Goal: Task Accomplishment & Management: Complete application form

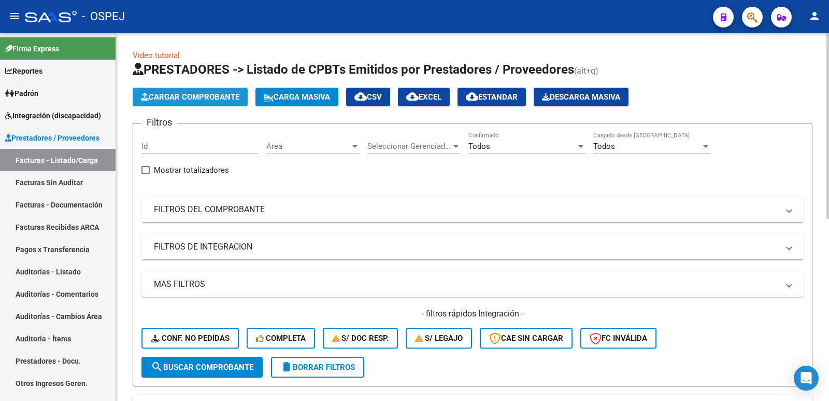
click at [176, 101] on span "Cargar Comprobante" at bounding box center [190, 96] width 98 height 9
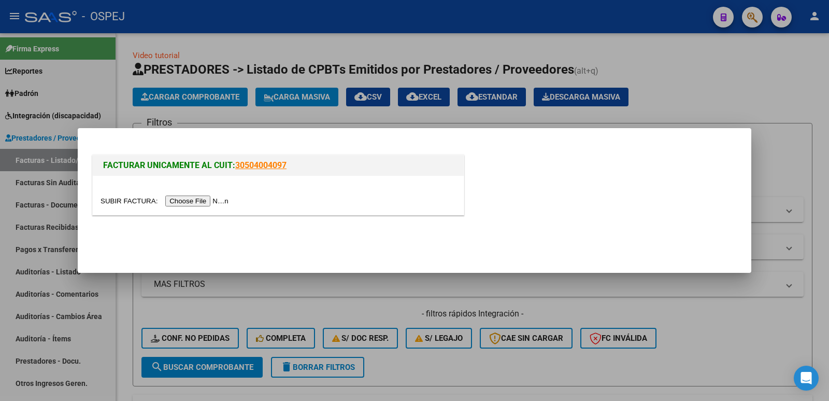
click at [196, 204] on input "file" at bounding box center [166, 200] width 131 height 11
click at [203, 202] on input "file" at bounding box center [166, 200] width 131 height 11
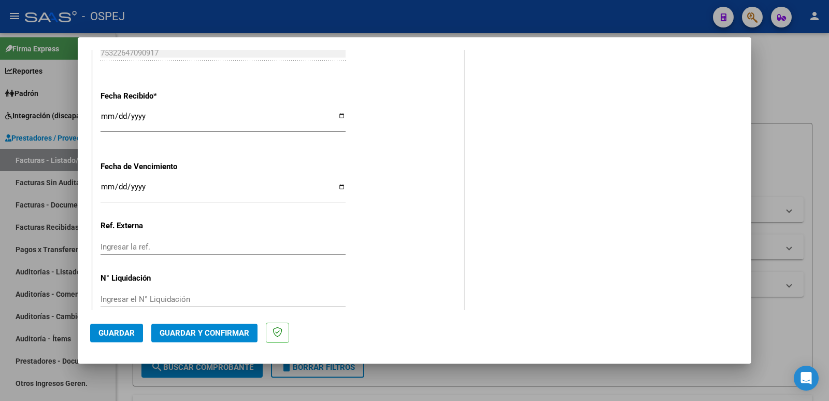
scroll to position [607, 0]
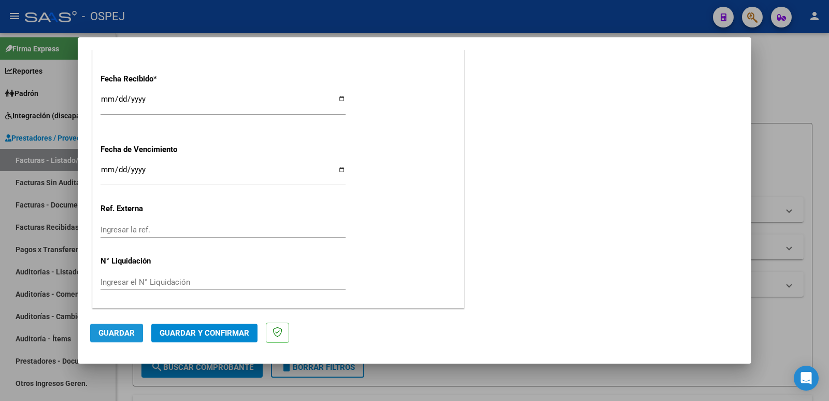
click at [123, 334] on span "Guardar" at bounding box center [116, 332] width 36 height 9
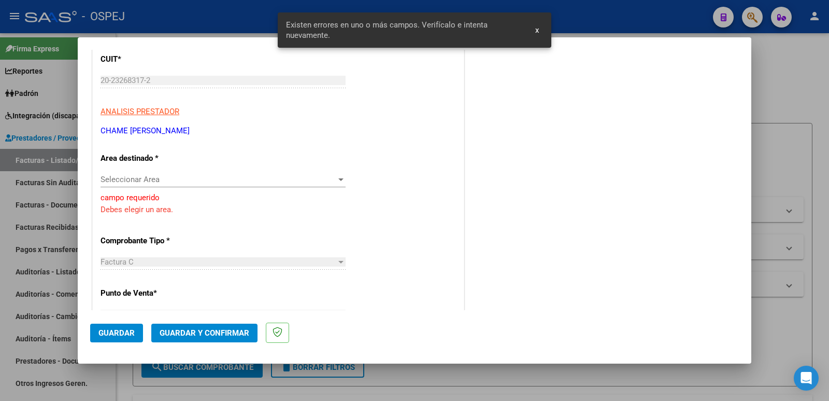
scroll to position [137, 0]
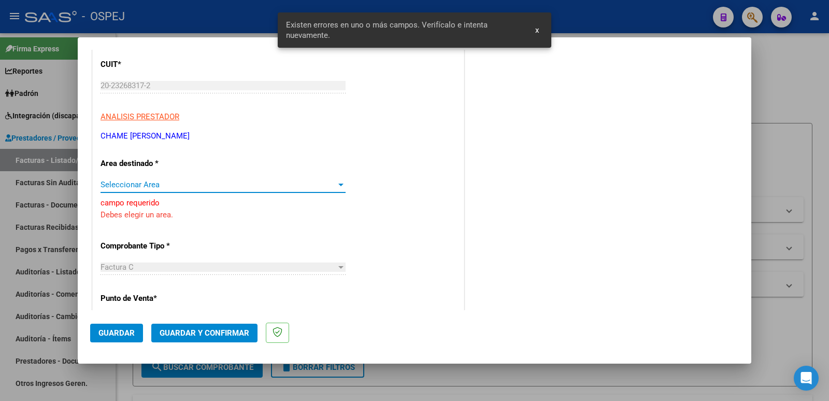
click at [199, 188] on span "Seleccionar Area" at bounding box center [219, 184] width 236 height 9
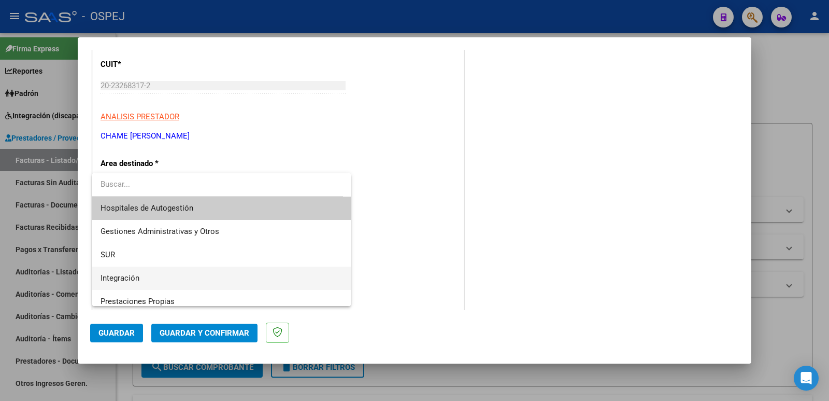
click at [204, 273] on span "Integración" at bounding box center [222, 277] width 242 height 23
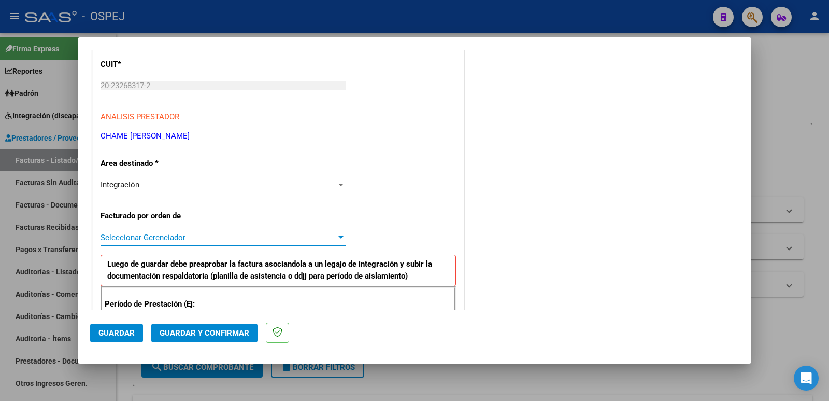
click at [209, 237] on span "Seleccionar Gerenciador" at bounding box center [219, 237] width 236 height 9
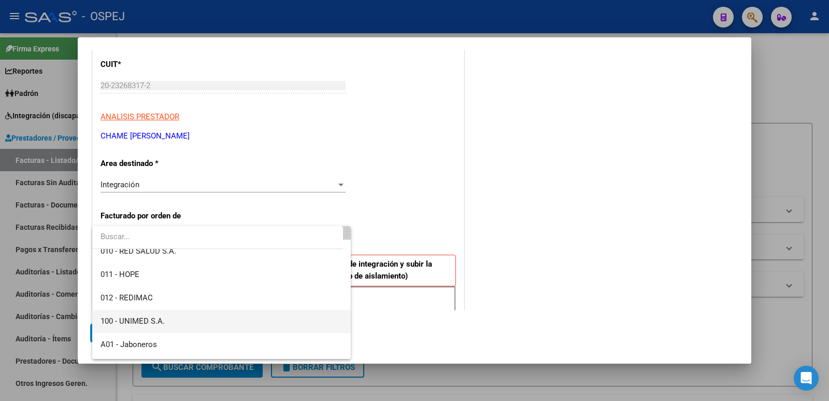
scroll to position [52, 0]
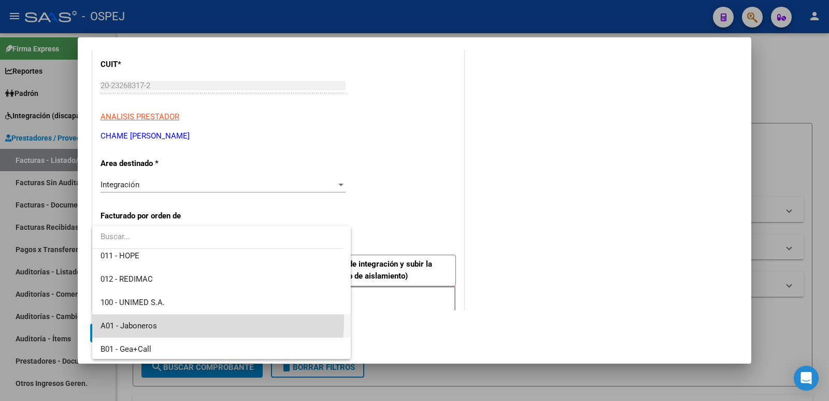
click at [199, 321] on span "A01 - Jaboneros" at bounding box center [222, 325] width 242 height 23
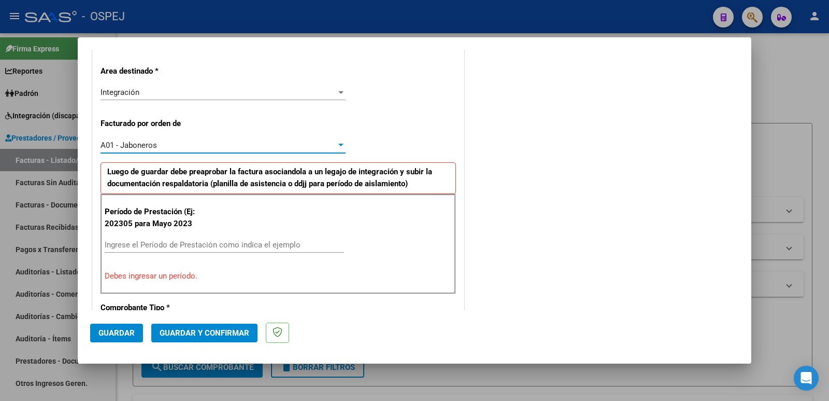
scroll to position [240, 0]
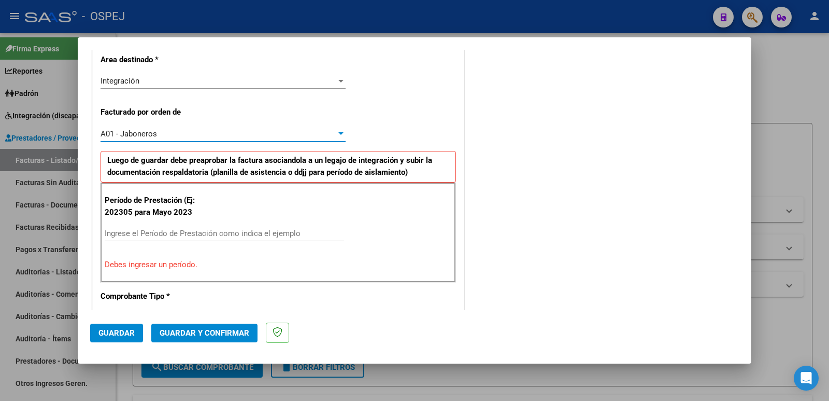
click at [245, 234] on input "Ingrese el Período de Prestación como indica el ejemplo" at bounding box center [224, 233] width 239 height 9
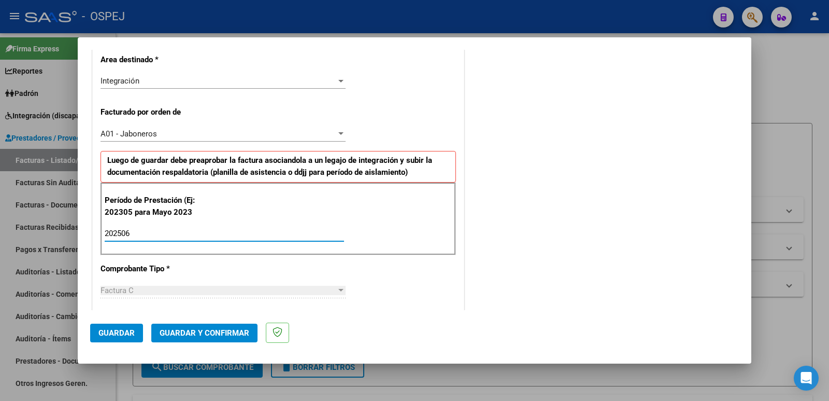
type input "202506"
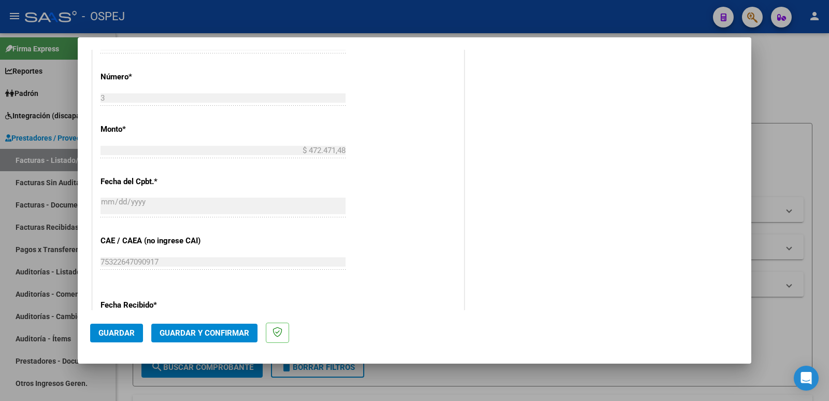
scroll to position [551, 0]
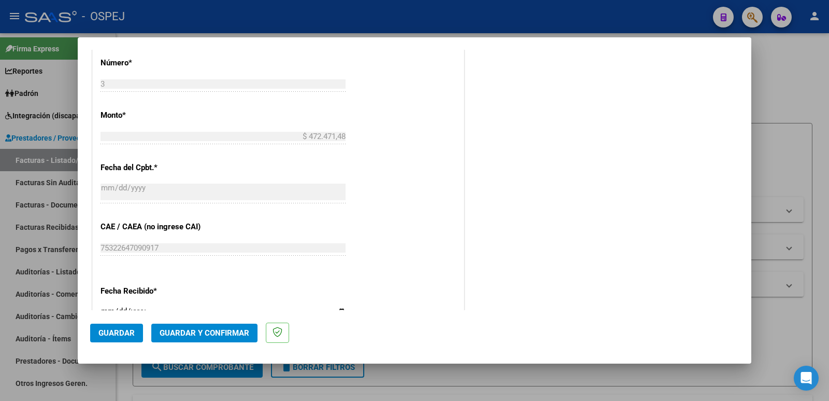
click at [100, 333] on span "Guardar" at bounding box center [116, 332] width 36 height 9
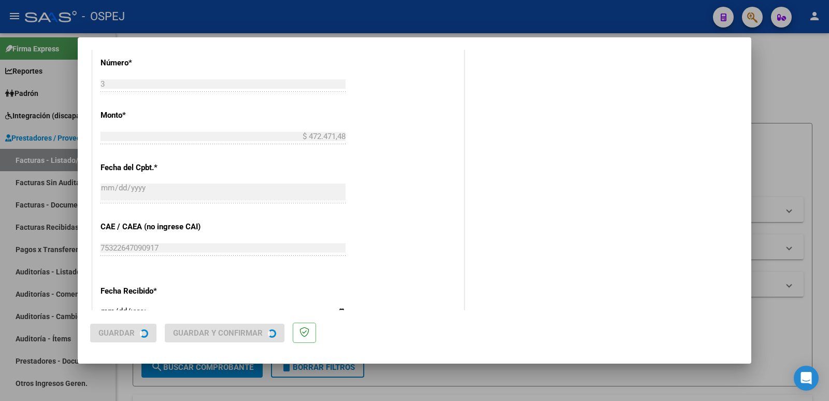
scroll to position [0, 0]
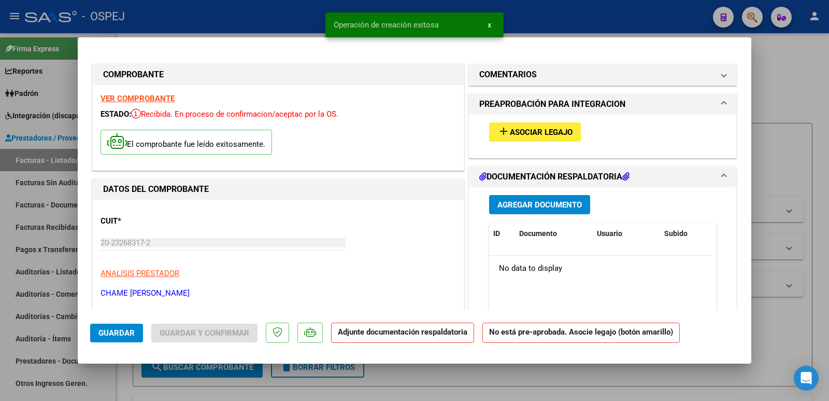
click at [518, 134] on span "Asociar Legajo" at bounding box center [541, 131] width 63 height 9
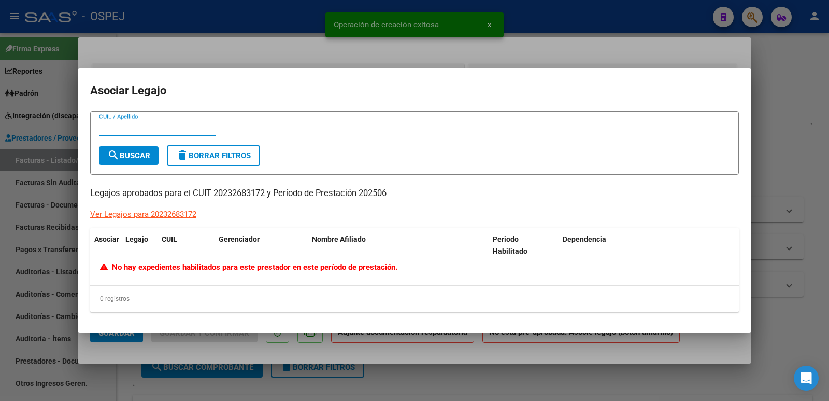
click at [399, 55] on div at bounding box center [414, 200] width 829 height 401
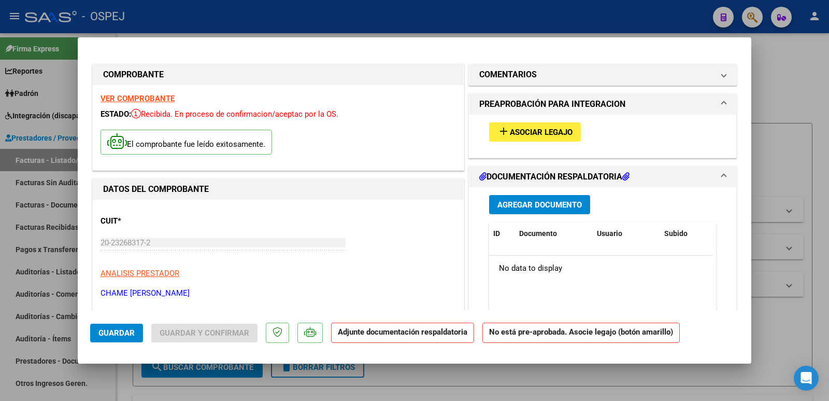
click at [261, 22] on div at bounding box center [414, 200] width 829 height 401
type input "$ 0,00"
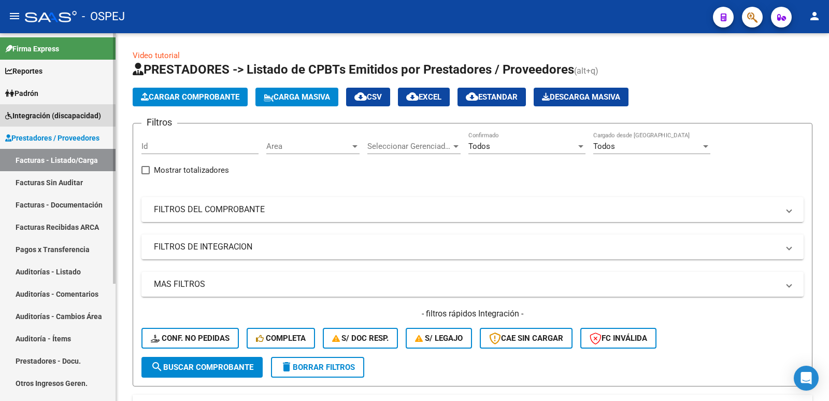
click at [57, 118] on span "Integración (discapacidad)" at bounding box center [53, 115] width 96 height 11
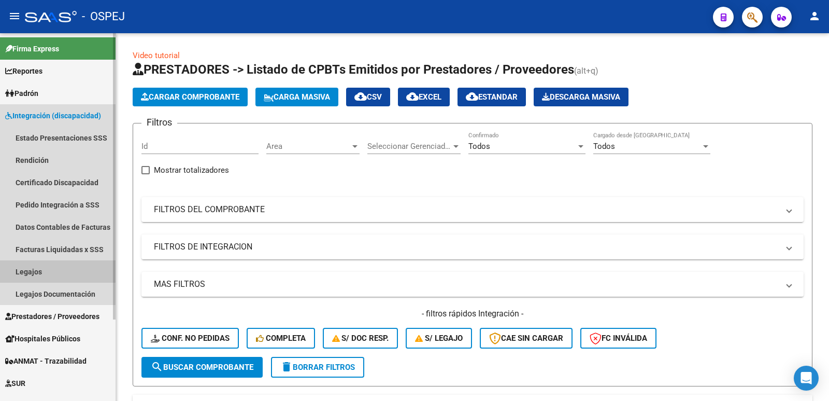
click at [42, 270] on link "Legajos" at bounding box center [58, 271] width 116 height 22
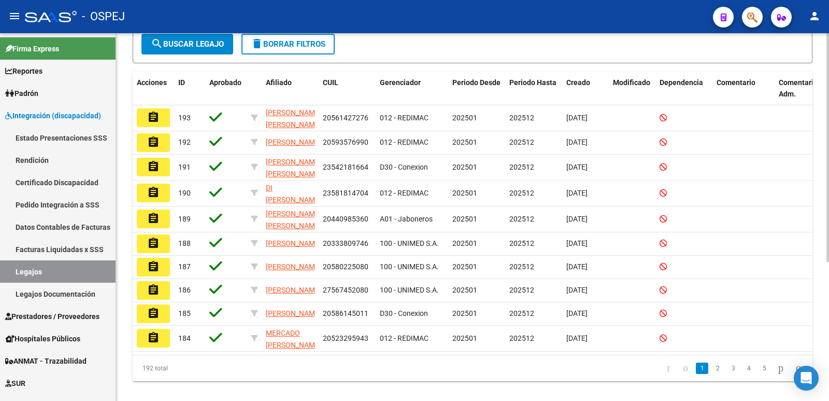
scroll to position [207, 0]
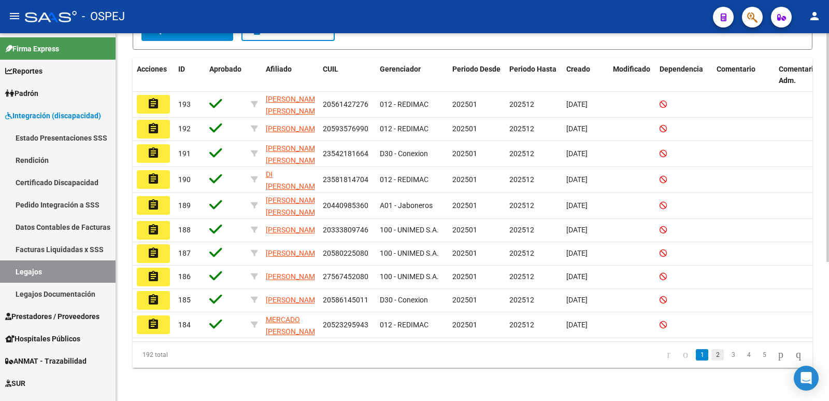
click at [711, 360] on link "2" at bounding box center [717, 354] width 12 height 11
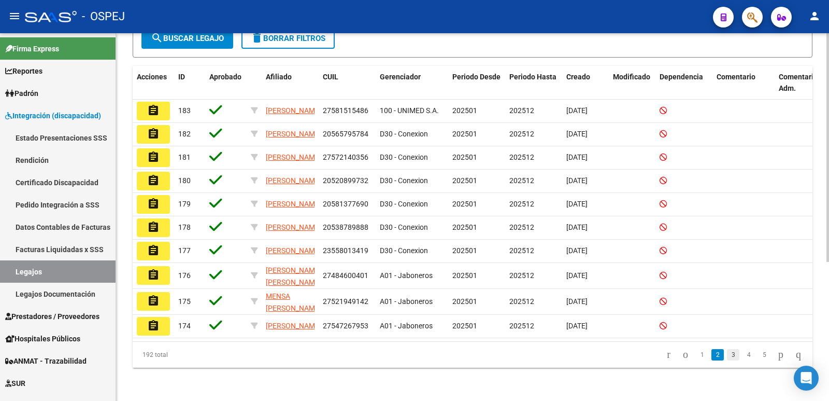
click at [727, 360] on link "3" at bounding box center [733, 354] width 12 height 11
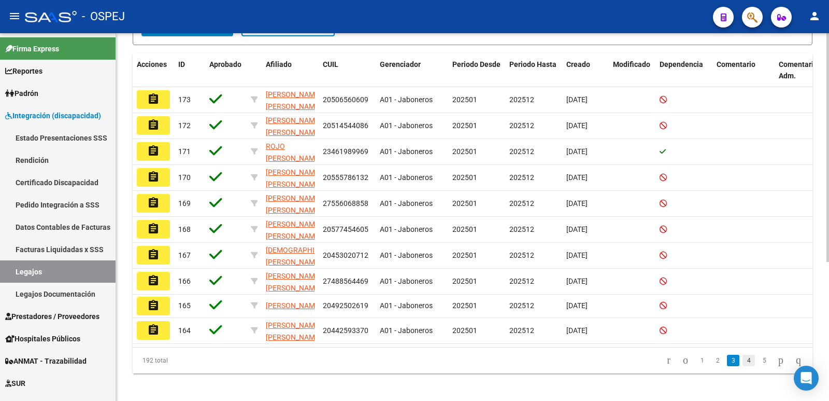
click at [743, 366] on link "4" at bounding box center [749, 359] width 12 height 11
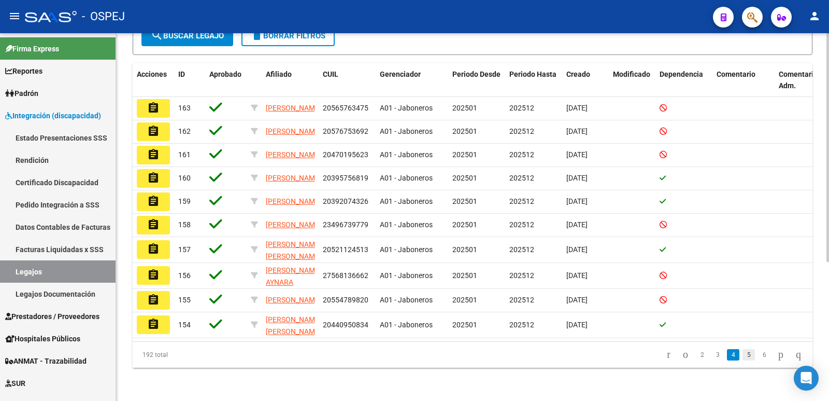
click at [743, 360] on link "5" at bounding box center [749, 354] width 12 height 11
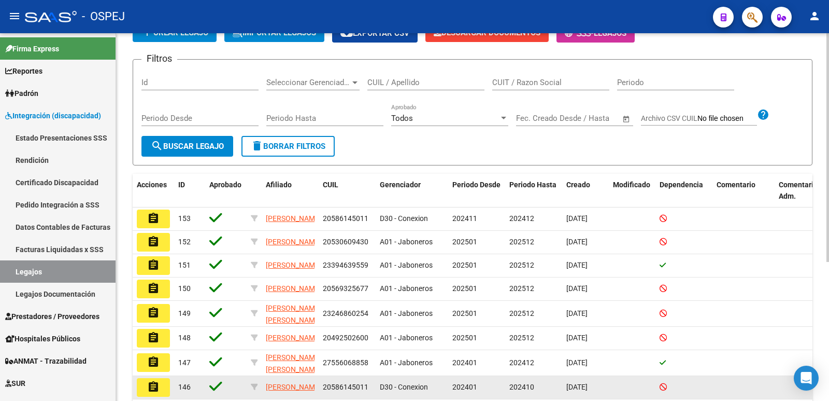
scroll to position [52, 0]
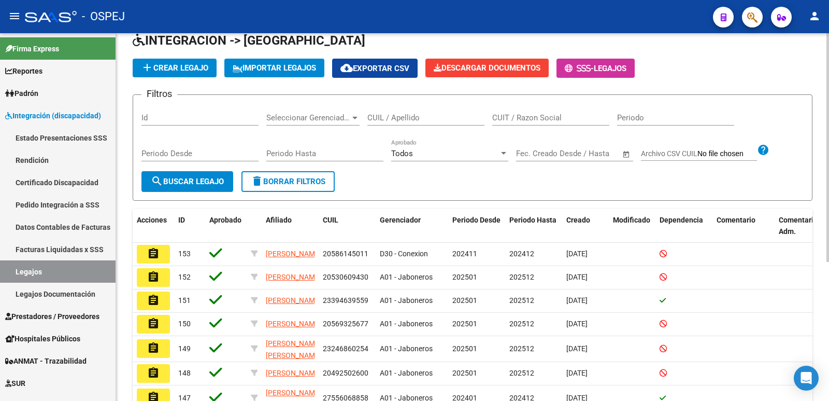
click at [461, 123] on div "CUIL / Apellido" at bounding box center [425, 114] width 117 height 22
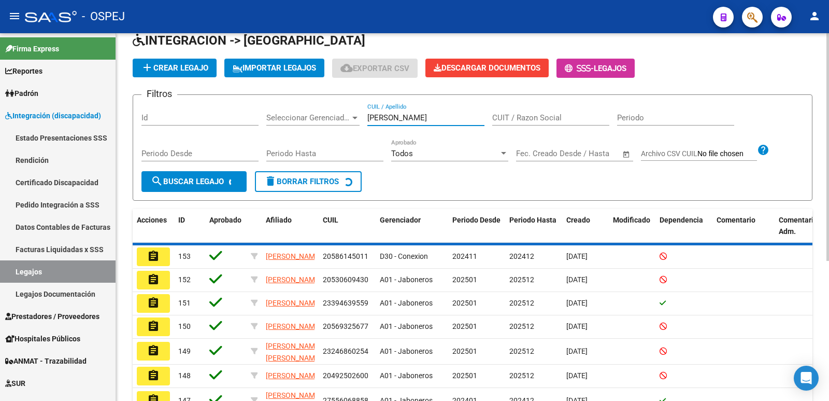
scroll to position [16, 0]
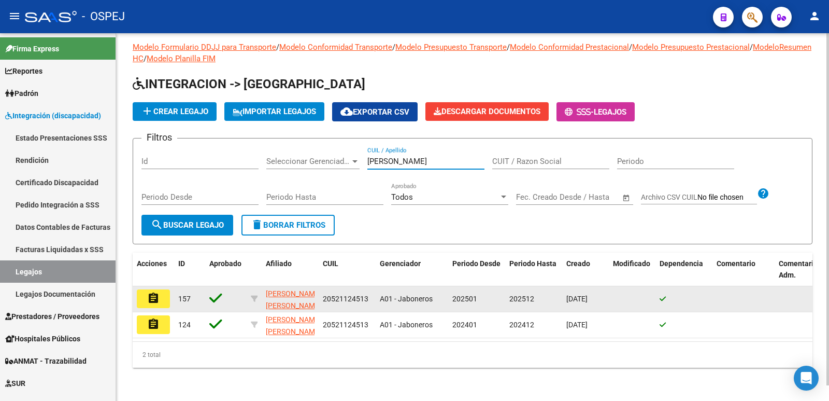
type input "[PERSON_NAME]"
click at [151, 292] on mat-icon "assignment" at bounding box center [153, 298] width 12 height 12
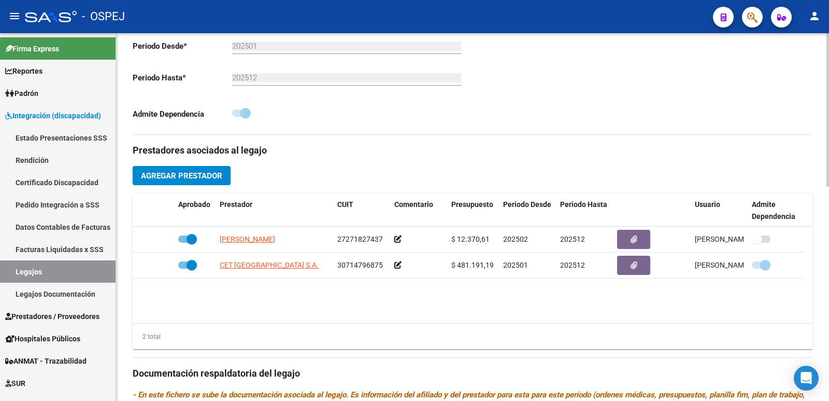
scroll to position [311, 0]
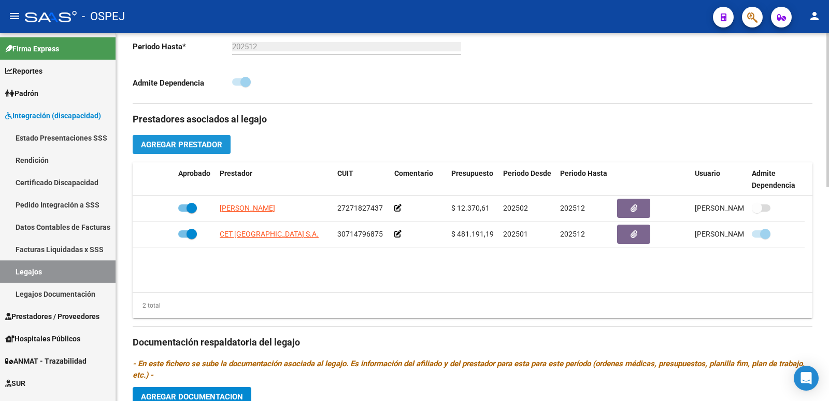
click at [160, 143] on span "Agregar Prestador" at bounding box center [181, 144] width 81 height 9
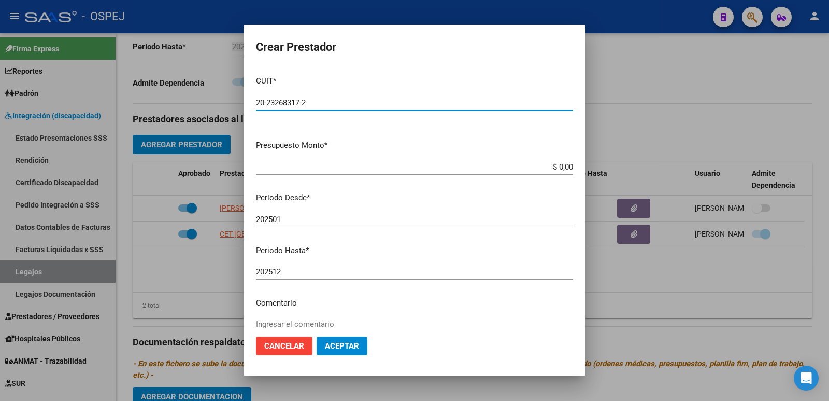
type input "20-23268317-2"
click at [547, 168] on input "$ 0,00" at bounding box center [414, 166] width 317 height 9
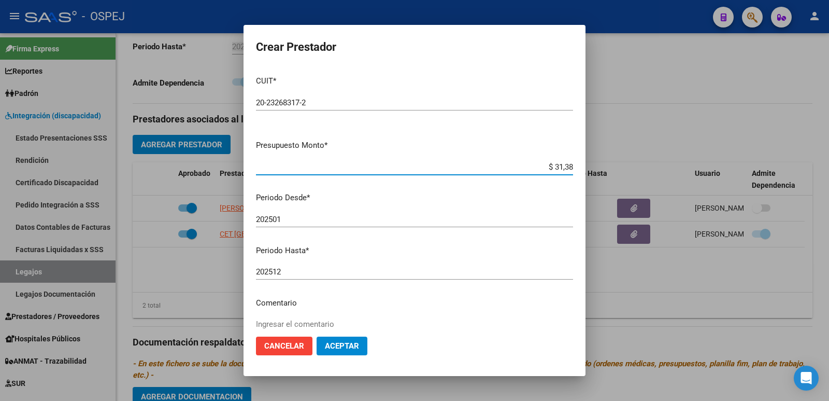
click at [547, 168] on input "$ 31,38" at bounding box center [414, 166] width 317 height 9
type input "$ 731,38"
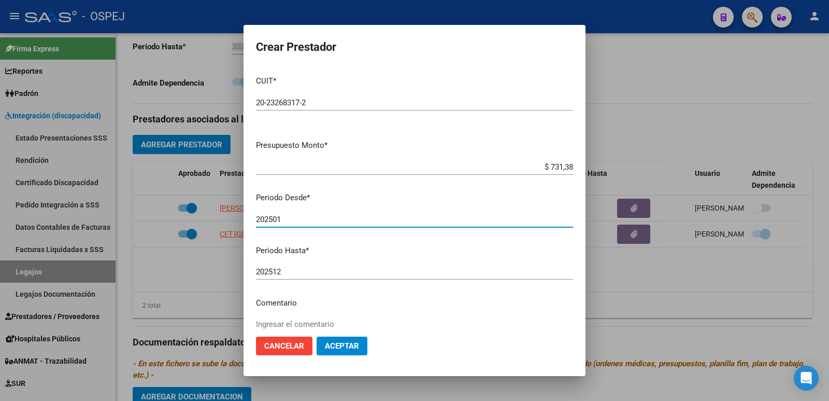
click at [282, 220] on input "202501" at bounding box center [414, 219] width 317 height 9
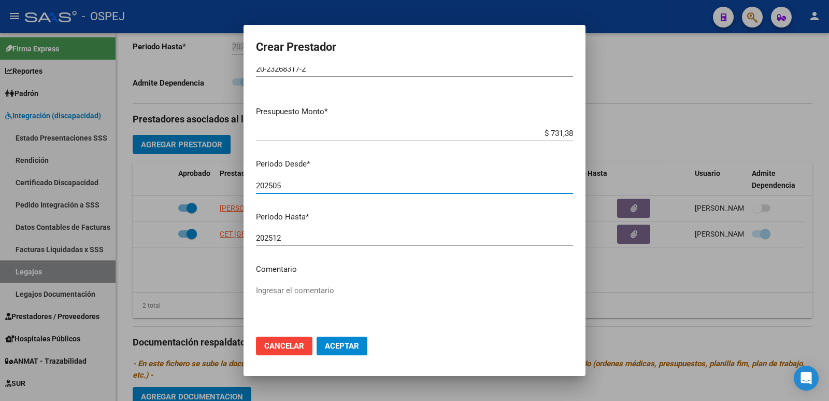
scroll to position [95, 0]
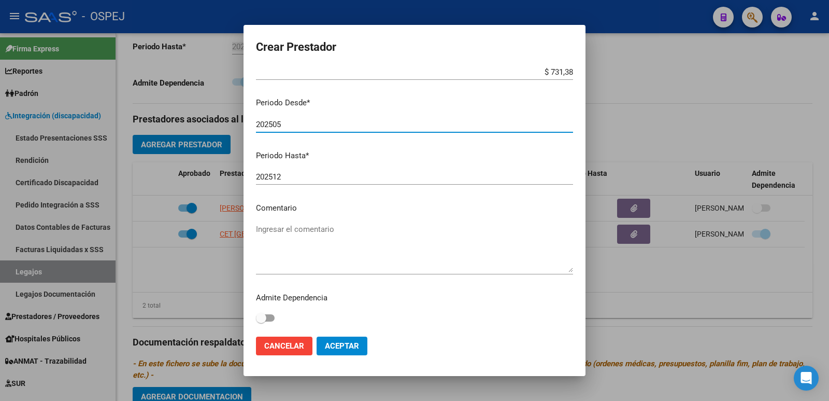
type input "202505"
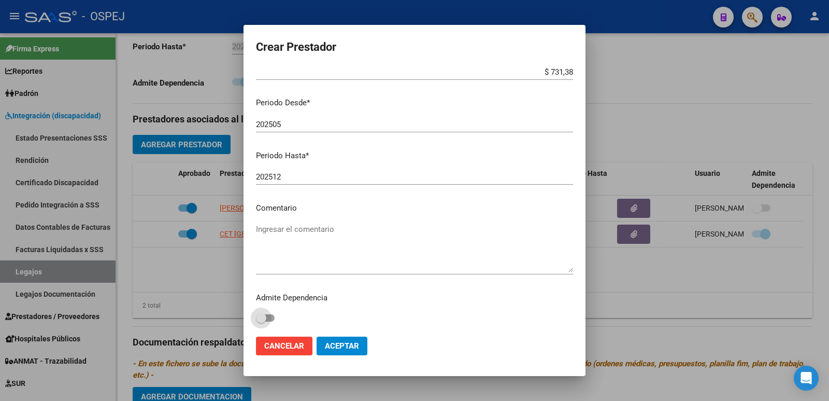
click at [270, 316] on span at bounding box center [265, 317] width 19 height 7
click at [261, 321] on input "checkbox" at bounding box center [261, 321] width 1 height 1
checkbox input "true"
click at [343, 349] on span "Aceptar" at bounding box center [342, 345] width 34 height 9
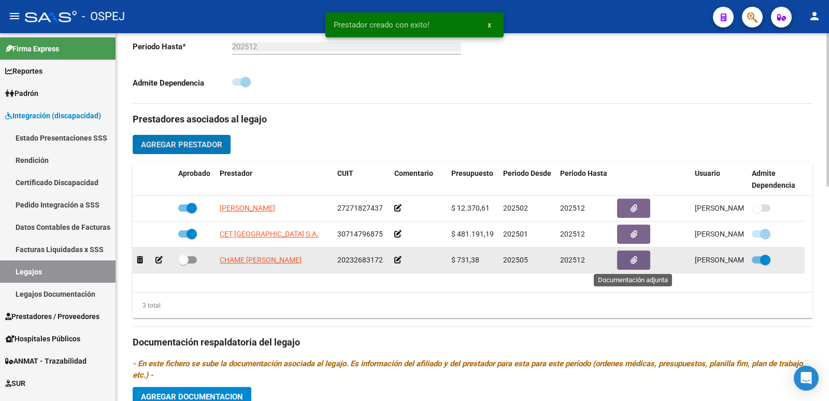
click at [635, 259] on icon "button" at bounding box center [634, 260] width 7 height 8
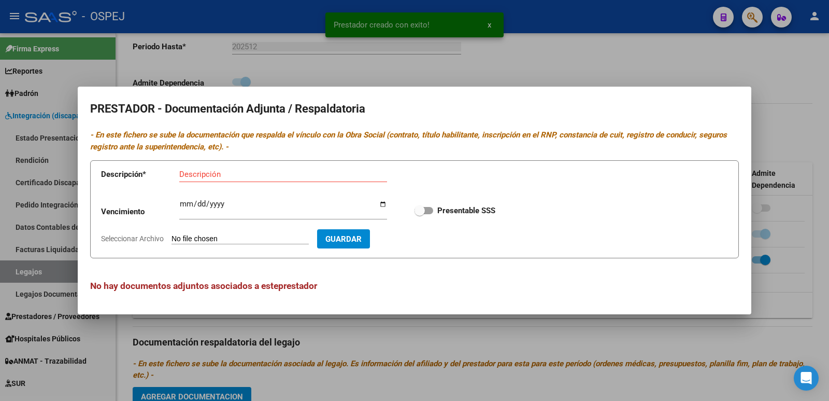
click at [215, 235] on input "Seleccionar Archivo" at bounding box center [240, 239] width 137 height 10
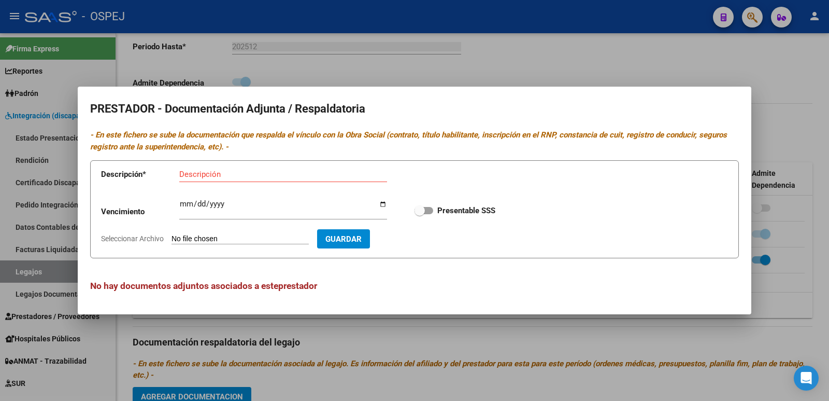
type input "C:\fakepath\Habilitacion_junio-diciembretrnasporte.pdf"
click at [215, 176] on input "Descripción" at bounding box center [283, 173] width 208 height 9
type input "habilitacion"
click at [422, 236] on span "Guardar" at bounding box center [404, 238] width 36 height 9
checkbox input "true"
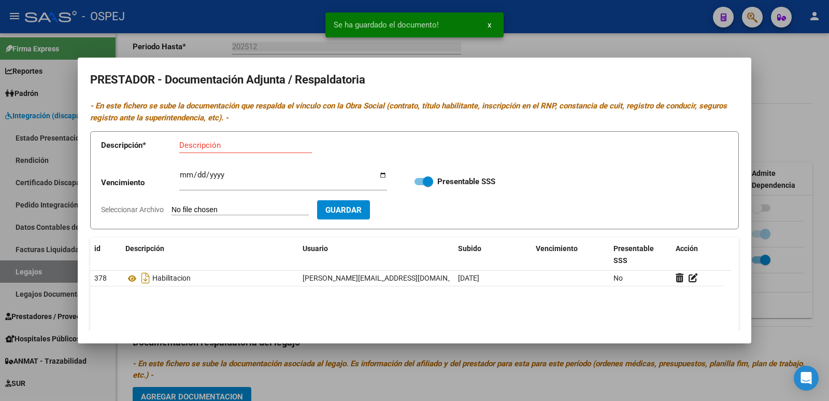
click at [225, 211] on input "Seleccionar Archivo" at bounding box center [240, 210] width 137 height 10
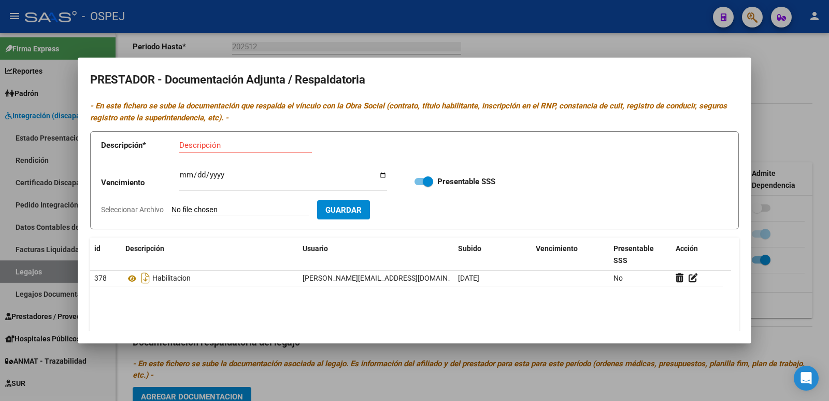
type input "C:\fakepath\Constancia de CBU_ transporte.pdf"
click at [220, 148] on input "Descripción" at bounding box center [245, 144] width 133 height 9
type input "CBU"
click at [422, 207] on span "Guardar" at bounding box center [404, 209] width 36 height 9
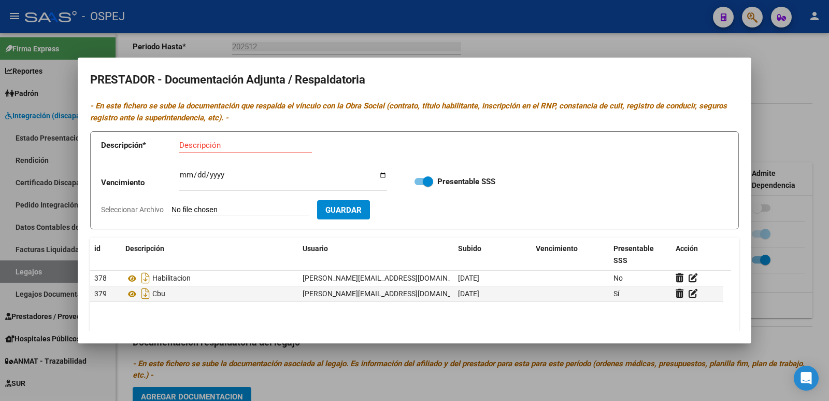
click at [272, 210] on input "Seleccionar Archivo" at bounding box center [240, 210] width 137 height 10
type input "C:\fakepath\FIM Y ANEXO 2025.pdf"
click at [255, 146] on input "Descripción" at bounding box center [245, 144] width 133 height 9
type input "FIM"
click at [414, 211] on span "Guardar" at bounding box center [404, 209] width 36 height 9
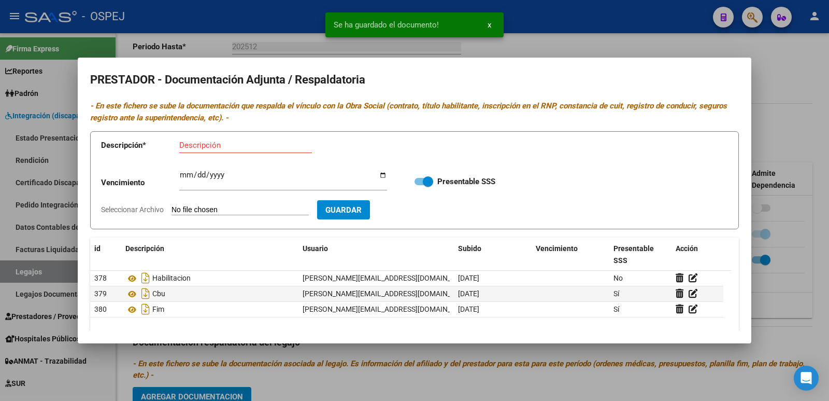
click at [298, 207] on input "Seleccionar Archivo" at bounding box center [240, 210] width 137 height 10
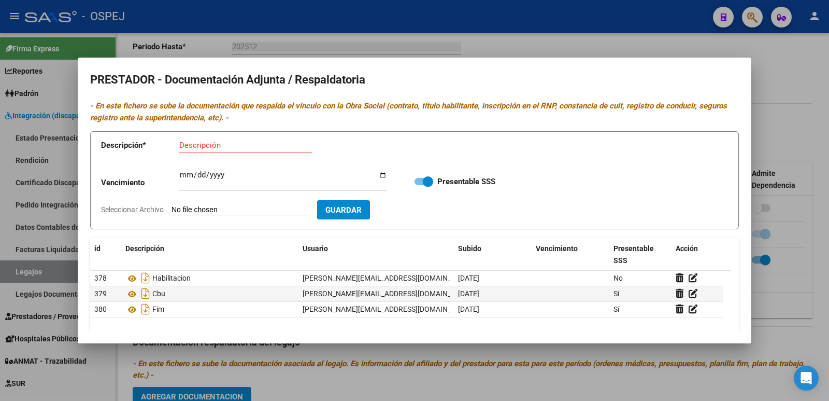
type input "C:\fakepath\mapa de transporte.png"
click at [306, 144] on input "Descripción" at bounding box center [245, 144] width 133 height 9
type input "mapa"
click at [430, 205] on button "Guardar" at bounding box center [403, 209] width 53 height 19
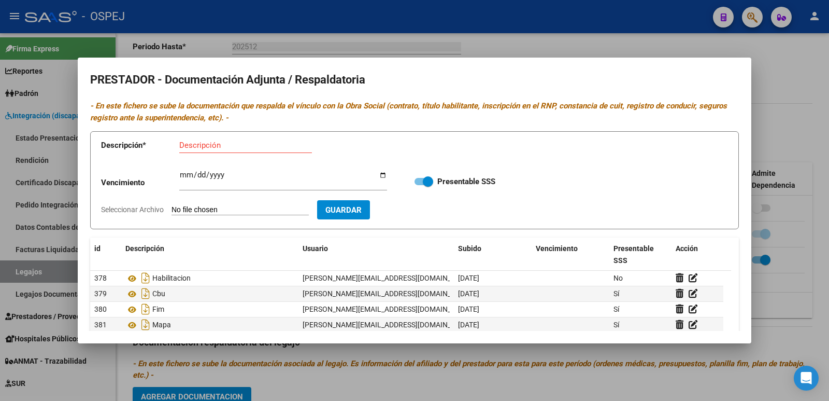
click at [233, 205] on input "Seleccionar Archivo" at bounding box center [240, 210] width 137 height 10
type input "C:\fakepath\seguro del transporte.jpg"
click at [198, 146] on input "Descripción" at bounding box center [245, 144] width 133 height 9
type input "s"
type input "SEGURO"
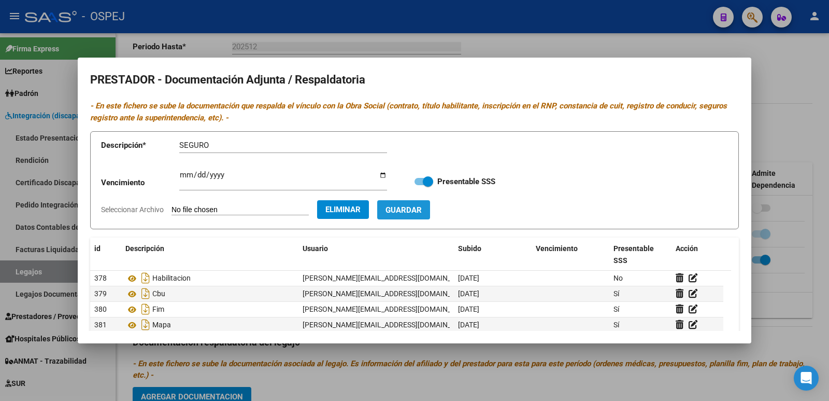
click at [422, 213] on span "Guardar" at bounding box center [404, 209] width 36 height 9
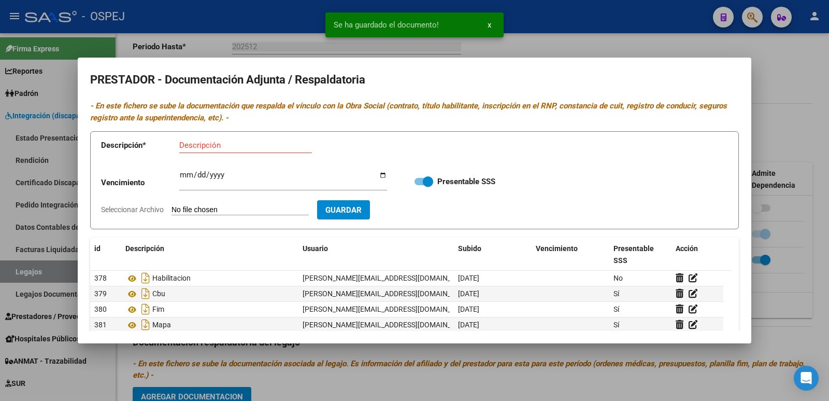
click at [589, 44] on div at bounding box center [414, 200] width 829 height 401
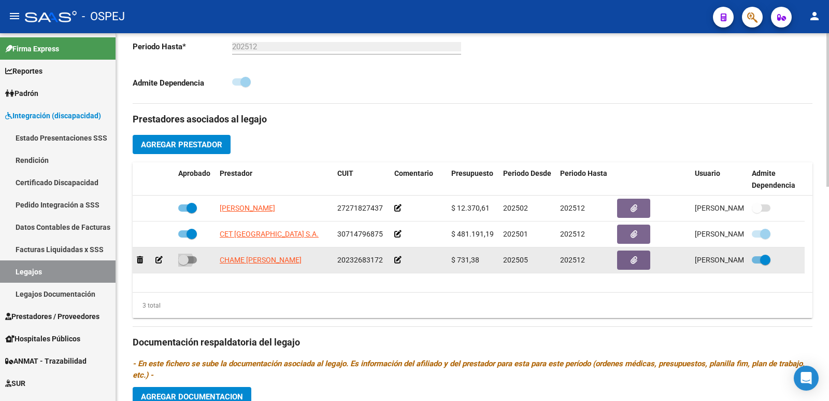
click at [196, 262] on label at bounding box center [187, 259] width 19 height 12
click at [183, 263] on input "checkbox" at bounding box center [183, 263] width 1 height 1
checkbox input "true"
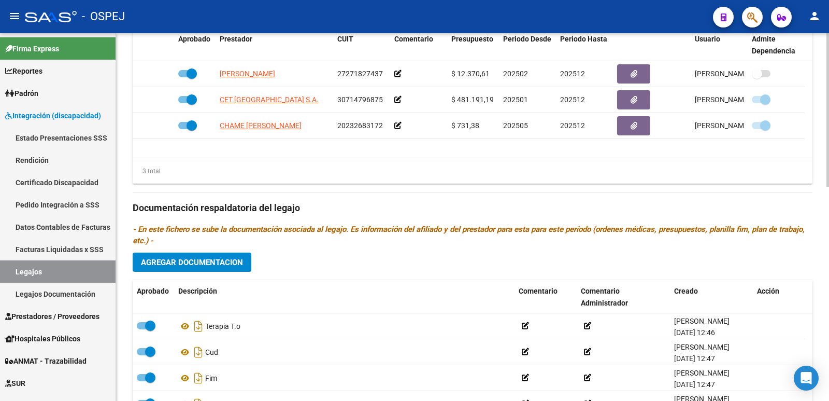
scroll to position [513, 0]
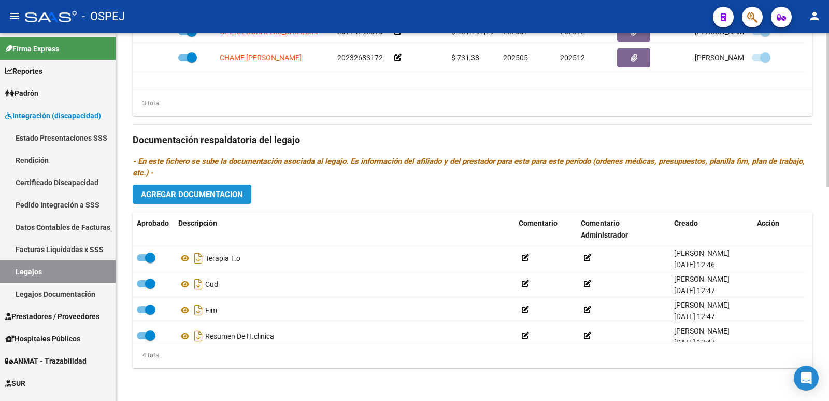
click at [211, 195] on span "Agregar Documentacion" at bounding box center [192, 194] width 102 height 9
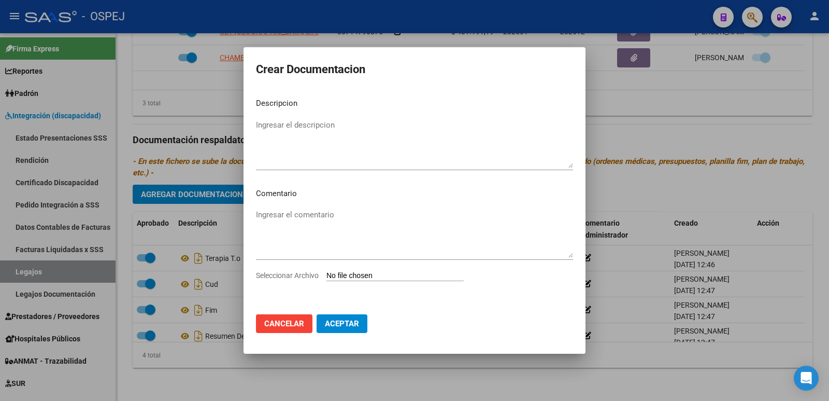
click at [343, 272] on input "Seleccionar Archivo" at bounding box center [394, 276] width 137 height 10
type input "C:\fakepath\orden medica de transporte.jpg"
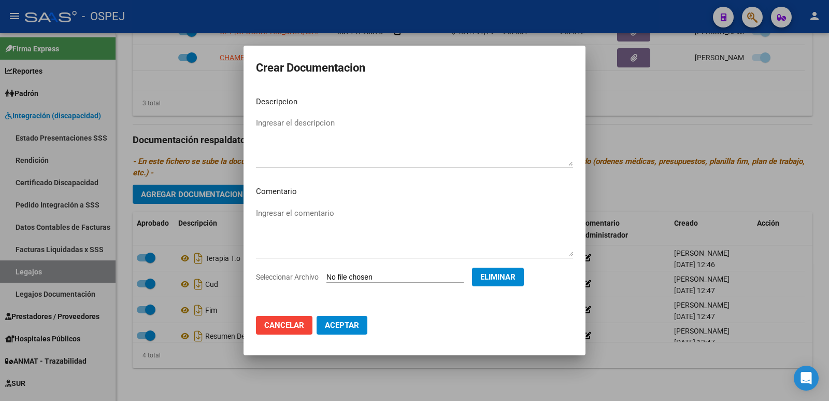
click at [277, 117] on textarea "Ingresar el descripcion" at bounding box center [414, 141] width 317 height 49
type textarea "PEDIDO DE TRANSPORTE"
click at [349, 332] on button "Aceptar" at bounding box center [342, 325] width 51 height 19
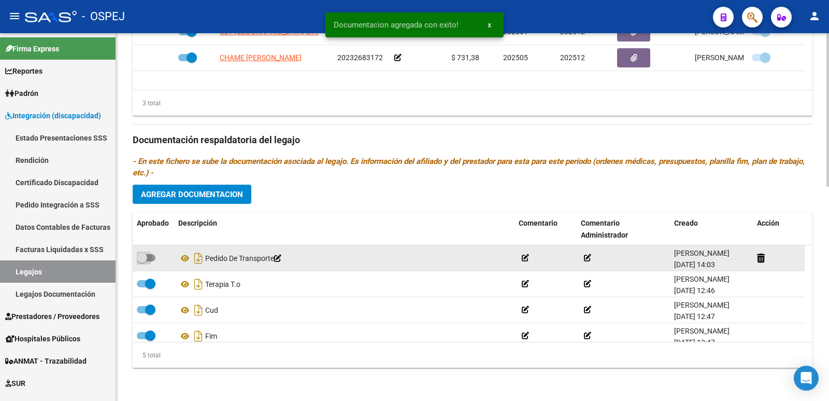
click at [150, 258] on span at bounding box center [146, 257] width 19 height 7
click at [142, 261] on input "checkbox" at bounding box center [141, 261] width 1 height 1
checkbox input "true"
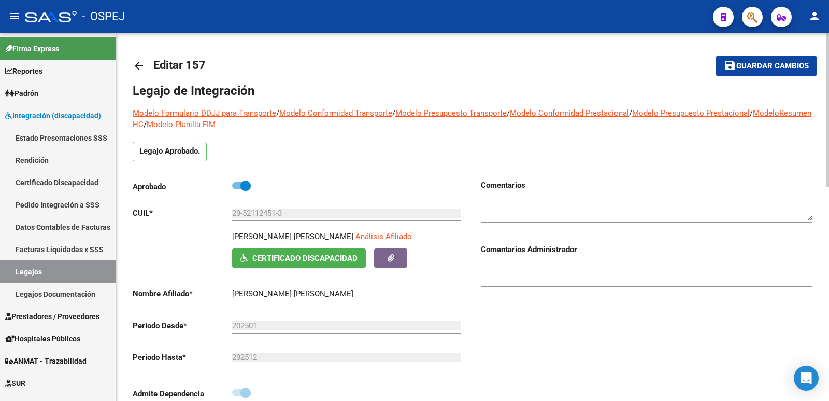
scroll to position [0, 0]
click at [756, 64] on span "Guardar cambios" at bounding box center [772, 66] width 73 height 9
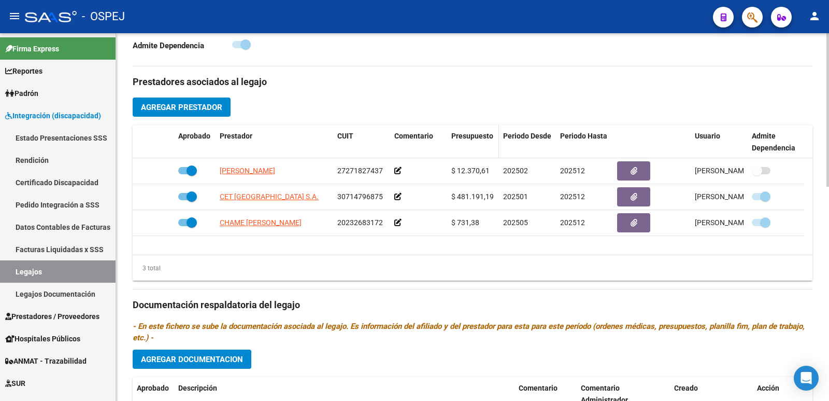
scroll to position [363, 0]
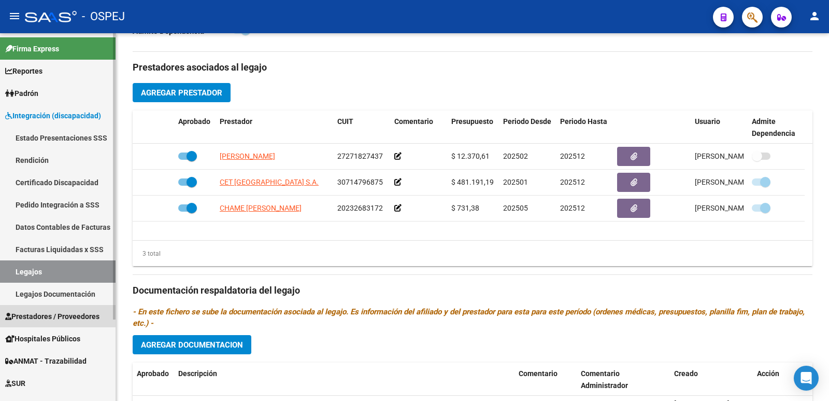
click at [47, 315] on span "Prestadores / Proveedores" at bounding box center [52, 315] width 94 height 11
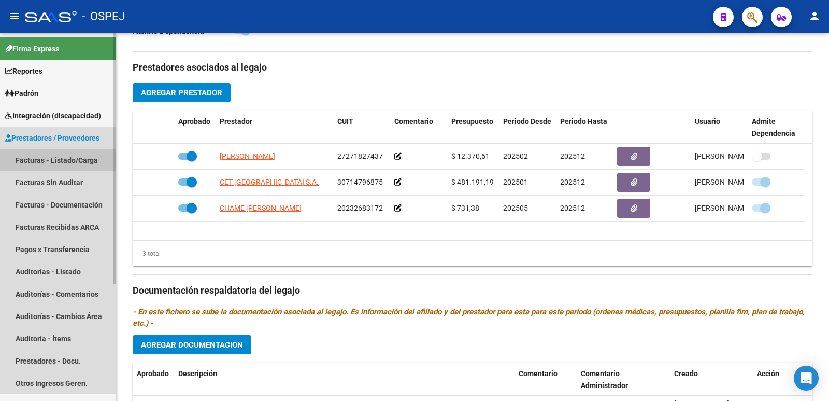
click at [56, 159] on link "Facturas - Listado/Carga" at bounding box center [58, 160] width 116 height 22
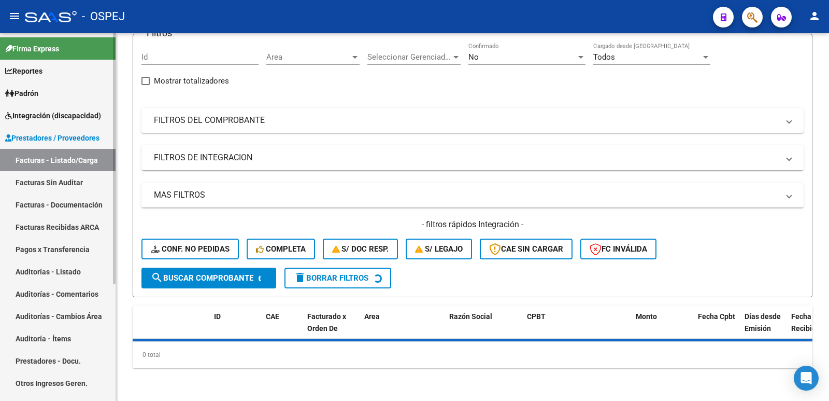
scroll to position [361, 0]
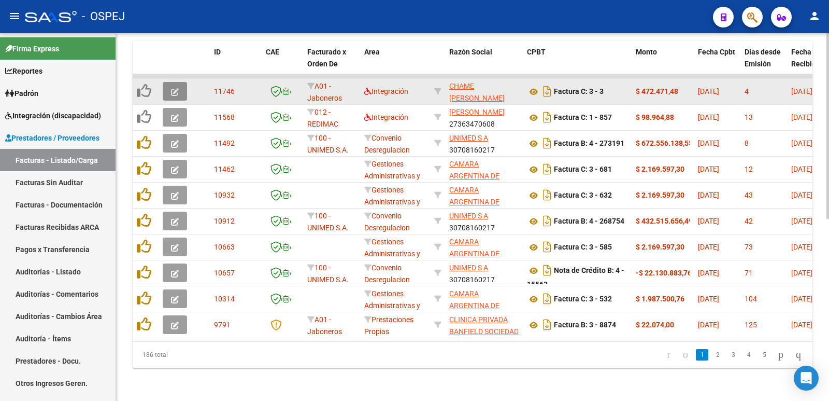
click at [178, 88] on icon "button" at bounding box center [175, 92] width 8 height 8
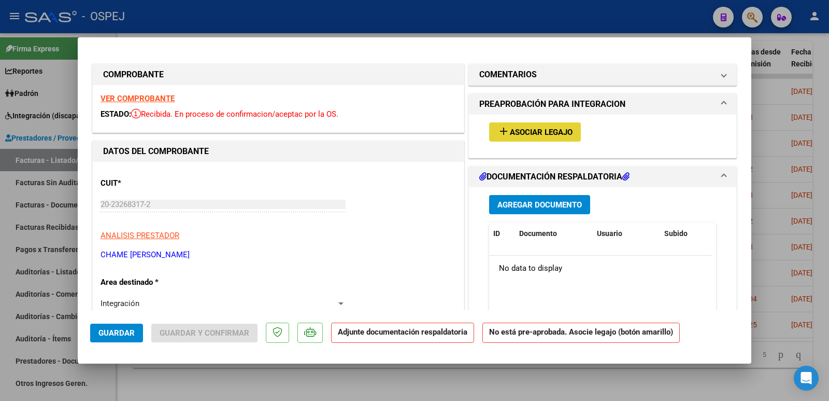
click at [545, 133] on span "Asociar Legajo" at bounding box center [541, 131] width 63 height 9
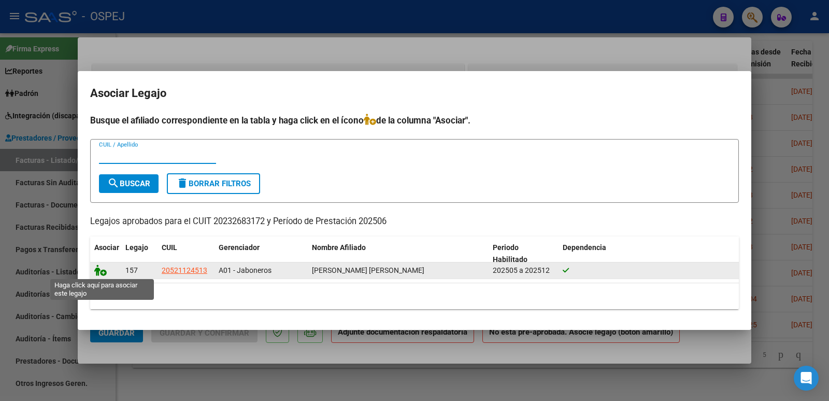
click at [99, 269] on icon at bounding box center [100, 269] width 12 height 11
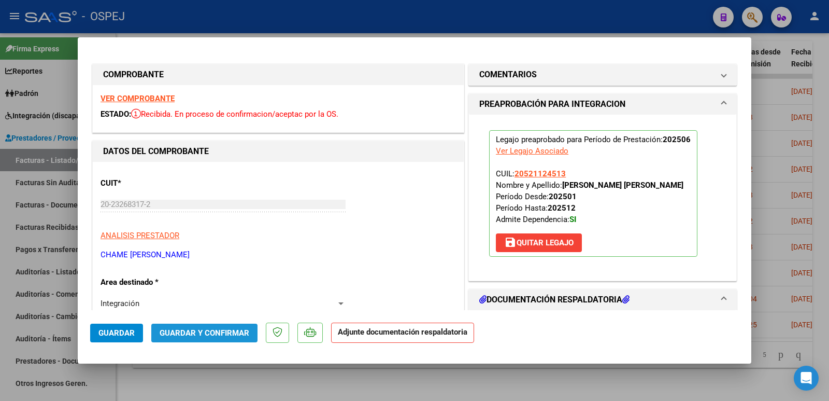
click at [200, 337] on span "Guardar y Confirmar" at bounding box center [205, 332] width 90 height 9
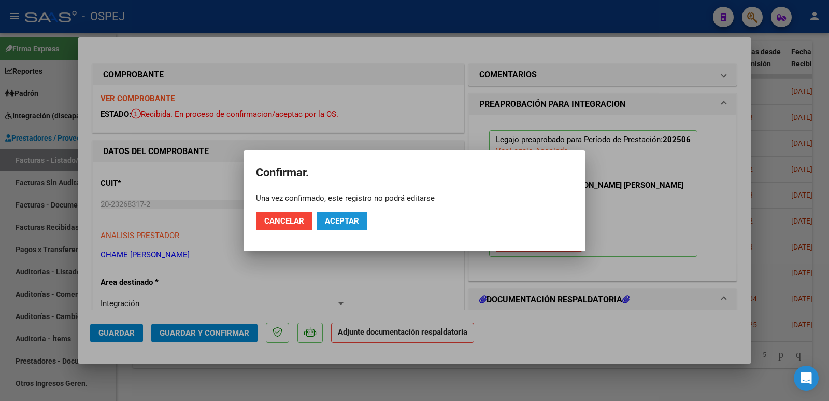
click at [354, 218] on span "Aceptar" at bounding box center [342, 220] width 34 height 9
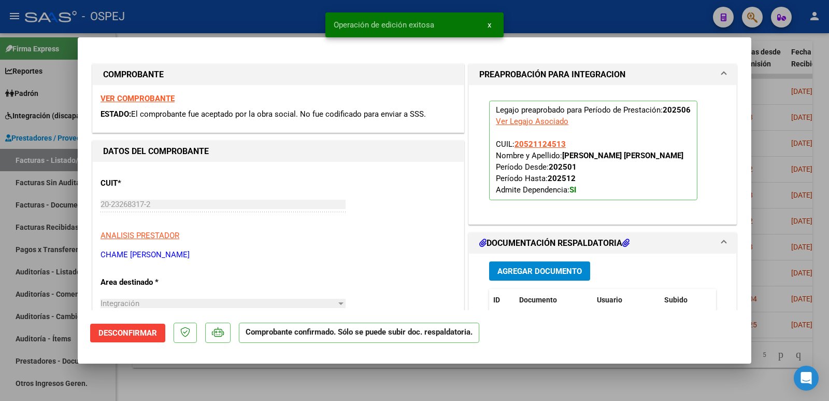
click at [235, 29] on div at bounding box center [414, 200] width 829 height 401
type input "$ 0,00"
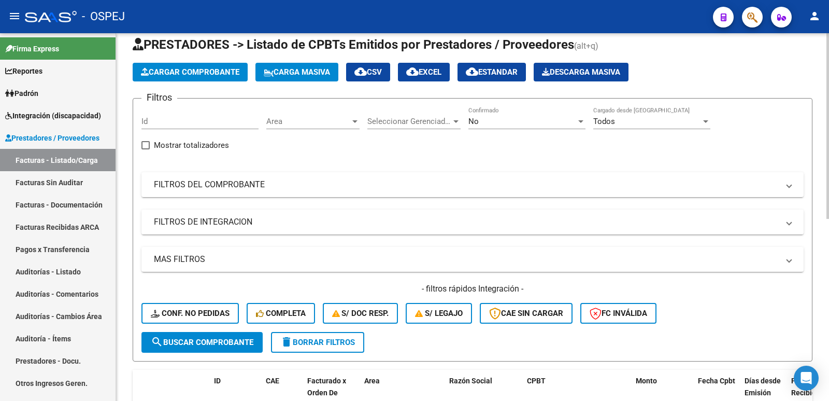
scroll to position [0, 0]
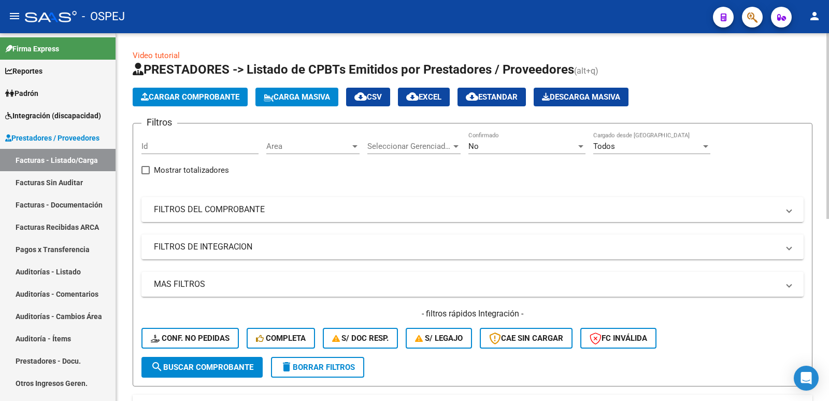
click at [488, 151] on div "No Confirmado" at bounding box center [526, 143] width 117 height 22
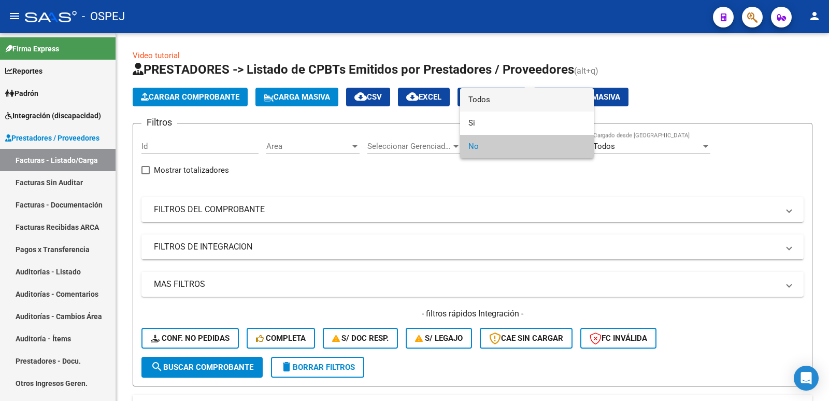
click at [497, 99] on span "Todos" at bounding box center [526, 99] width 117 height 23
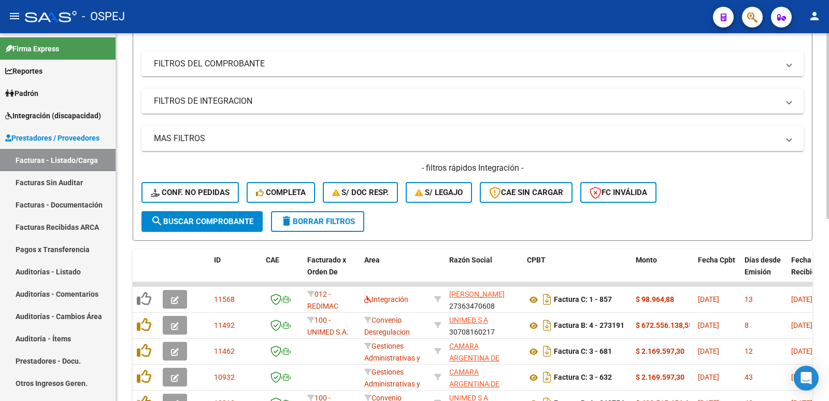
scroll to position [207, 0]
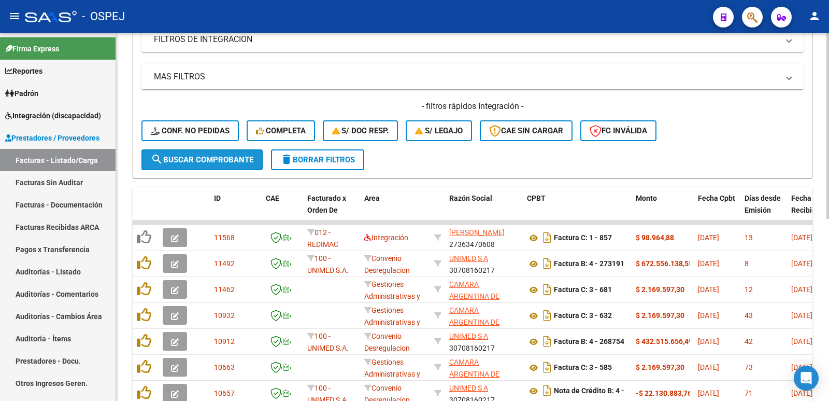
click at [234, 165] on button "search Buscar Comprobante" at bounding box center [201, 159] width 121 height 21
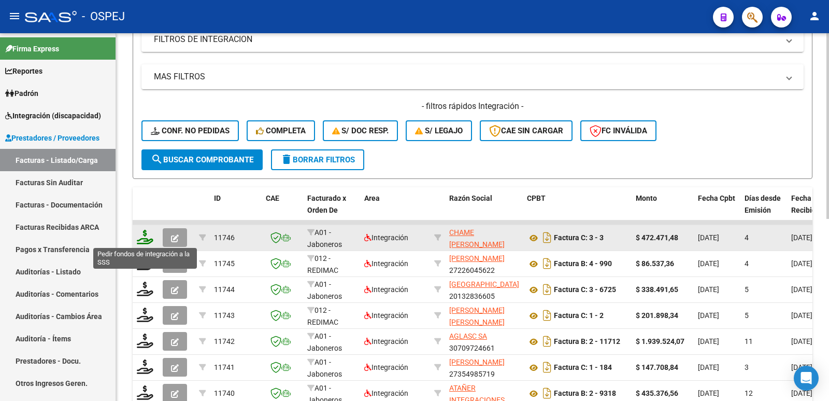
click at [142, 236] on icon at bounding box center [145, 237] width 17 height 15
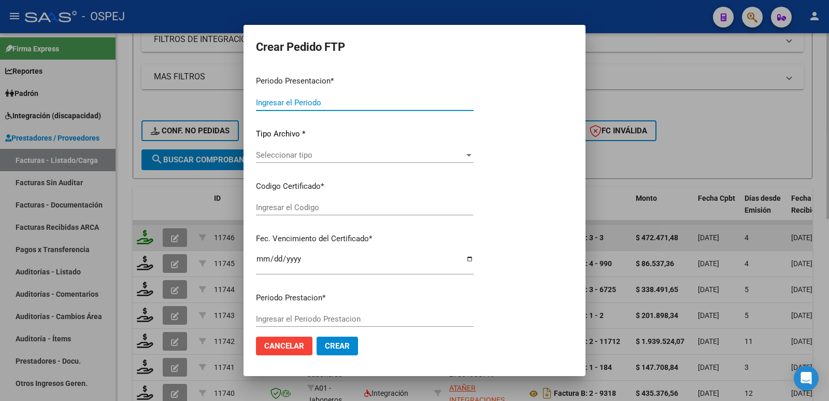
type input "202507"
type input "202506"
type input "$ 472.471,48"
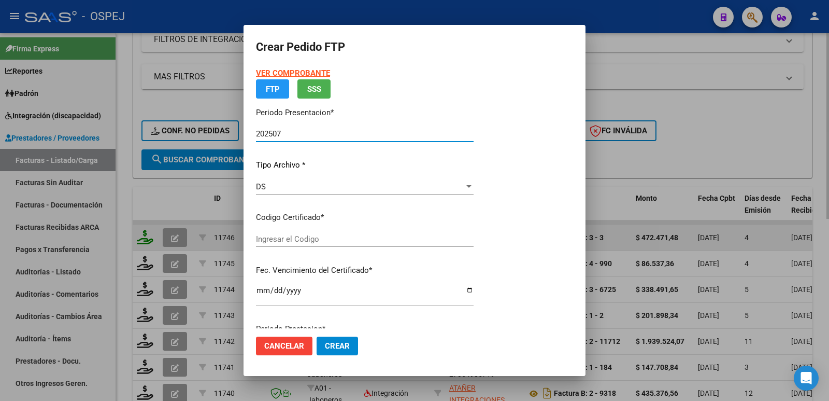
type input "arg02000521124512021042220240422bs265"
type input "[DATE]"
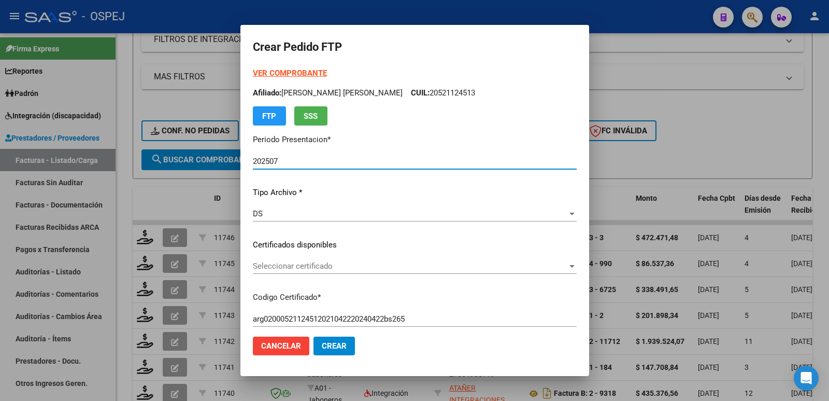
click at [393, 270] on span "Seleccionar certificado" at bounding box center [410, 265] width 315 height 9
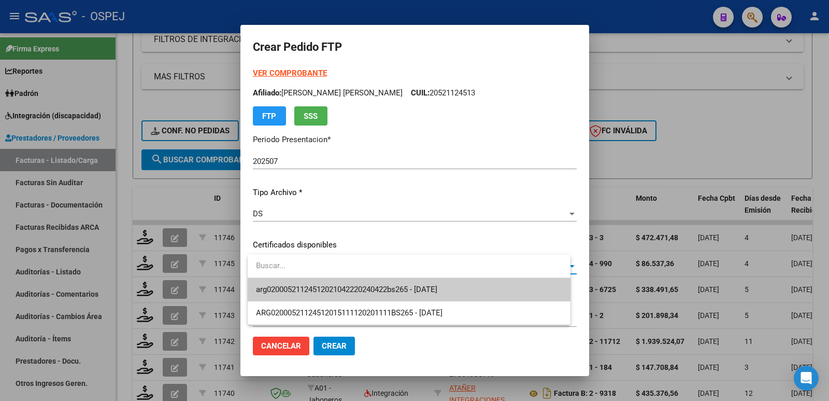
click at [406, 295] on span "arg02000521124512021042220240422bs265 - [DATE]" at bounding box center [409, 289] width 306 height 23
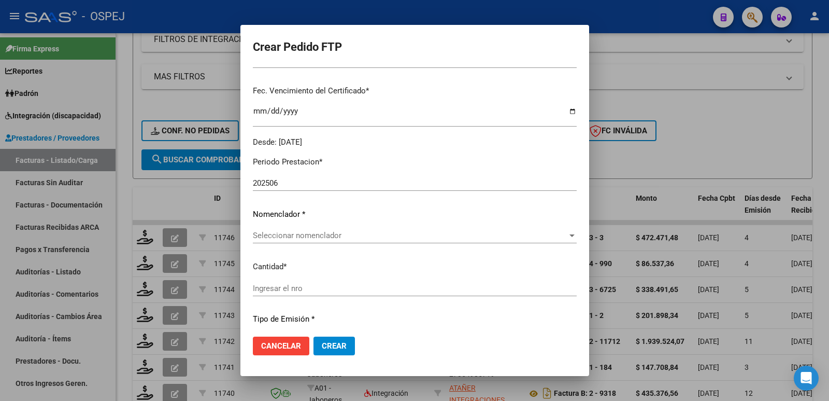
scroll to position [259, 0]
click at [349, 237] on span "Seleccionar nomenclador" at bounding box center [410, 234] width 315 height 9
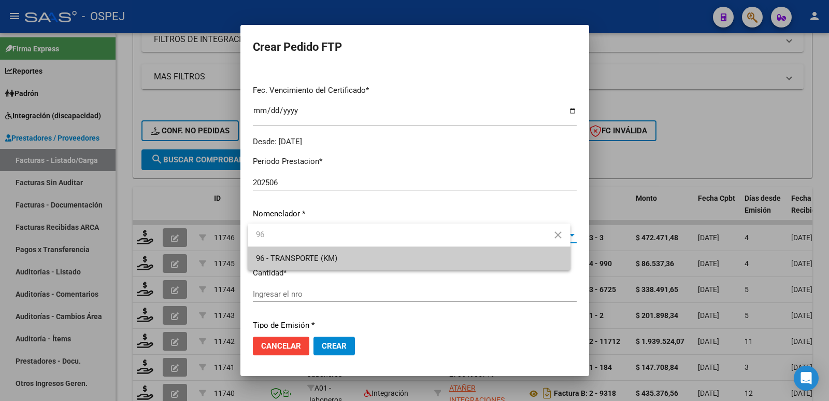
type input "96"
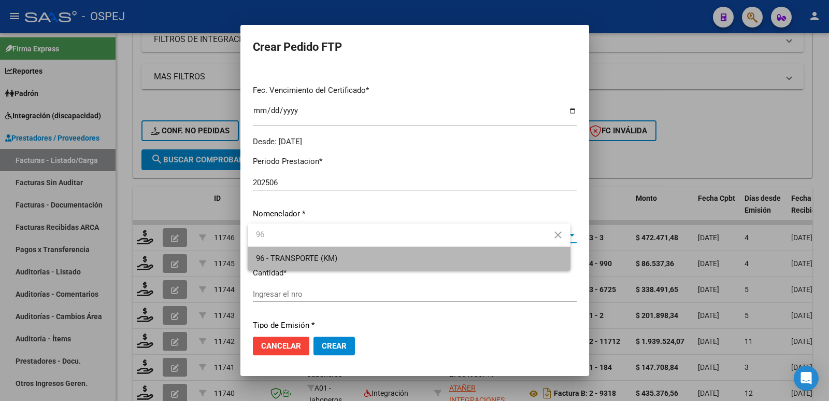
click at [345, 261] on span "96 - TRANSPORTE (KM)" at bounding box center [409, 258] width 306 height 23
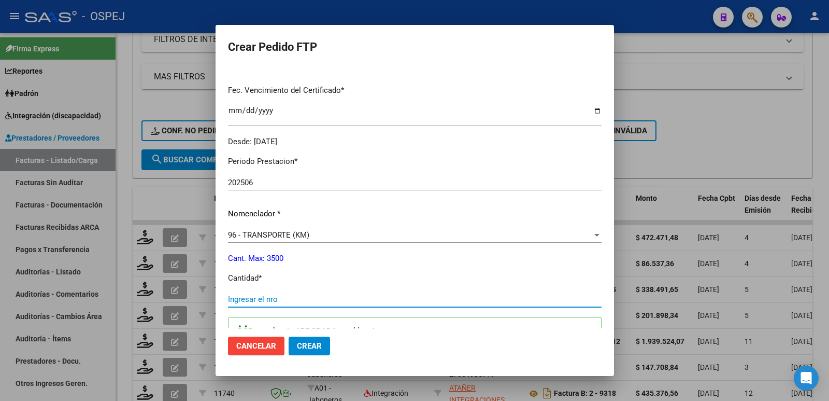
click at [316, 296] on input "Ingresar el nro" at bounding box center [415, 298] width 374 height 9
type input "646"
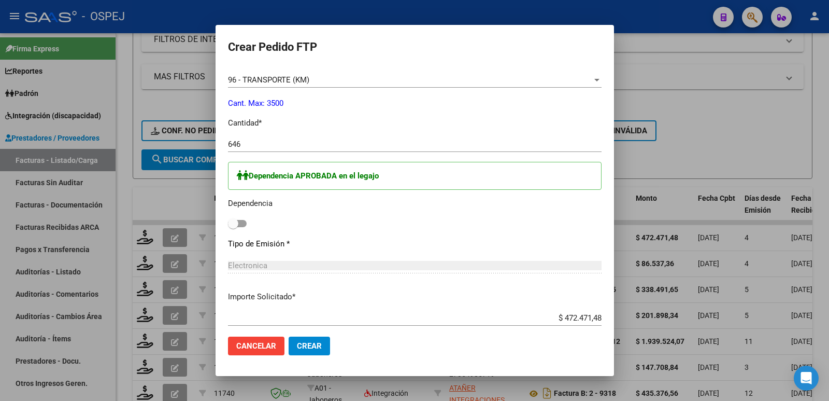
scroll to position [415, 0]
click at [247, 224] on span at bounding box center [237, 222] width 19 height 7
click at [233, 226] on input "checkbox" at bounding box center [233, 226] width 1 height 1
checkbox input "true"
click at [312, 346] on span "Crear" at bounding box center [309, 345] width 25 height 9
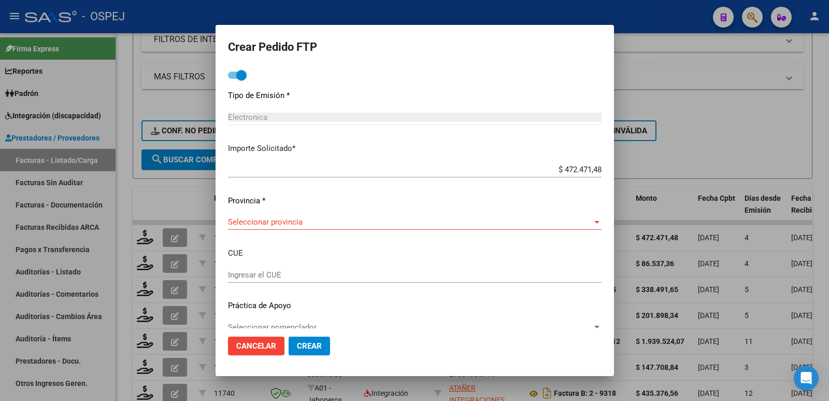
scroll to position [570, 0]
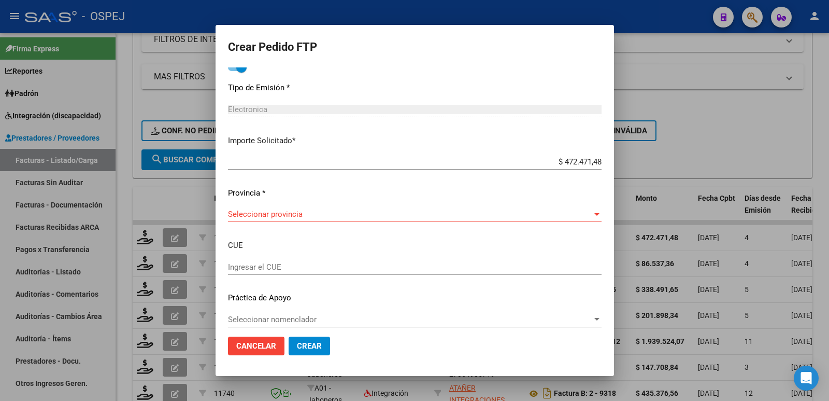
click at [308, 215] on span "Seleccionar provincia" at bounding box center [410, 213] width 364 height 9
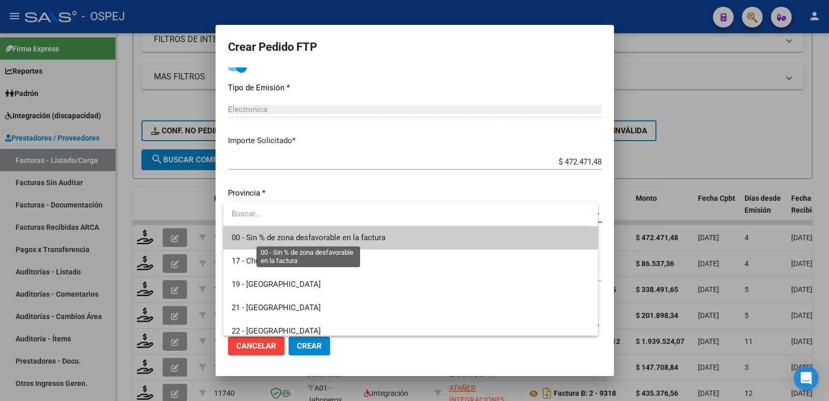
click at [313, 239] on span "00 - Sin % de zona desfavorable en la factura" at bounding box center [309, 237] width 154 height 9
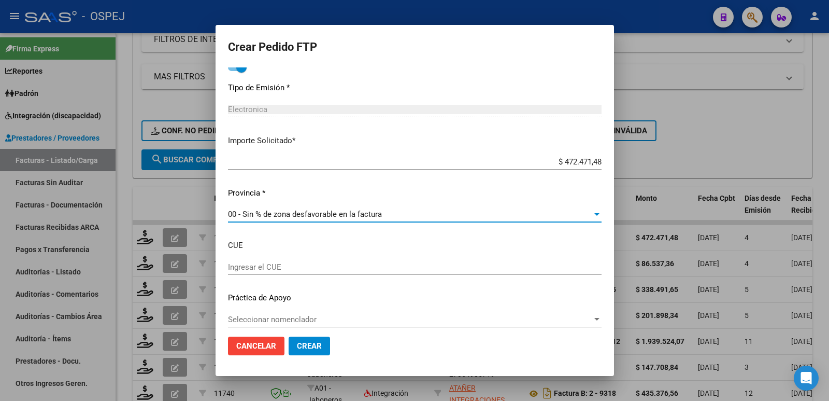
click at [312, 347] on span "Crear" at bounding box center [309, 345] width 25 height 9
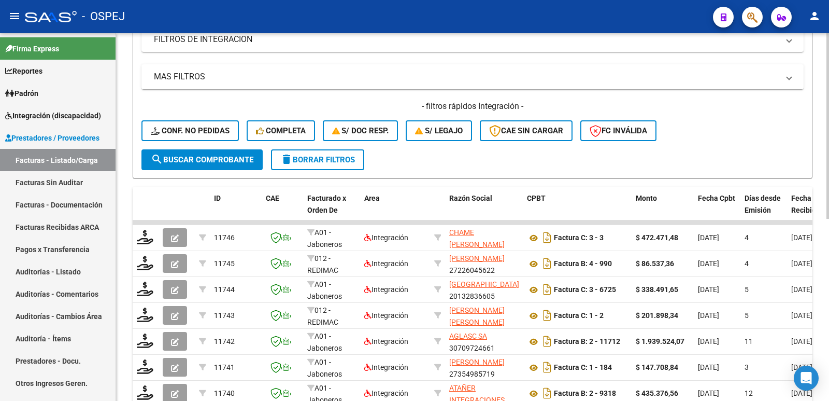
scroll to position [0, 0]
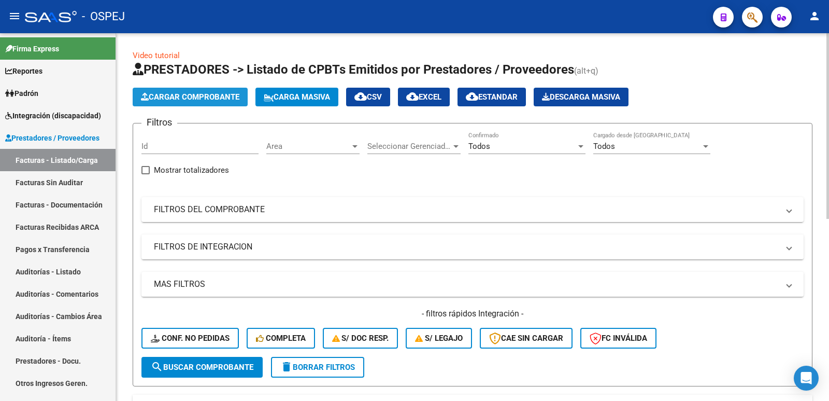
click at [219, 101] on span "Cargar Comprobante" at bounding box center [190, 96] width 98 height 9
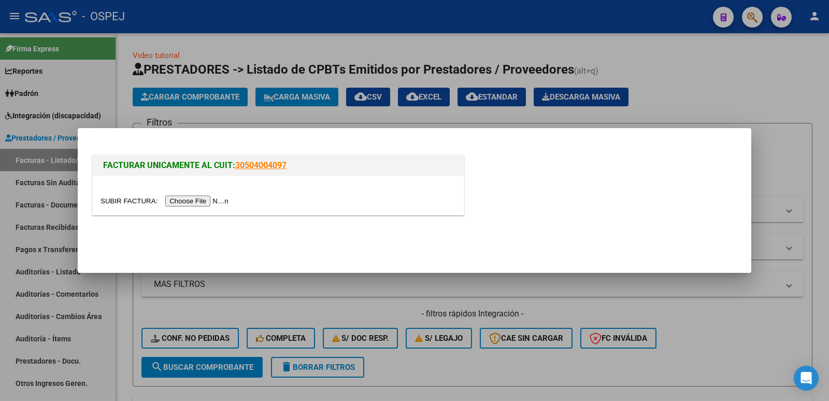
click at [195, 200] on input "file" at bounding box center [166, 200] width 131 height 11
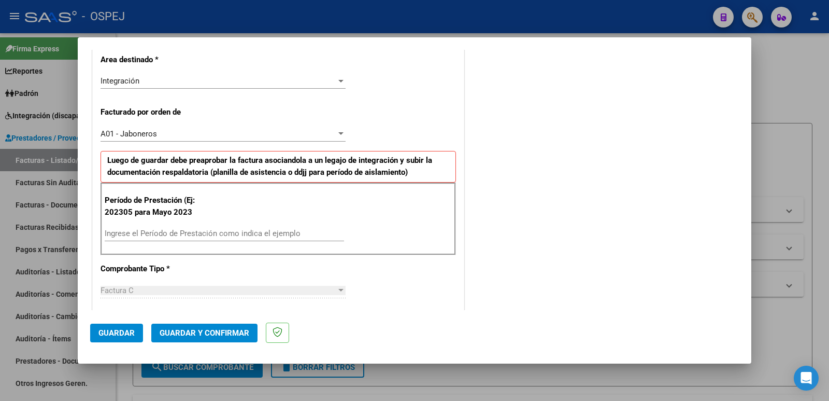
scroll to position [259, 0]
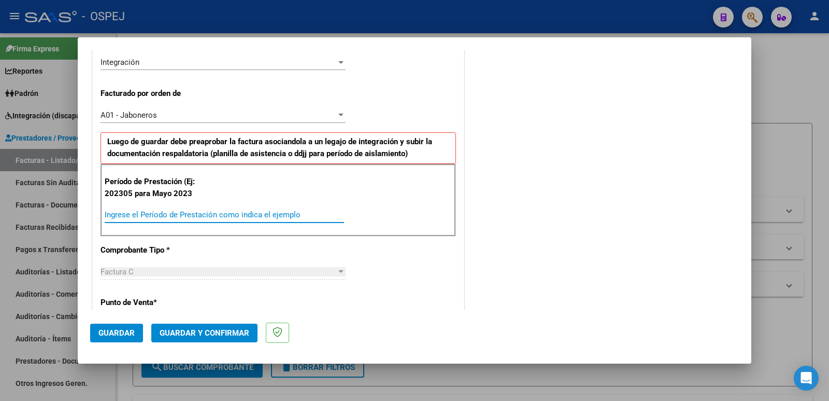
click at [325, 216] on input "Ingrese el Período de Prestación como indica el ejemplo" at bounding box center [224, 214] width 239 height 9
type input "202507"
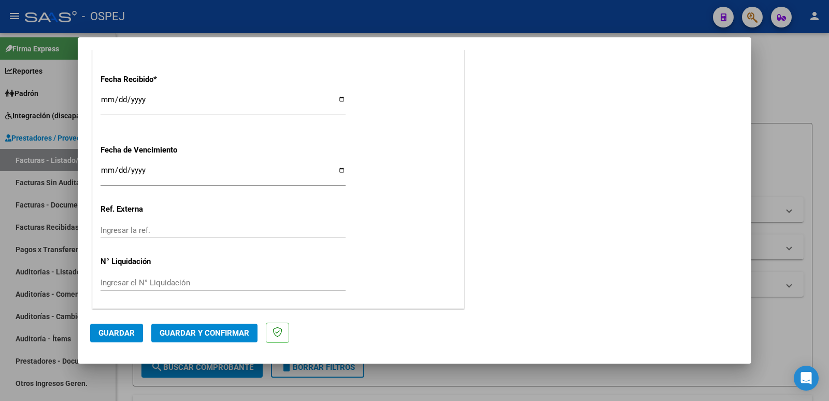
scroll to position [763, 0]
click at [115, 338] on button "Guardar" at bounding box center [116, 332] width 53 height 19
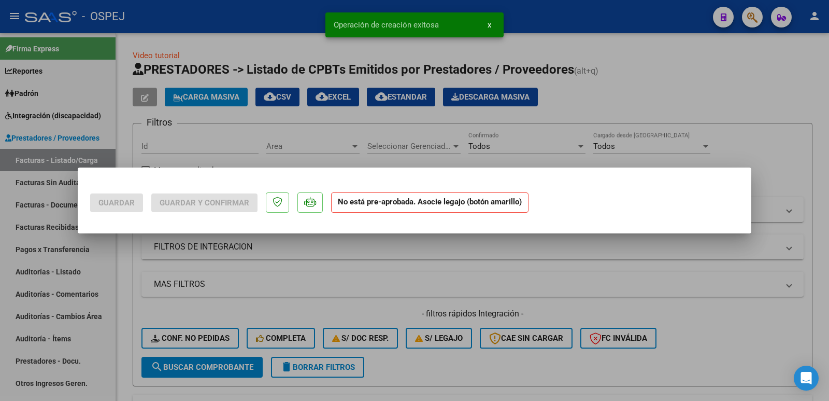
scroll to position [0, 0]
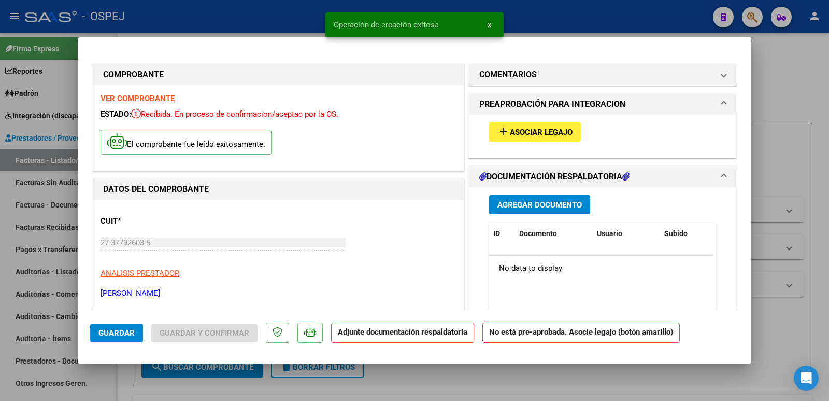
click at [559, 131] on span "Asociar Legajo" at bounding box center [541, 131] width 63 height 9
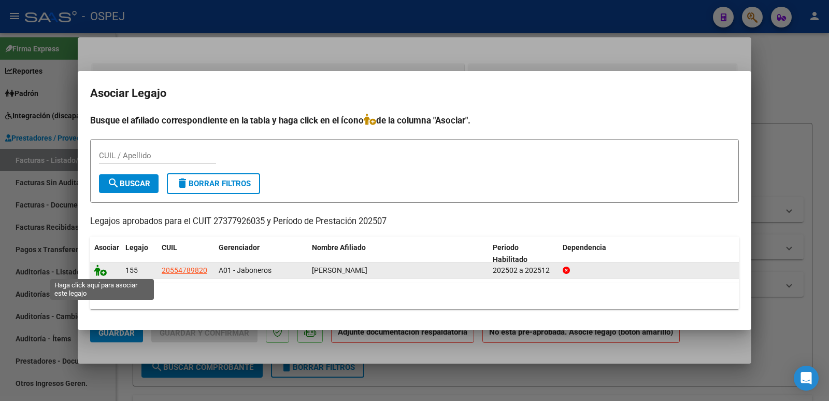
click at [101, 270] on icon at bounding box center [100, 269] width 12 height 11
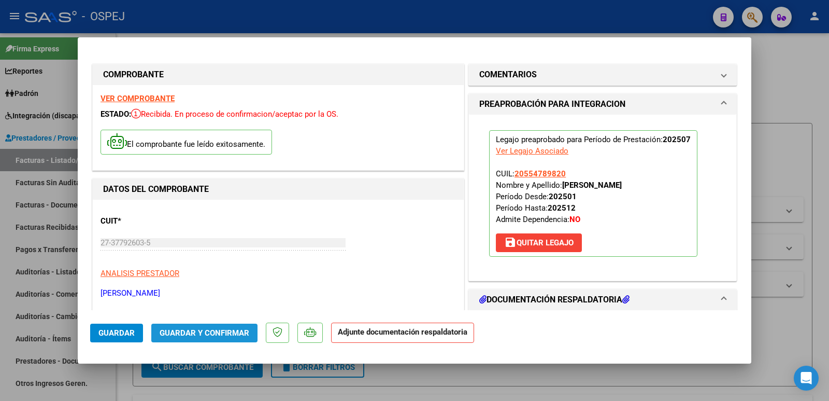
click at [219, 328] on span "Guardar y Confirmar" at bounding box center [205, 332] width 90 height 9
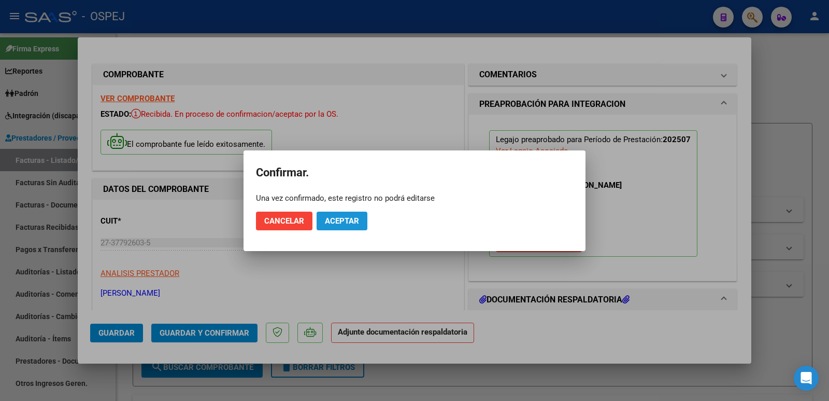
click at [348, 224] on span "Aceptar" at bounding box center [342, 220] width 34 height 9
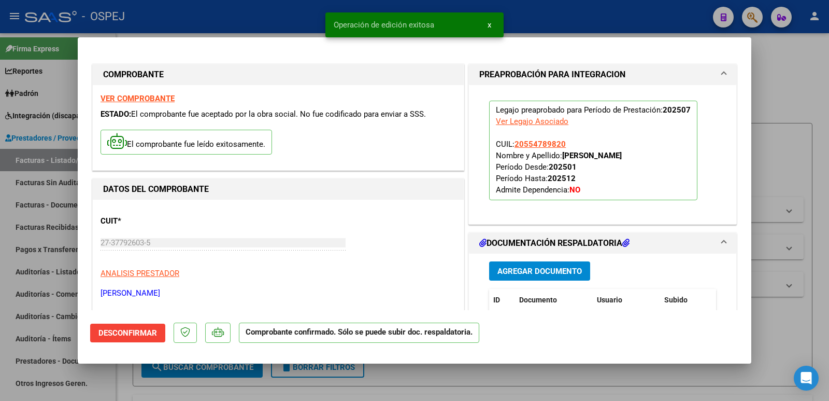
click at [294, 15] on div at bounding box center [414, 200] width 829 height 401
type input "$ 0,00"
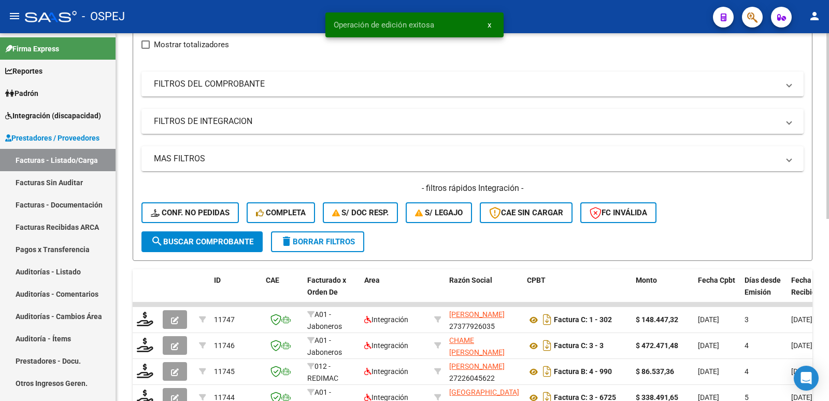
scroll to position [155, 0]
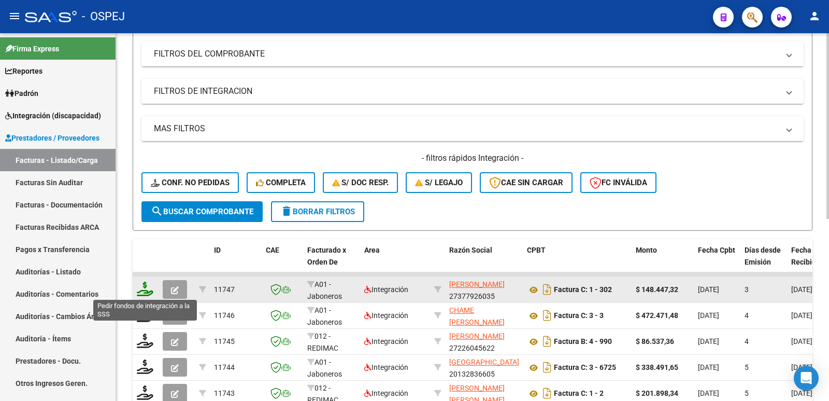
click at [149, 287] on icon at bounding box center [145, 288] width 17 height 15
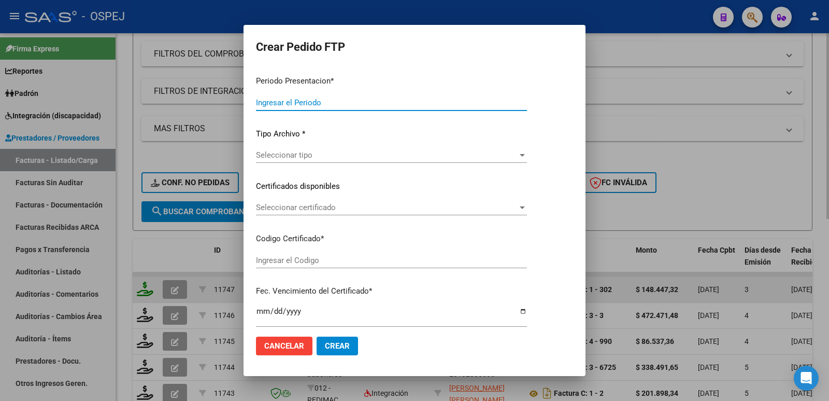
type input "202507"
type input "$ 148.447,32"
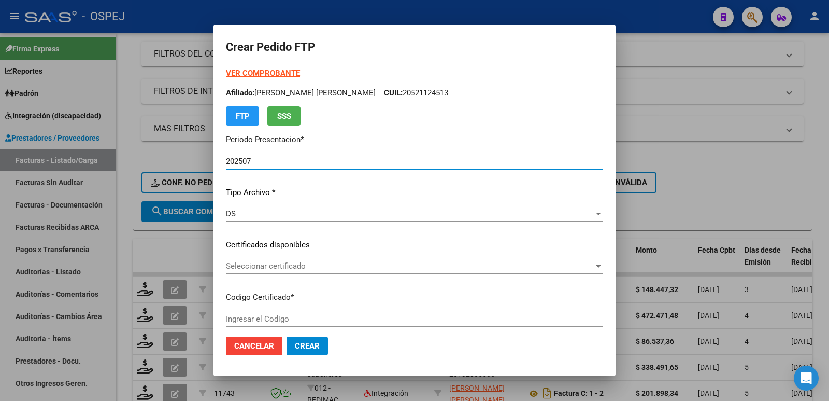
type input "ARG02000554789822024031120250311BUE427"
type input "[DATE]"
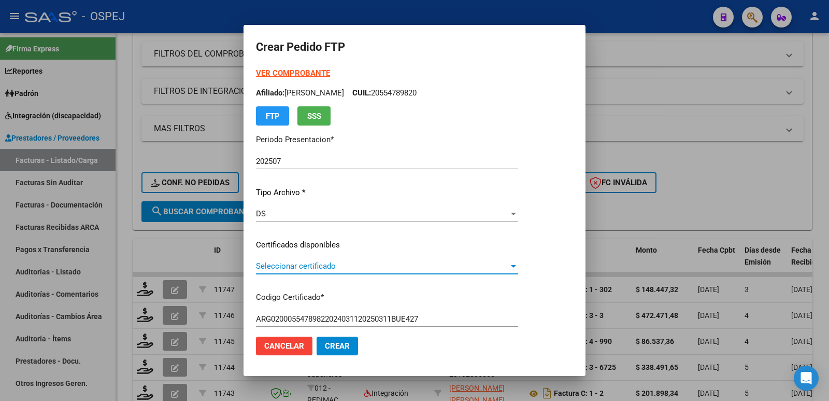
click at [339, 265] on span "Seleccionar certificado" at bounding box center [382, 265] width 253 height 9
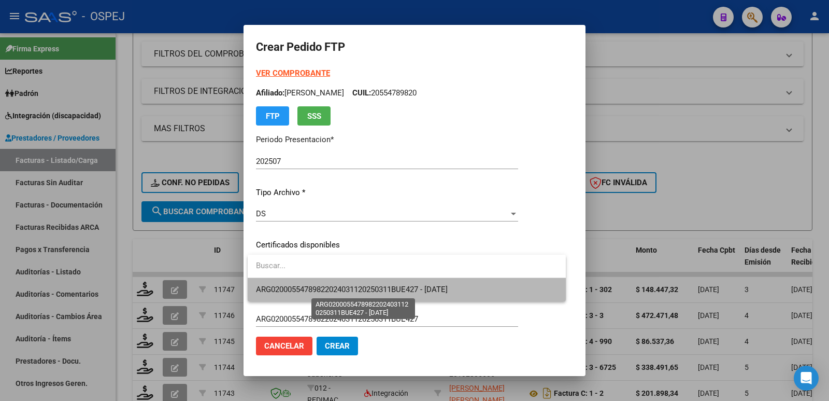
click at [345, 290] on span "ARG02000554789822024031120250311BUE427 - [DATE]" at bounding box center [352, 288] width 192 height 9
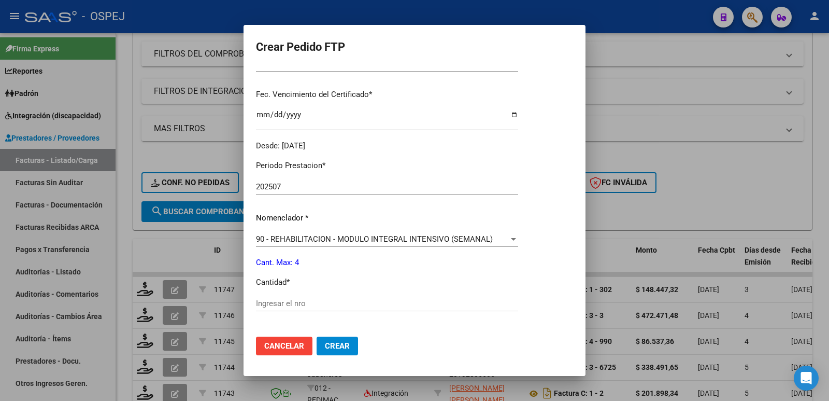
scroll to position [259, 0]
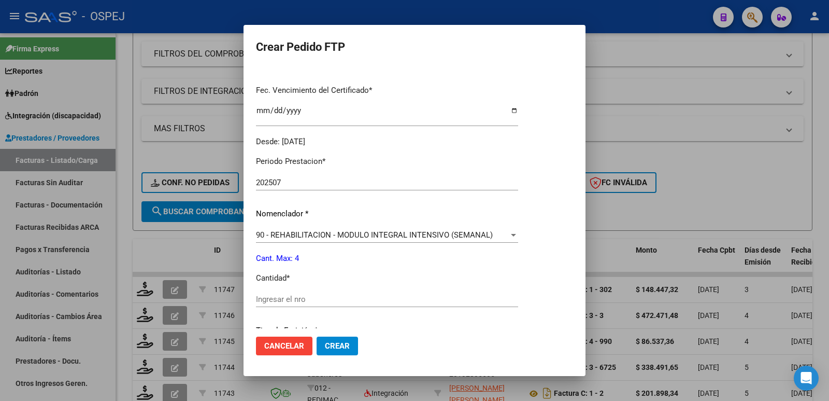
click at [492, 304] on div "Ingresar el nro" at bounding box center [387, 299] width 262 height 16
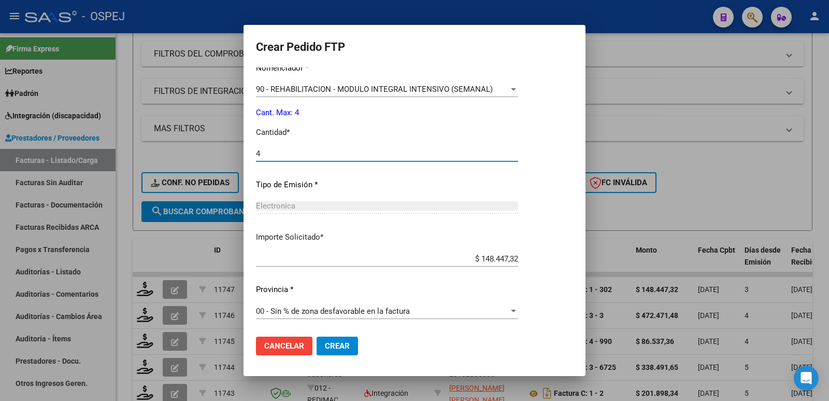
scroll to position [405, 0]
type input "4"
click at [339, 347] on span "Crear" at bounding box center [337, 345] width 25 height 9
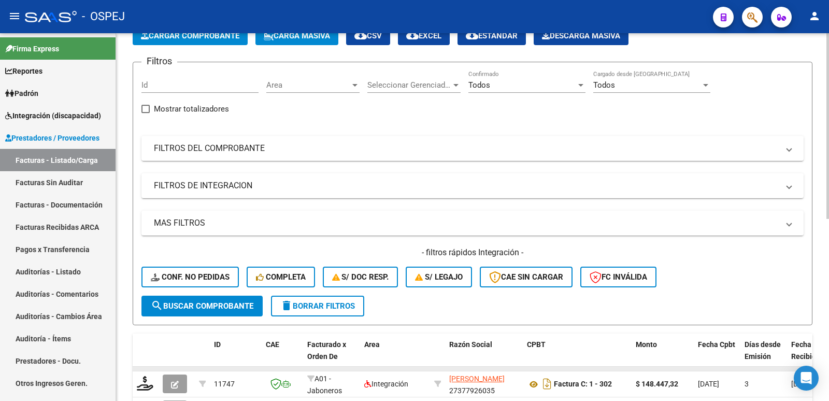
scroll to position [0, 0]
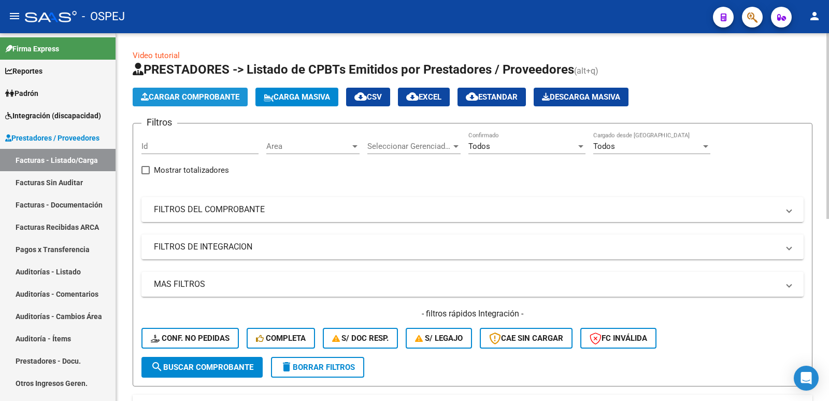
click at [210, 98] on span "Cargar Comprobante" at bounding box center [190, 96] width 98 height 9
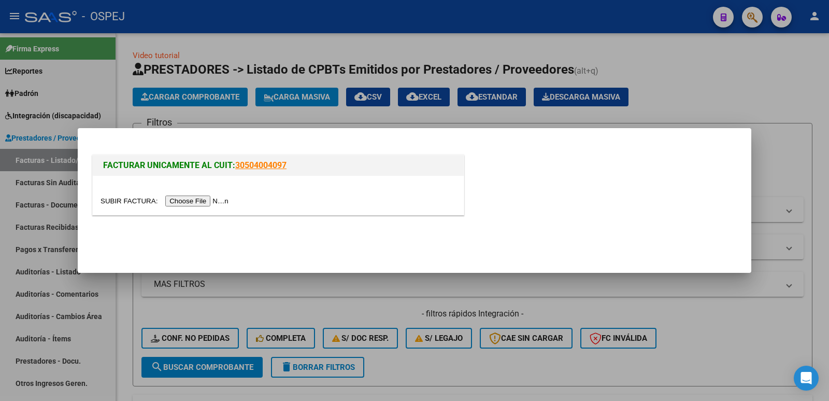
click at [225, 199] on input "file" at bounding box center [166, 200] width 131 height 11
click at [190, 199] on input "file" at bounding box center [166, 200] width 131 height 11
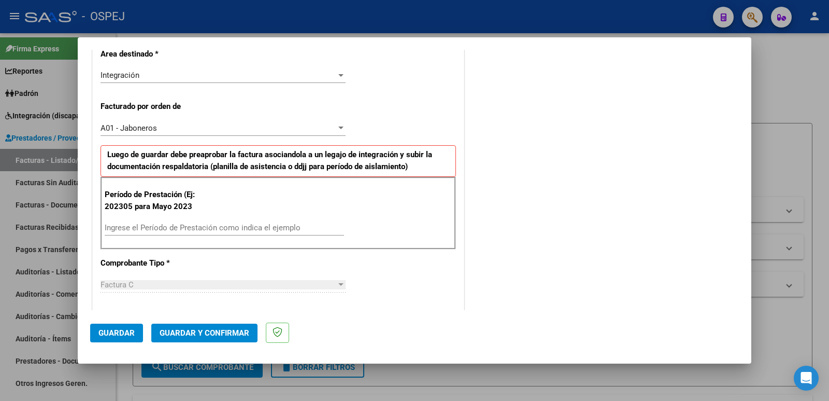
scroll to position [259, 0]
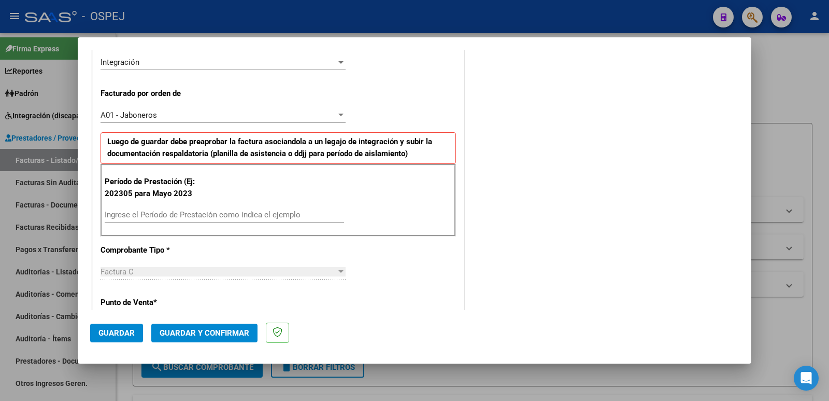
click at [273, 218] on input "Ingrese el Período de Prestación como indica el ejemplo" at bounding box center [224, 214] width 239 height 9
type input "202507"
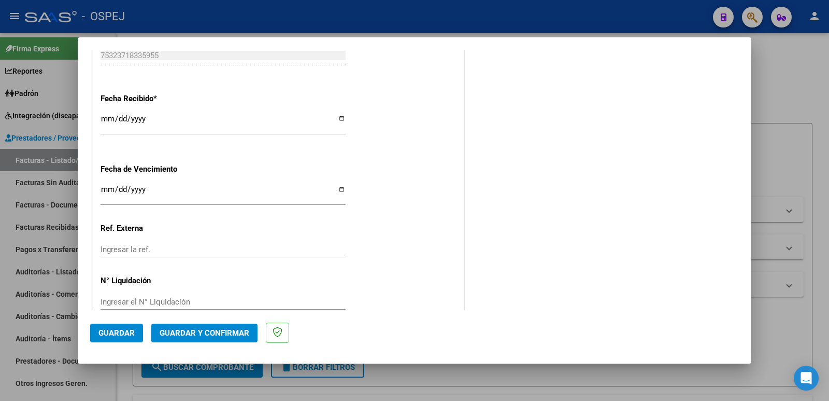
scroll to position [763, 0]
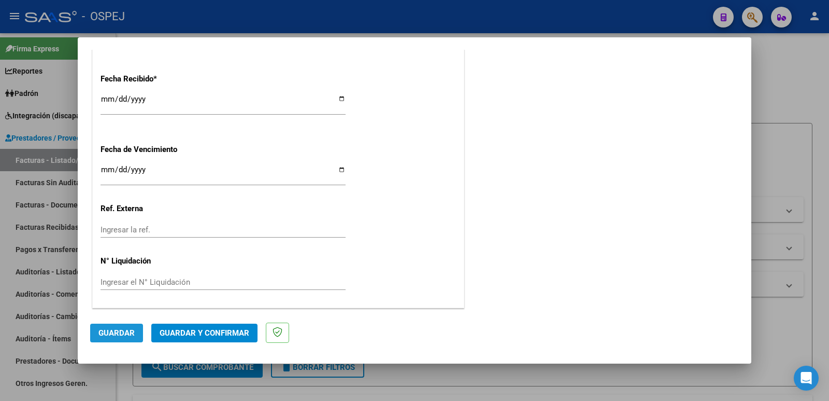
click at [123, 335] on span "Guardar" at bounding box center [116, 332] width 36 height 9
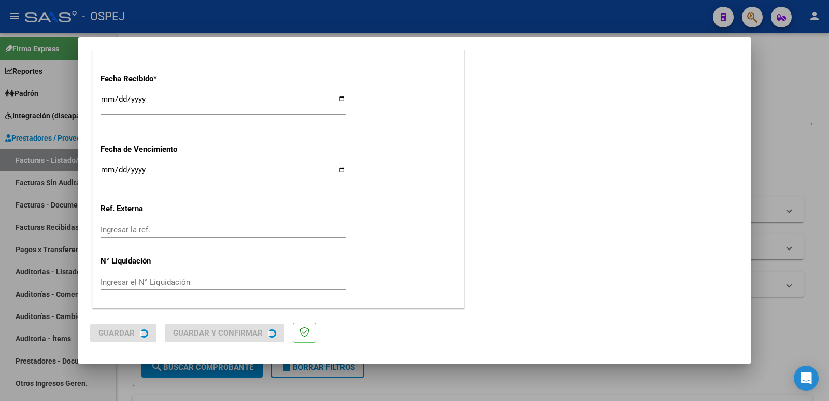
scroll to position [0, 0]
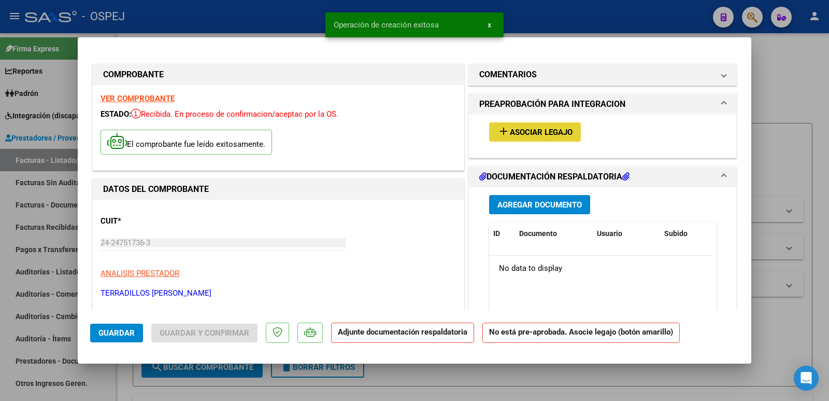
click at [530, 137] on button "add Asociar Legajo" at bounding box center [535, 131] width 92 height 19
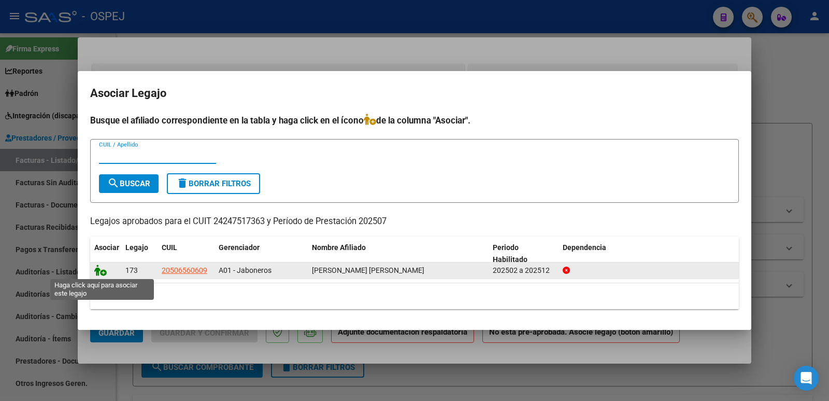
click at [98, 269] on icon at bounding box center [100, 269] width 12 height 11
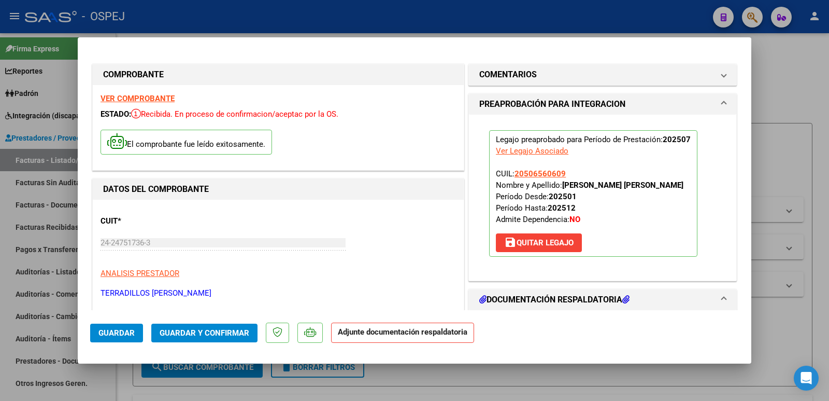
click at [187, 333] on span "Guardar y Confirmar" at bounding box center [205, 332] width 90 height 9
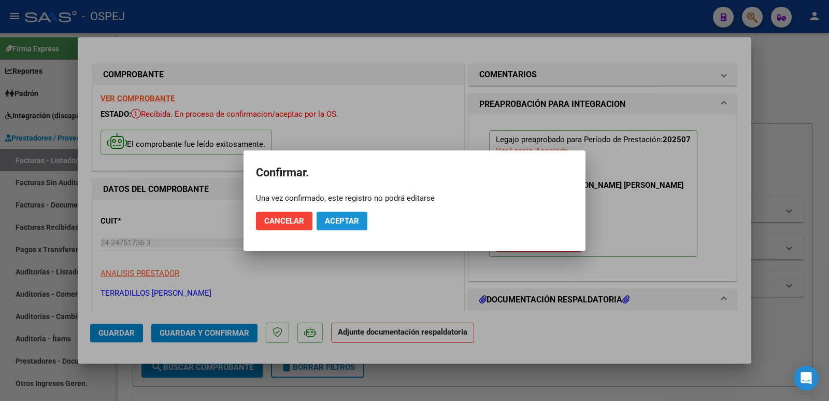
click at [346, 218] on span "Aceptar" at bounding box center [342, 220] width 34 height 9
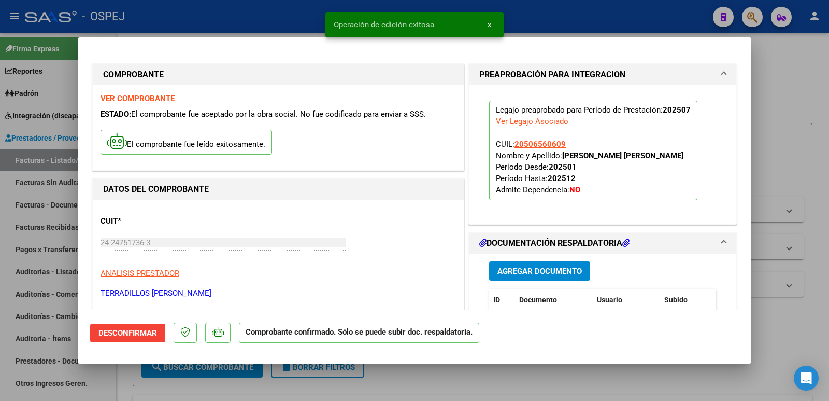
click at [198, 17] on div at bounding box center [414, 200] width 829 height 401
type input "$ 0,00"
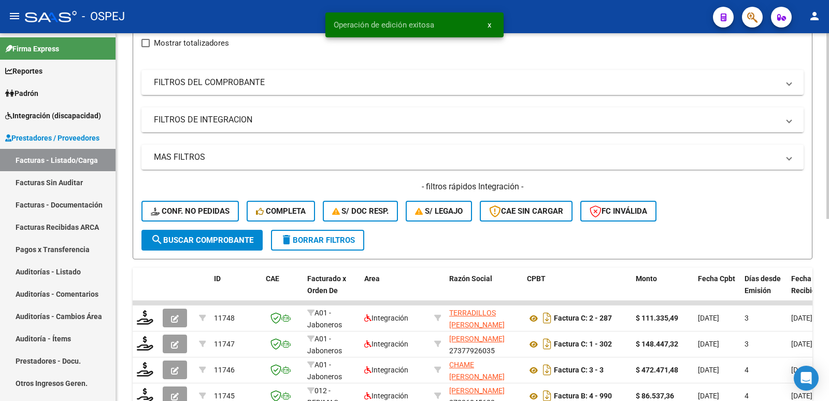
scroll to position [207, 0]
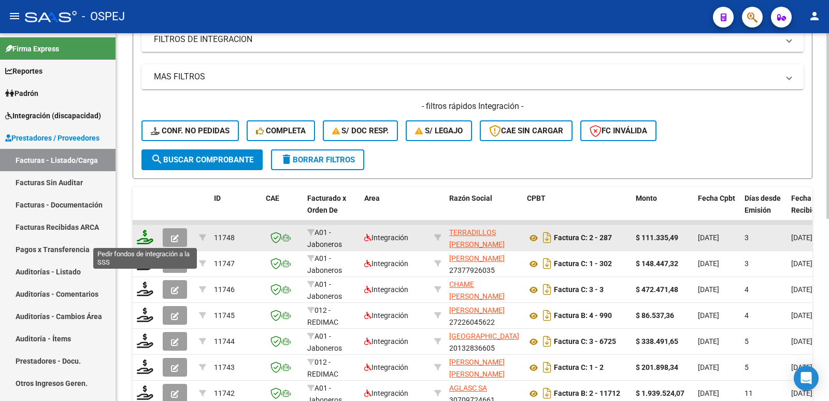
click at [142, 239] on icon at bounding box center [145, 237] width 17 height 15
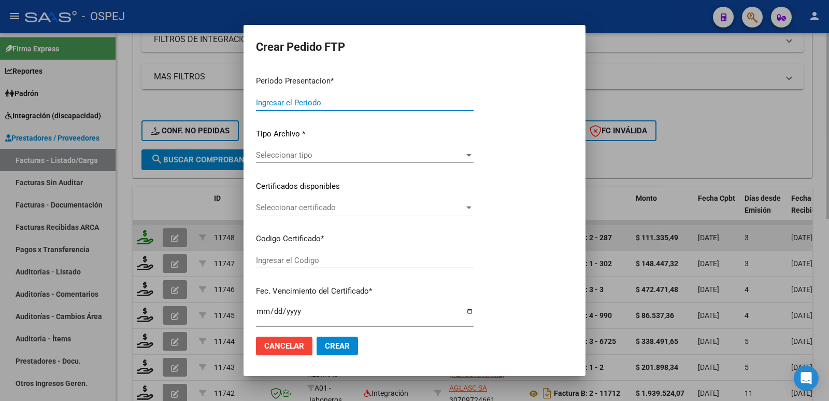
type input "202507"
type input "$ 111.335,49"
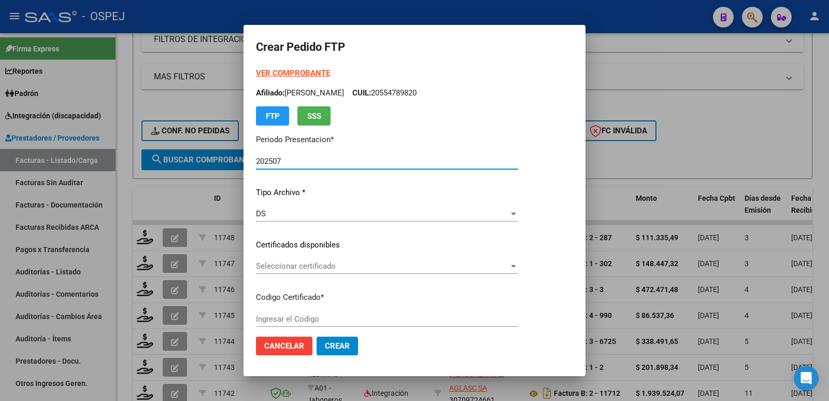
type input "ARG02000506560602022060320250808-BS-427"
type input "[DATE]"
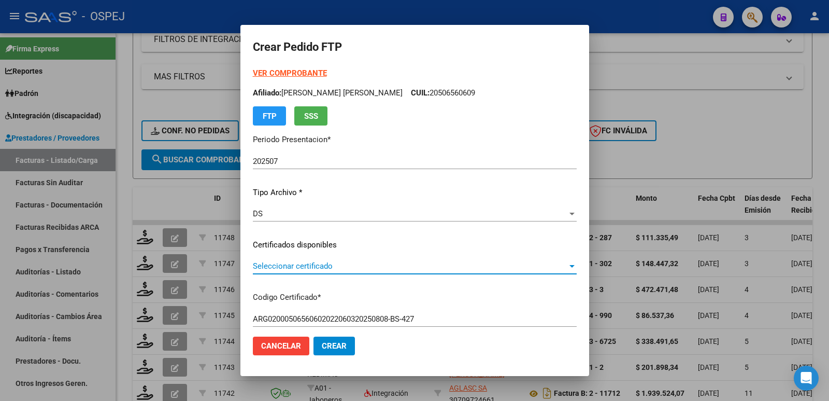
click at [334, 267] on span "Seleccionar certificado" at bounding box center [410, 265] width 315 height 9
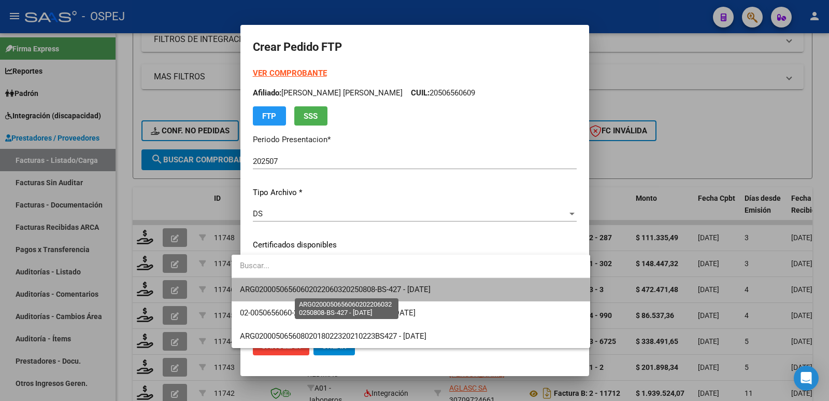
click at [345, 292] on span "ARG02000506560602022060320250808-BS-427 - [DATE]" at bounding box center [335, 288] width 191 height 9
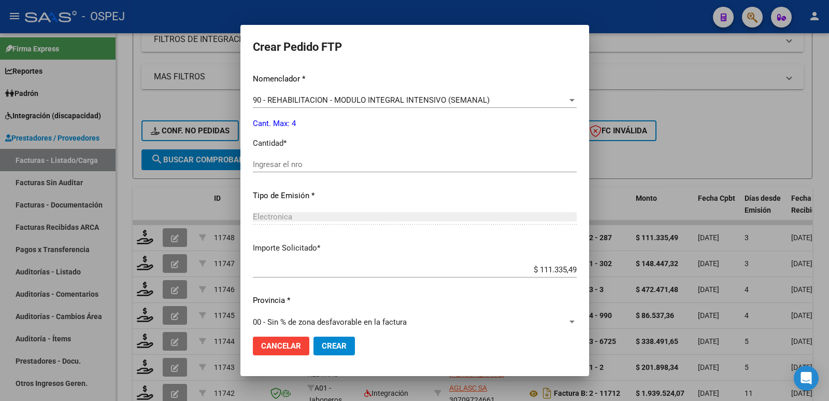
scroll to position [405, 0]
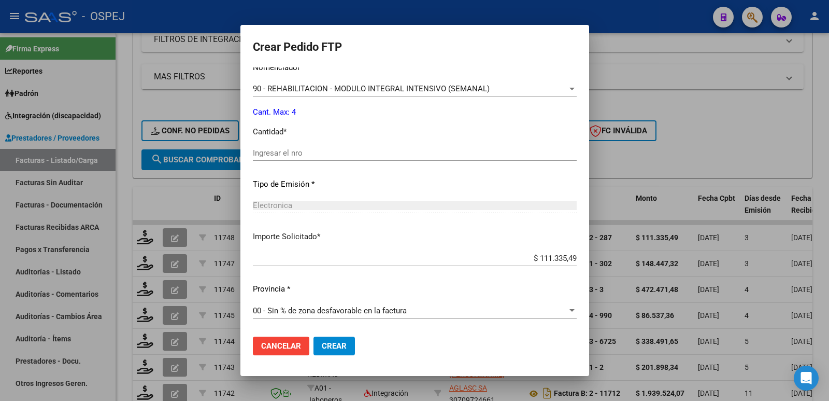
click at [326, 157] on input "Ingresar el nro" at bounding box center [415, 152] width 324 height 9
type input "4"
click at [324, 343] on span "Crear" at bounding box center [334, 345] width 25 height 9
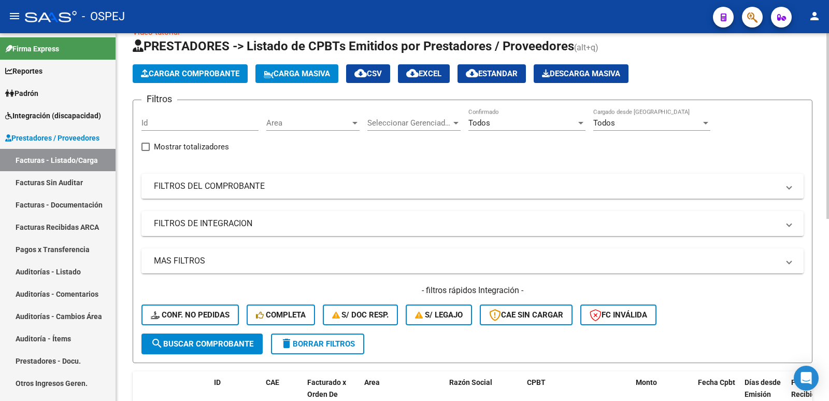
scroll to position [0, 0]
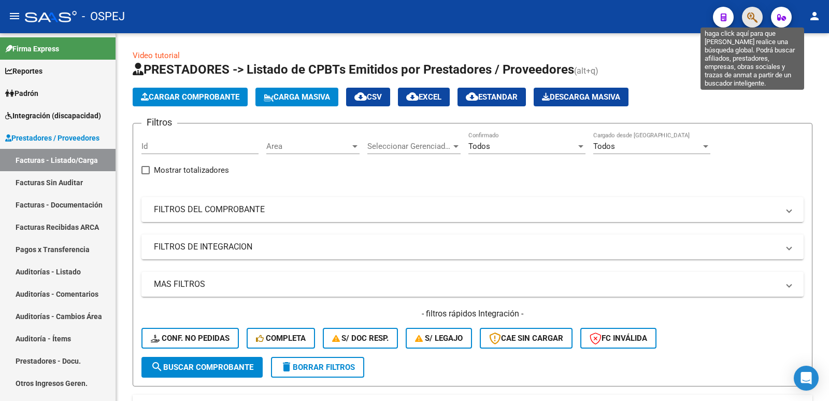
click at [757, 17] on icon "button" at bounding box center [752, 17] width 10 height 12
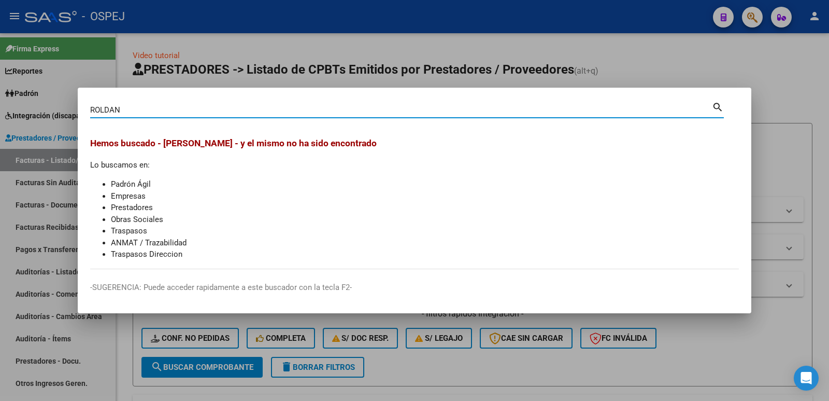
type input "ROLDAN"
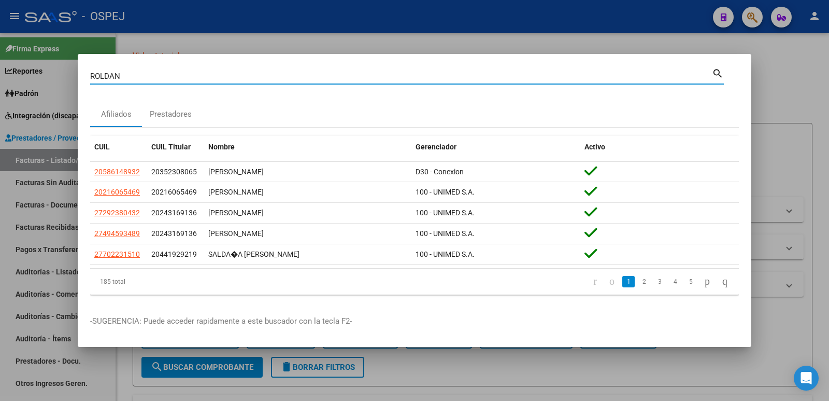
click at [473, 368] on div at bounding box center [414, 200] width 829 height 401
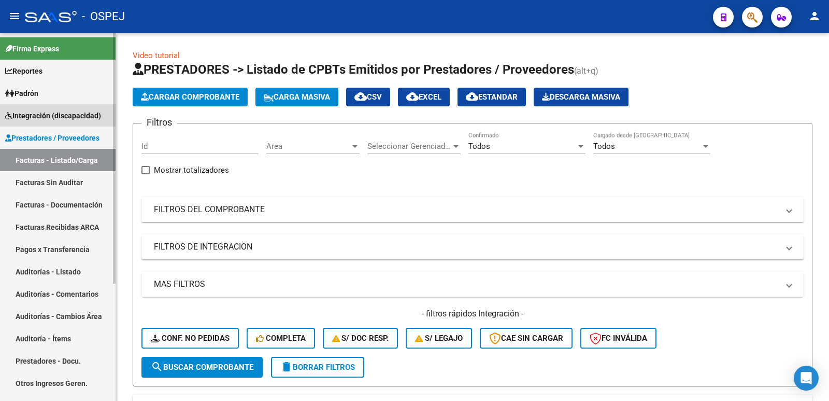
click at [30, 116] on span "Integración (discapacidad)" at bounding box center [53, 115] width 96 height 11
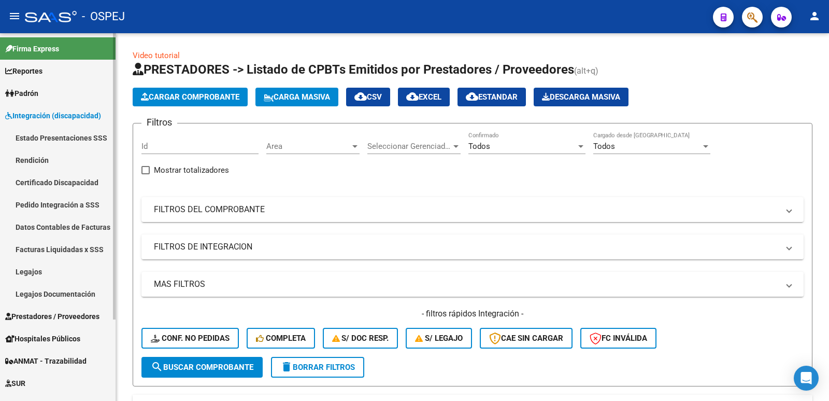
click at [44, 267] on link "Legajos" at bounding box center [58, 271] width 116 height 22
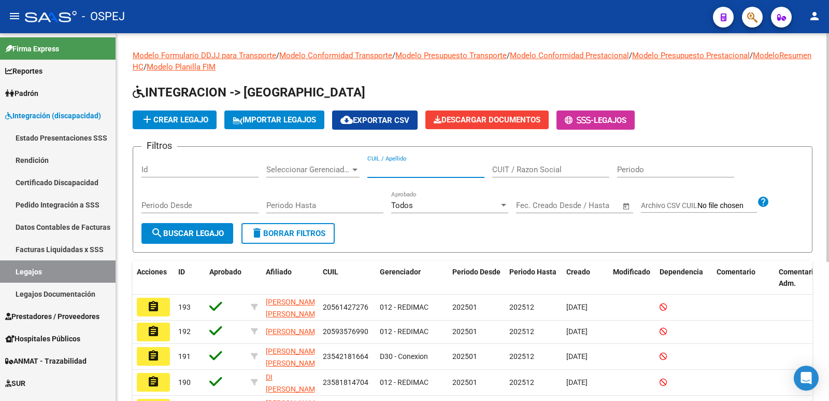
click at [405, 169] on input "CUIL / Apellido" at bounding box center [425, 169] width 117 height 9
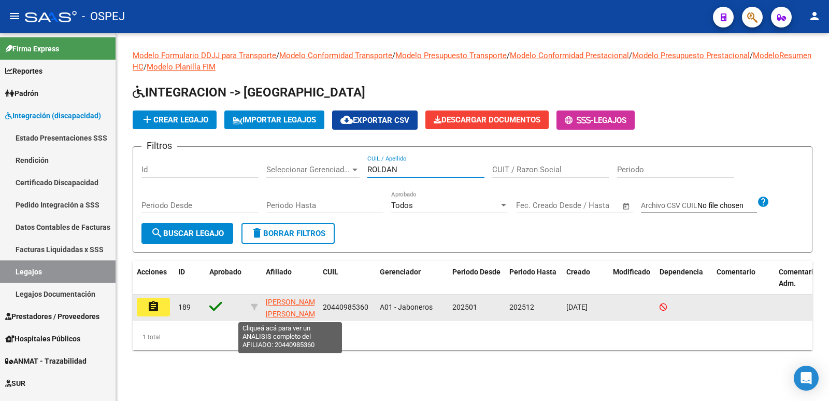
type input "ROLDAN"
click at [298, 310] on span "[PERSON_NAME] [PERSON_NAME]" at bounding box center [293, 307] width 55 height 20
type textarea "20440985360"
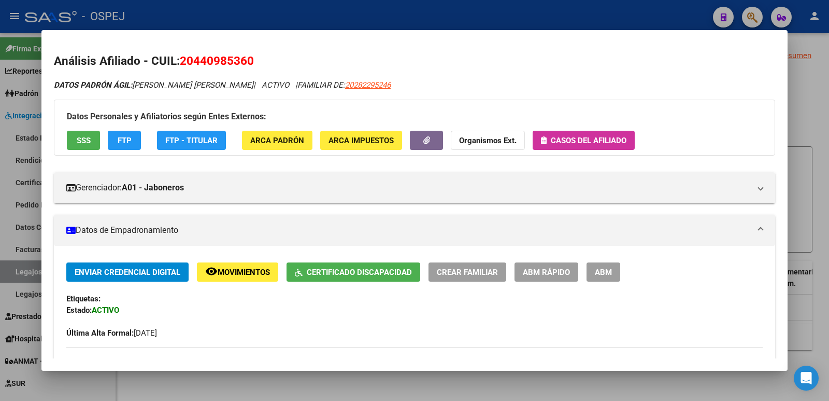
click at [426, 18] on div at bounding box center [414, 200] width 829 height 401
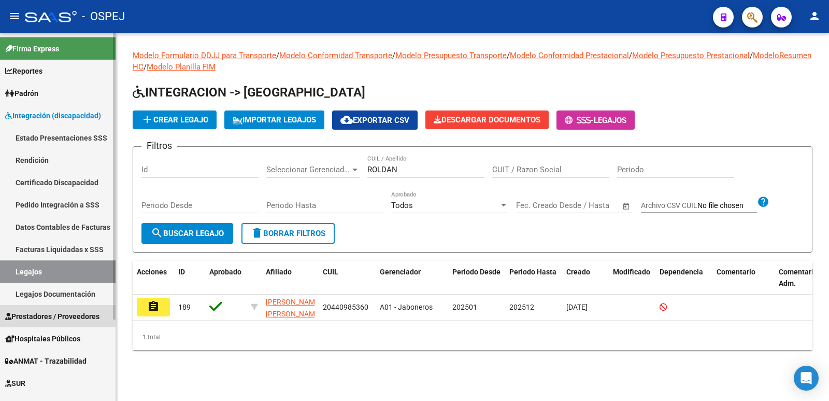
click at [83, 313] on span "Prestadores / Proveedores" at bounding box center [52, 315] width 94 height 11
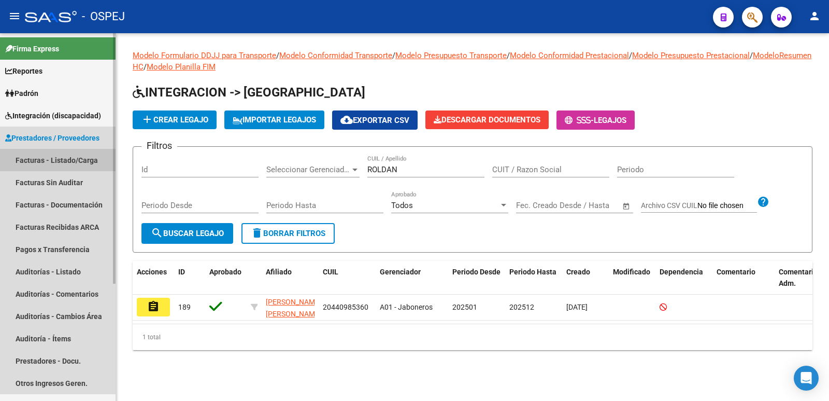
click at [37, 161] on link "Facturas - Listado/Carga" at bounding box center [58, 160] width 116 height 22
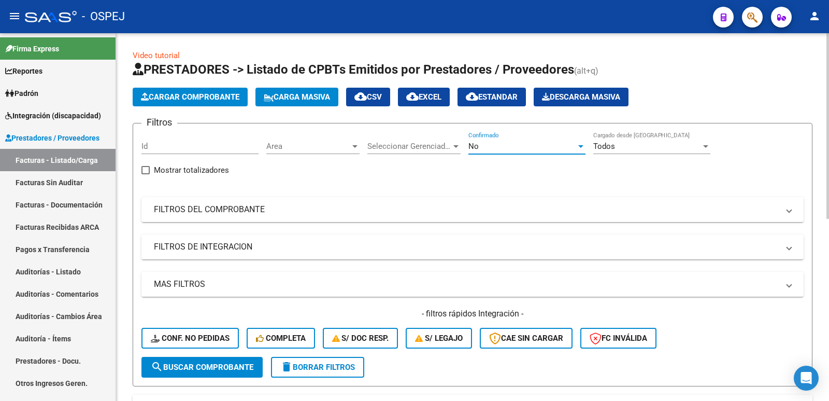
click at [513, 142] on div "No" at bounding box center [522, 145] width 108 height 9
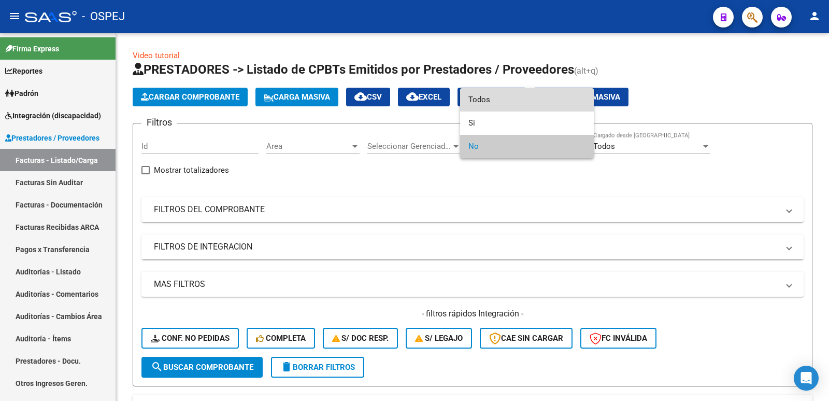
click at [505, 96] on span "Todos" at bounding box center [526, 99] width 117 height 23
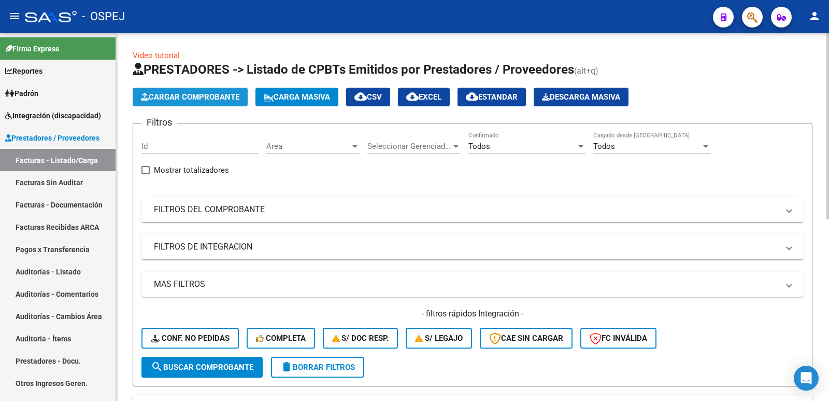
click at [179, 93] on span "Cargar Comprobante" at bounding box center [190, 96] width 98 height 9
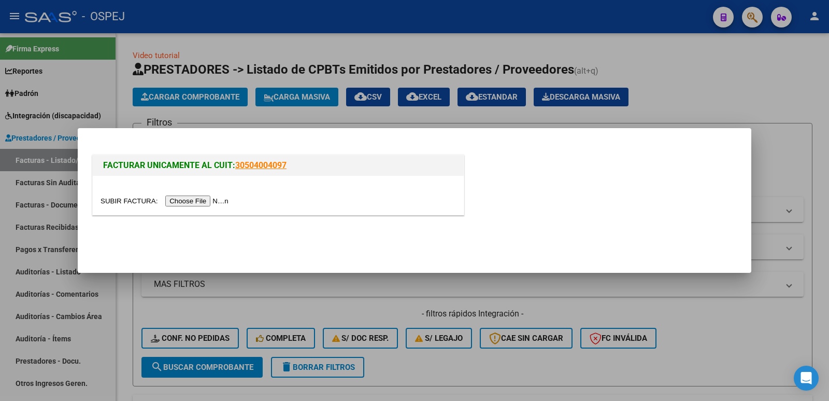
click at [211, 199] on input "file" at bounding box center [166, 200] width 131 height 11
click at [201, 198] on input "file" at bounding box center [166, 200] width 131 height 11
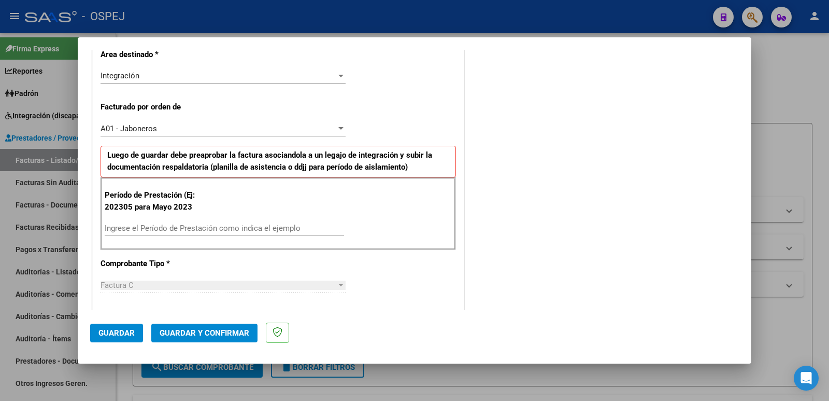
scroll to position [259, 0]
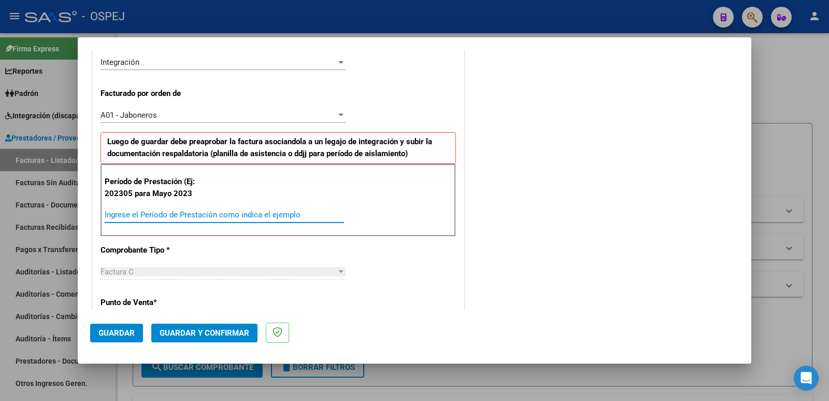
click at [264, 213] on input "Ingrese el Período de Prestación como indica el ejemplo" at bounding box center [224, 214] width 239 height 9
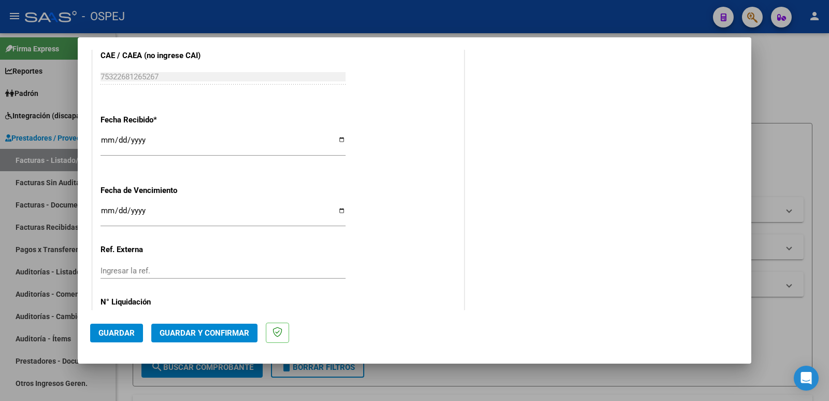
scroll to position [763, 0]
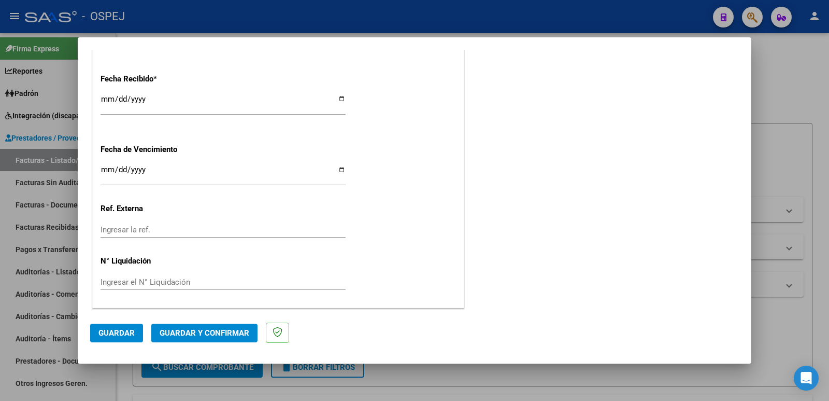
type input "202507"
click at [108, 334] on span "Guardar" at bounding box center [116, 332] width 36 height 9
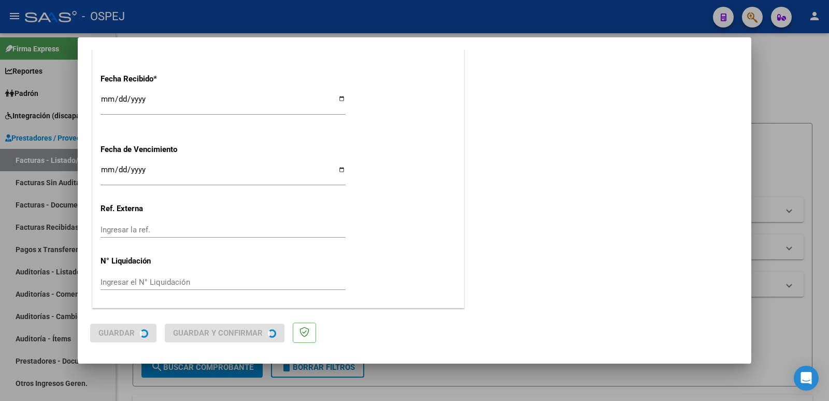
scroll to position [0, 0]
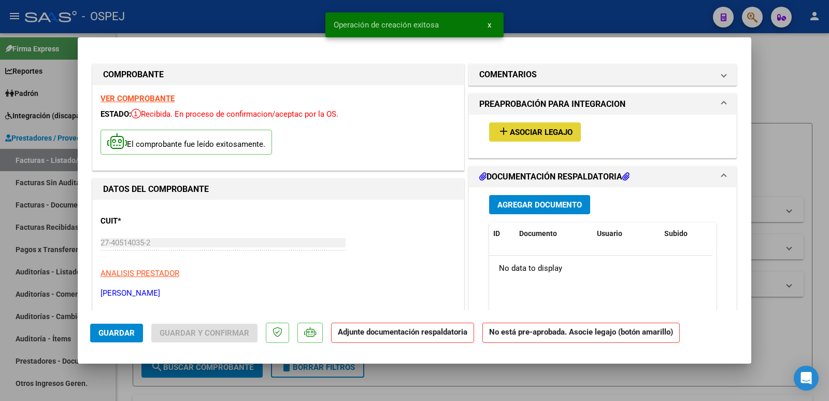
click at [512, 130] on span "Asociar Legajo" at bounding box center [541, 131] width 63 height 9
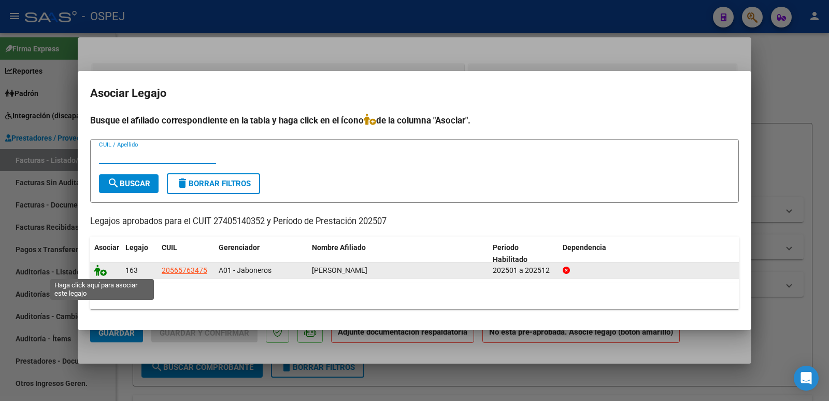
click at [100, 271] on icon at bounding box center [100, 269] width 12 height 11
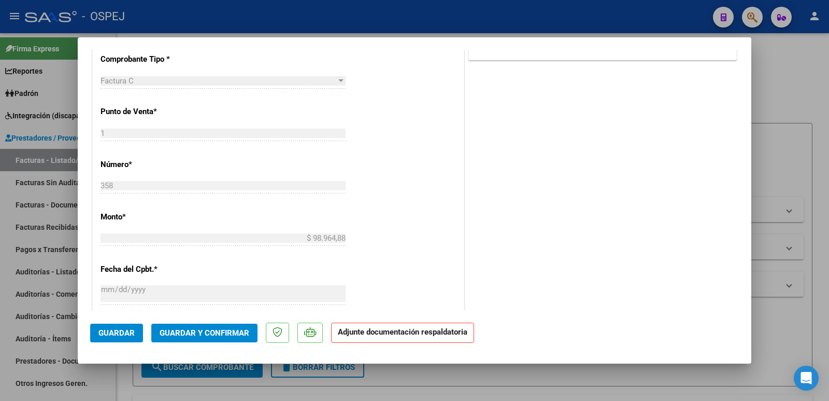
scroll to position [466, 0]
click at [213, 335] on span "Guardar y Confirmar" at bounding box center [205, 332] width 90 height 9
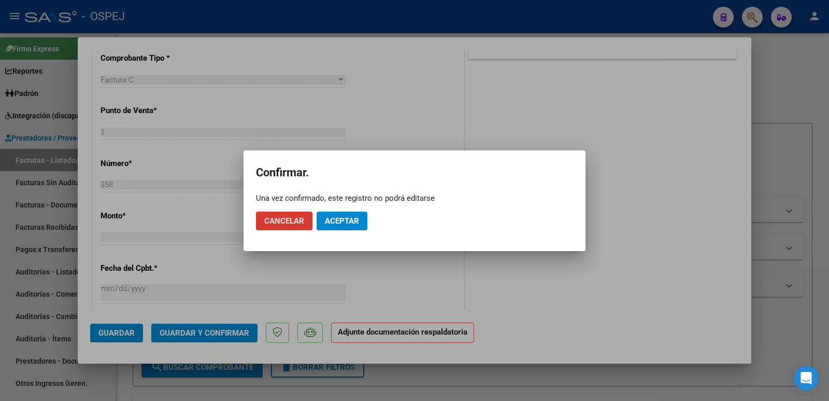
click at [346, 225] on button "Aceptar" at bounding box center [342, 220] width 51 height 19
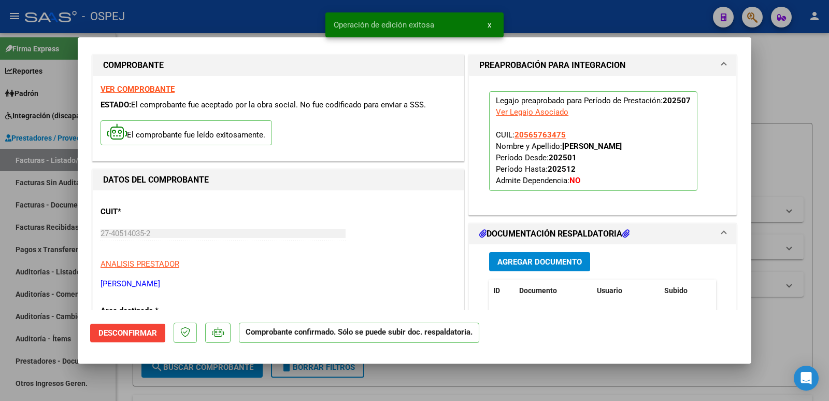
scroll to position [0, 0]
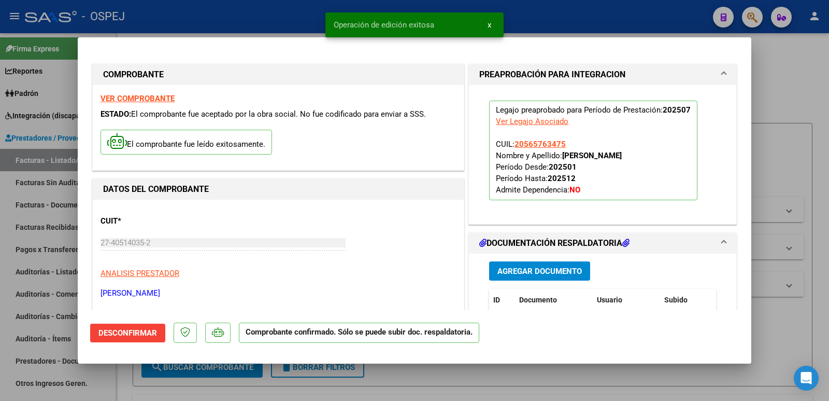
click at [245, 25] on div at bounding box center [414, 200] width 829 height 401
type input "$ 0,00"
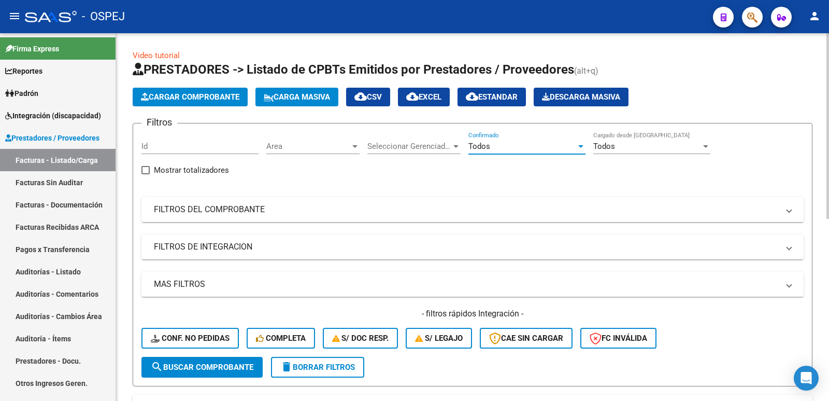
click at [496, 142] on div "Todos" at bounding box center [522, 145] width 108 height 9
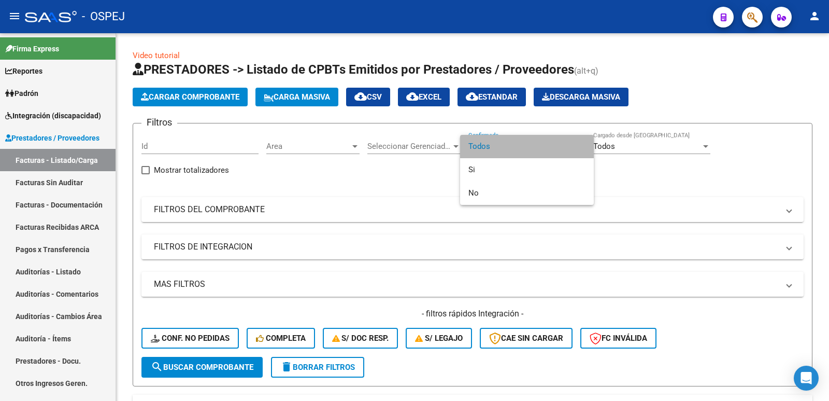
click at [492, 140] on span "Todos" at bounding box center [526, 146] width 117 height 23
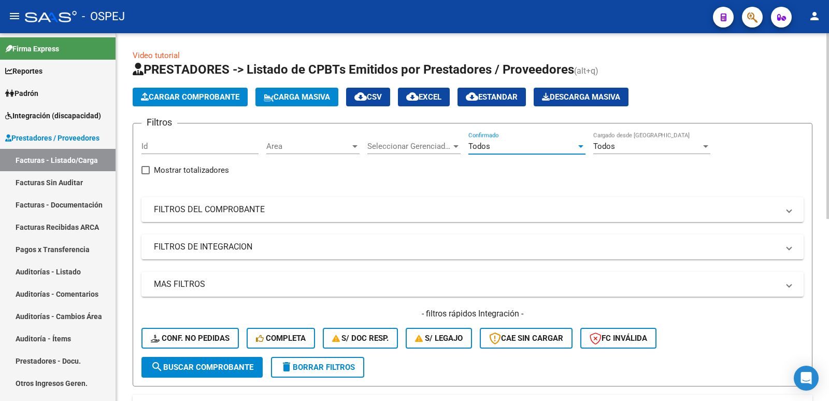
click at [218, 370] on span "search Buscar Comprobante" at bounding box center [202, 366] width 103 height 9
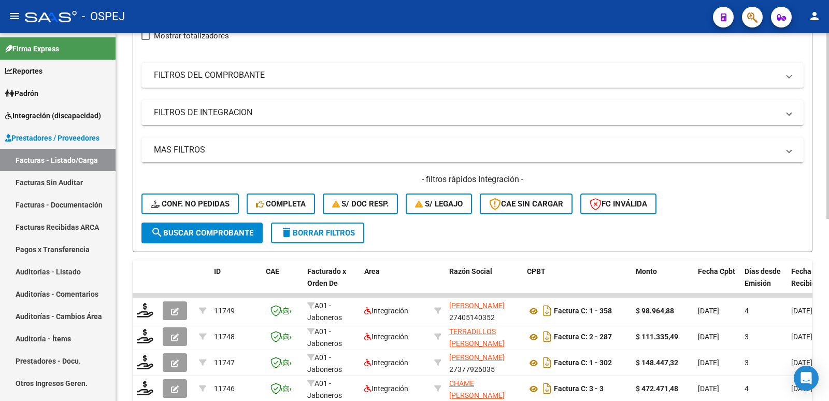
scroll to position [155, 0]
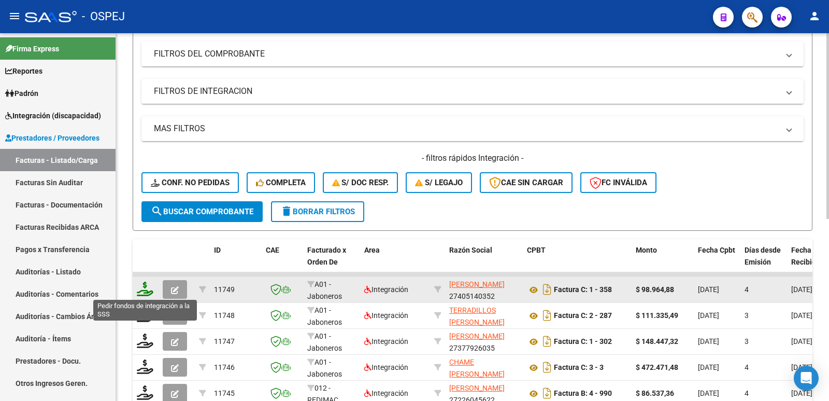
click at [142, 291] on icon at bounding box center [145, 288] width 17 height 15
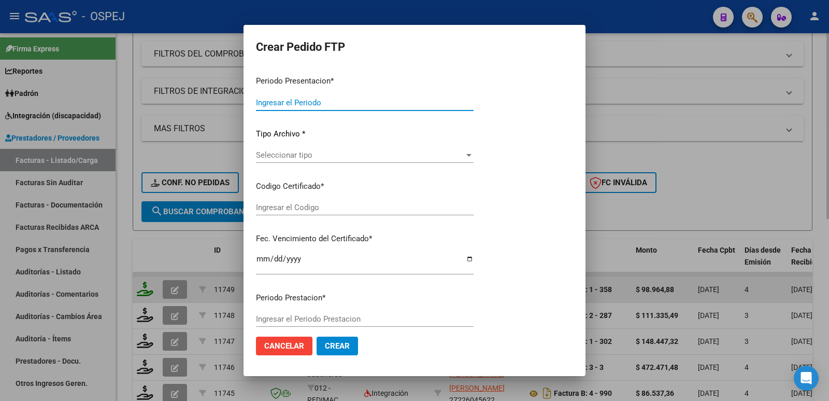
type input "202507"
type input "$ 98.964,88"
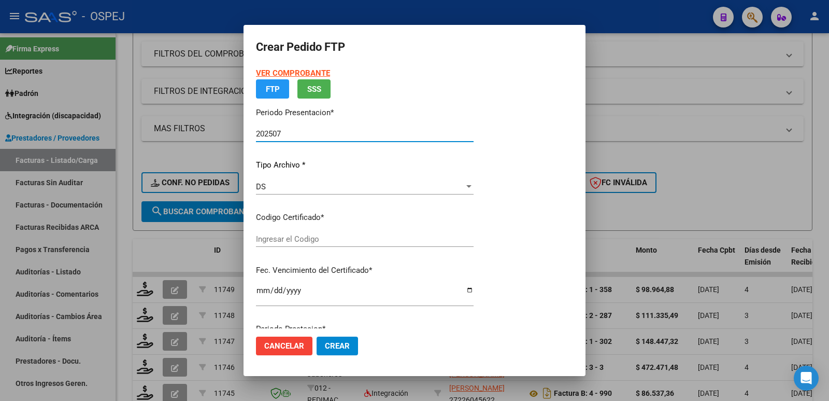
type input "arg020005657634720230828202806bs"
type input "[DATE]"
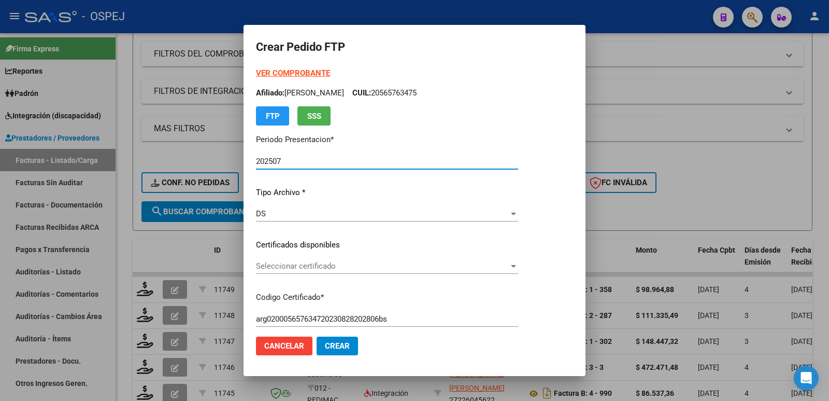
click at [339, 268] on span "Seleccionar certificado" at bounding box center [382, 265] width 253 height 9
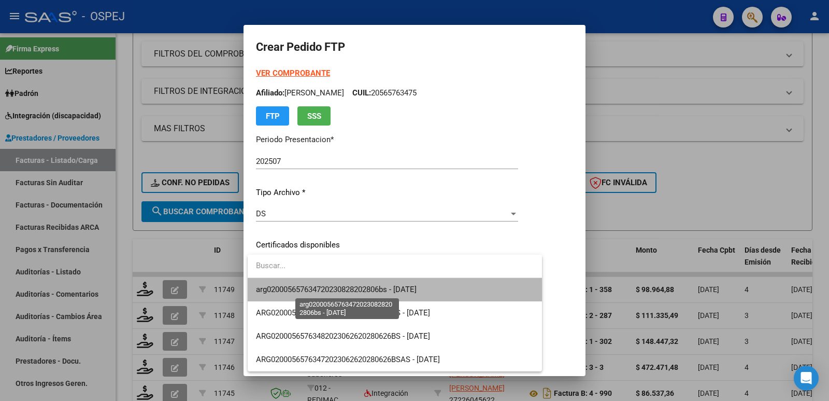
click at [348, 293] on span "arg020005657634720230828202806bs - [DATE]" at bounding box center [336, 288] width 161 height 9
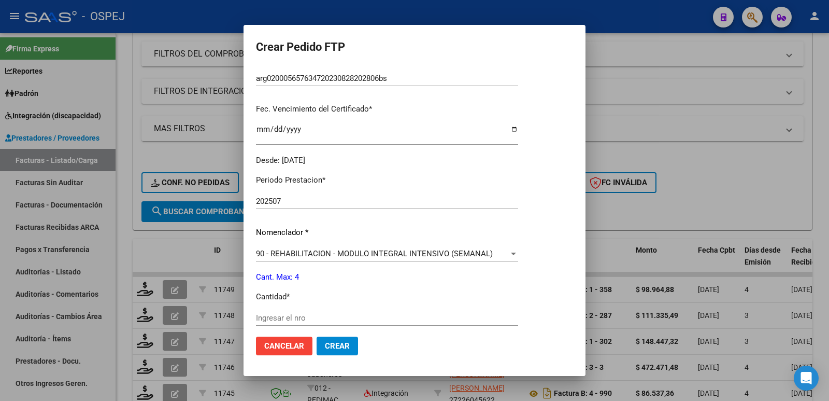
scroll to position [259, 0]
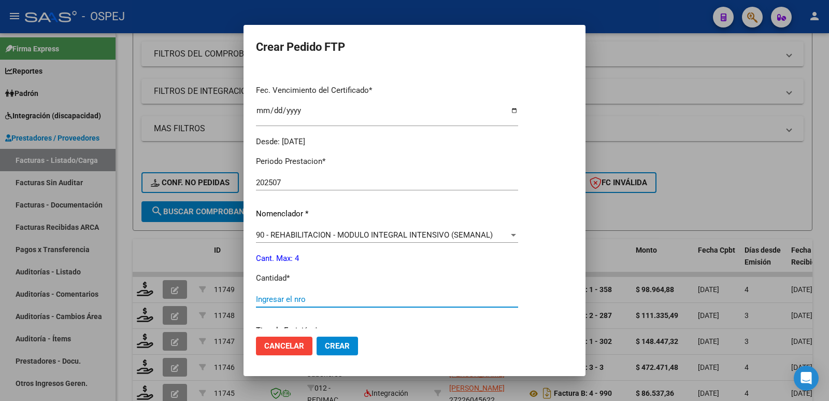
click at [377, 297] on input "Ingresar el nro" at bounding box center [387, 298] width 262 height 9
type input "4"
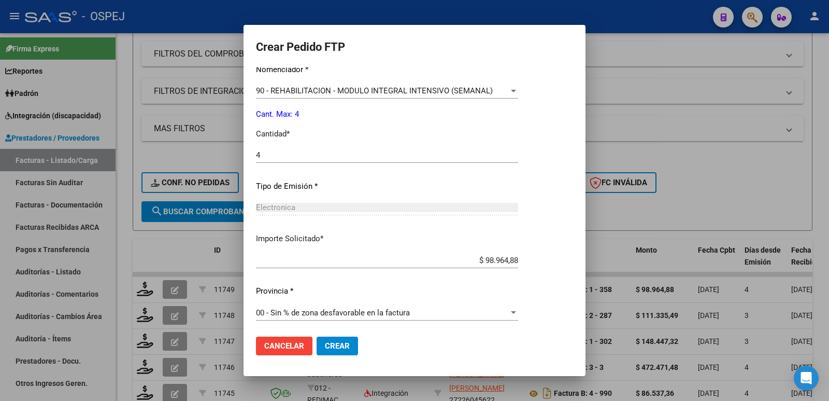
scroll to position [405, 0]
click at [341, 339] on button "Crear" at bounding box center [337, 345] width 41 height 19
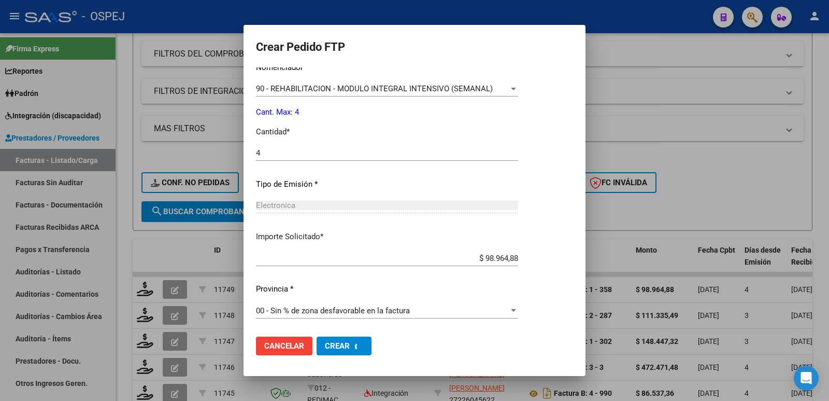
scroll to position [0, 0]
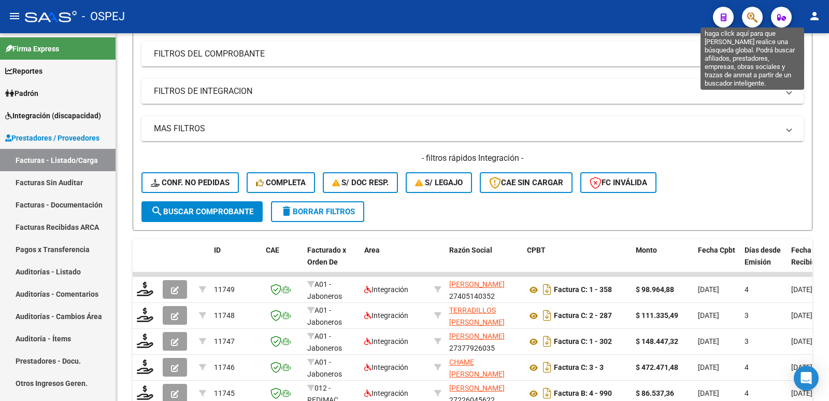
click at [752, 17] on icon "button" at bounding box center [752, 17] width 10 height 12
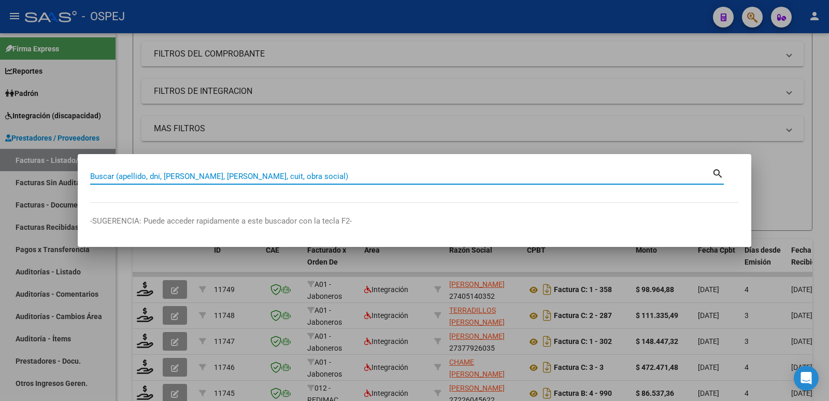
click at [443, 176] on input "Buscar (apellido, dni, [PERSON_NAME], [PERSON_NAME], cuit, obra social)" at bounding box center [401, 176] width 622 height 9
paste input "20593576990"
type input "20593576990"
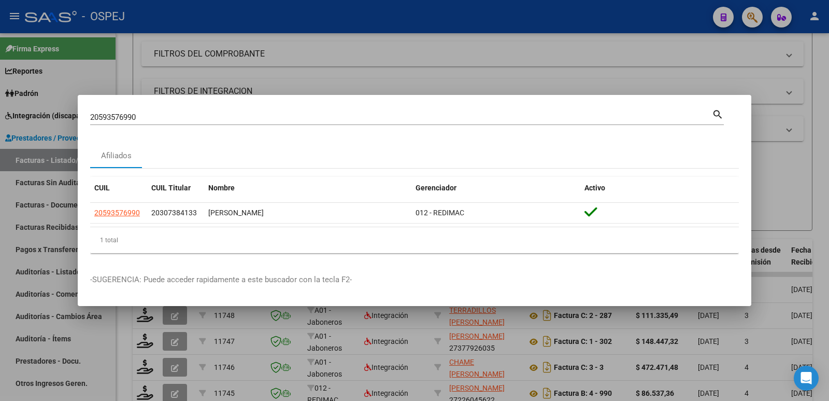
click at [352, 354] on div at bounding box center [414, 200] width 829 height 401
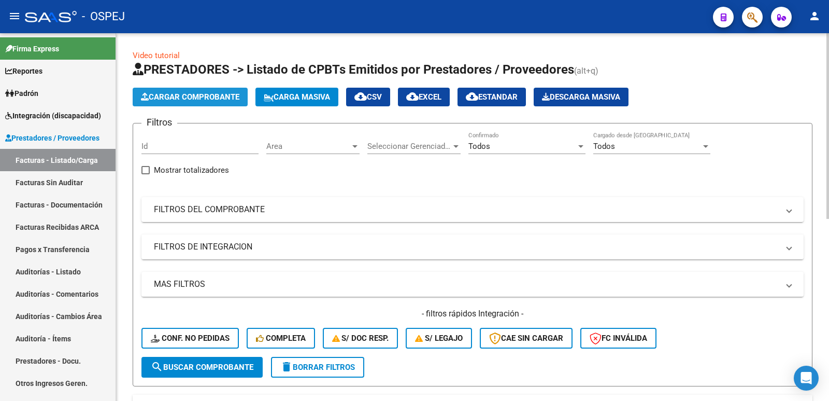
click at [210, 99] on span "Cargar Comprobante" at bounding box center [190, 96] width 98 height 9
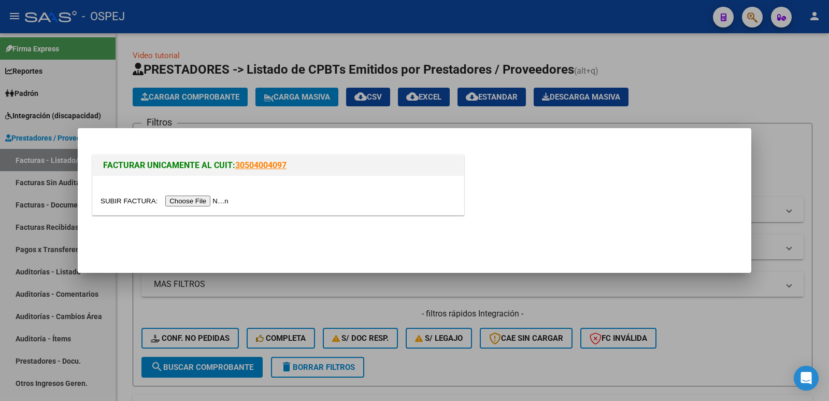
click at [207, 199] on input "file" at bounding box center [166, 200] width 131 height 11
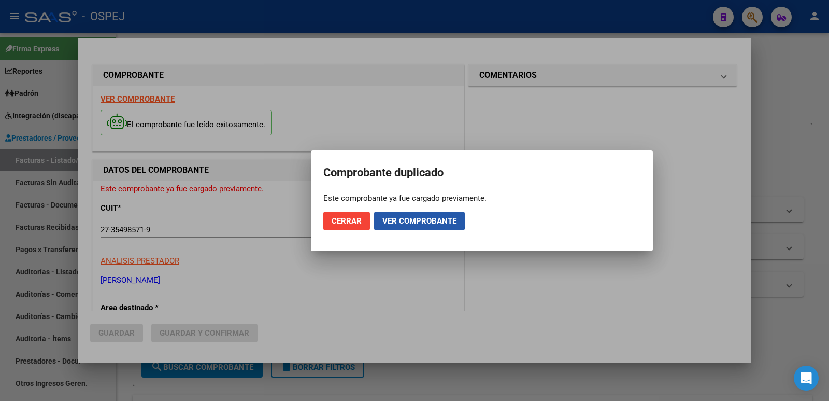
click at [402, 218] on span "Ver comprobante" at bounding box center [419, 220] width 74 height 9
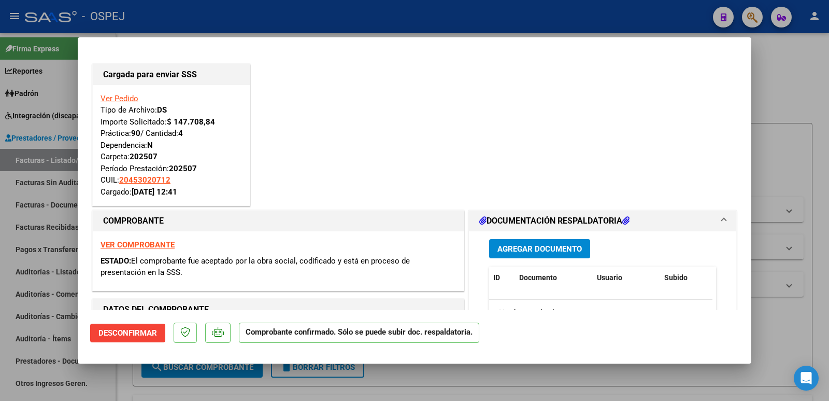
click at [393, 16] on div at bounding box center [414, 200] width 829 height 401
type input "$ 0,00"
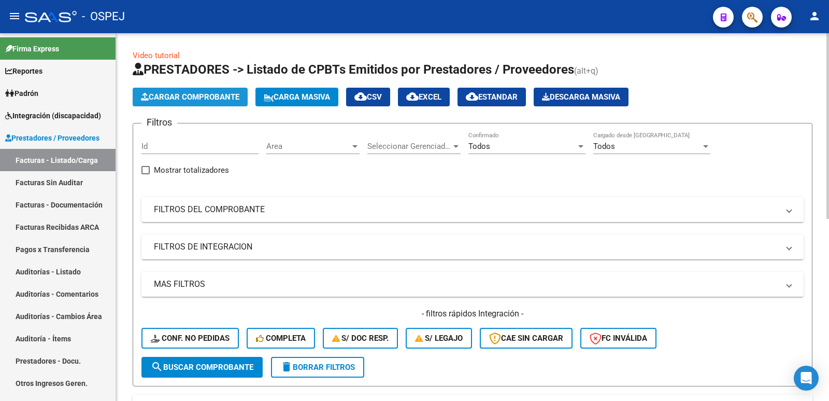
click at [180, 94] on span "Cargar Comprobante" at bounding box center [190, 96] width 98 height 9
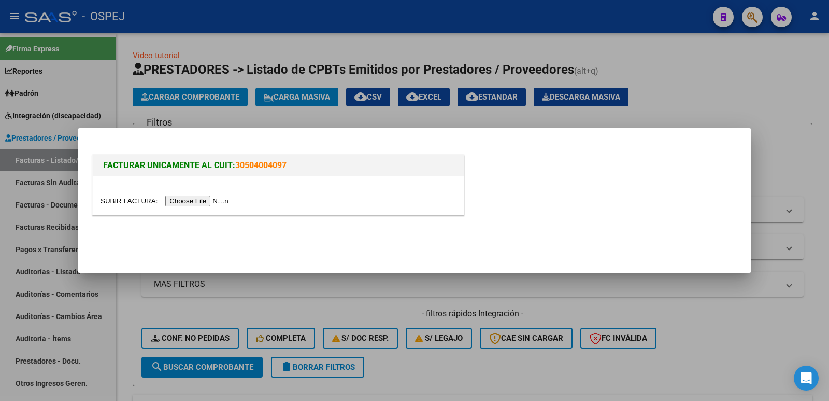
click at [201, 199] on input "file" at bounding box center [166, 200] width 131 height 11
click at [193, 199] on input "file" at bounding box center [166, 200] width 131 height 11
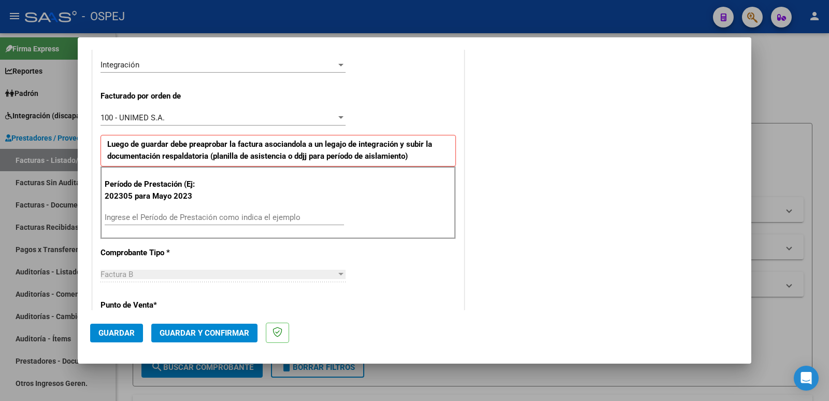
scroll to position [259, 0]
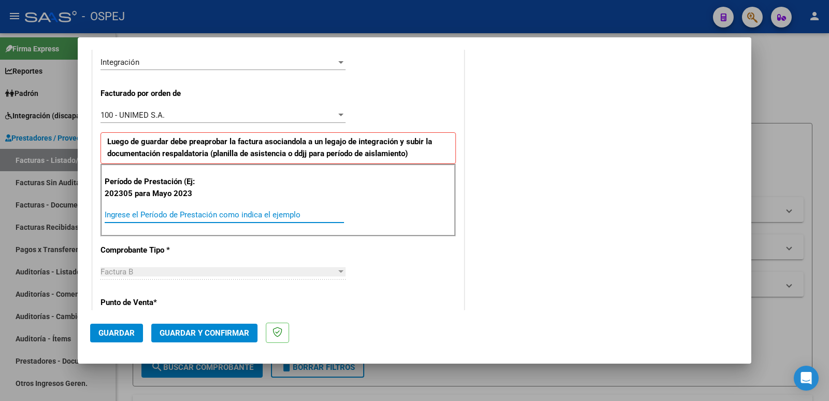
click at [259, 216] on input "Ingrese el Período de Prestación como indica el ejemplo" at bounding box center [224, 214] width 239 height 9
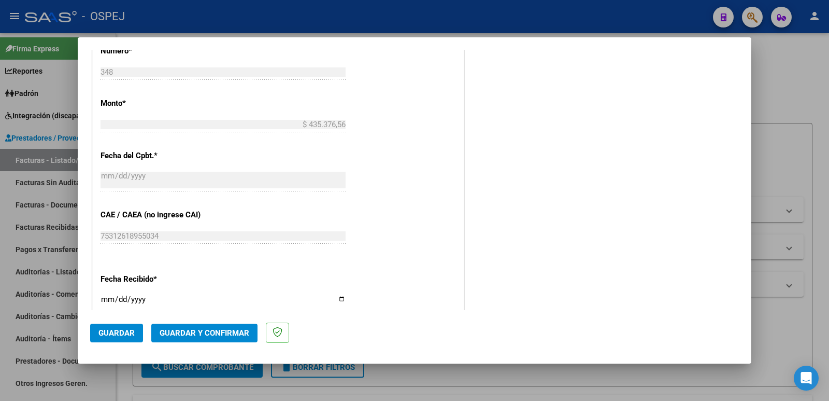
scroll to position [570, 0]
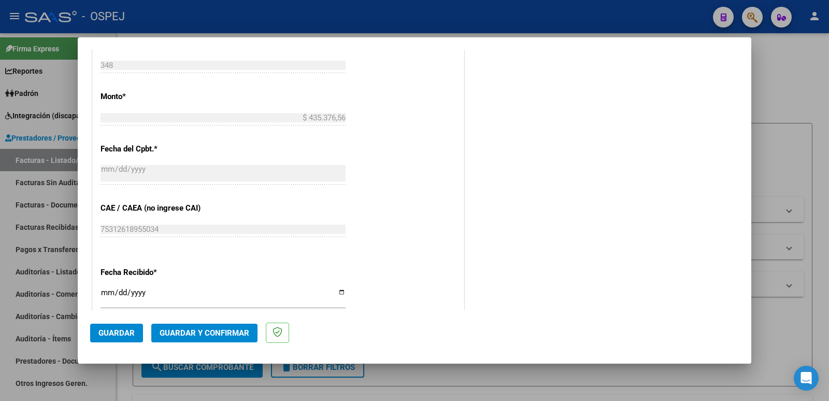
type input "202507"
click at [104, 330] on span "Guardar" at bounding box center [116, 332] width 36 height 9
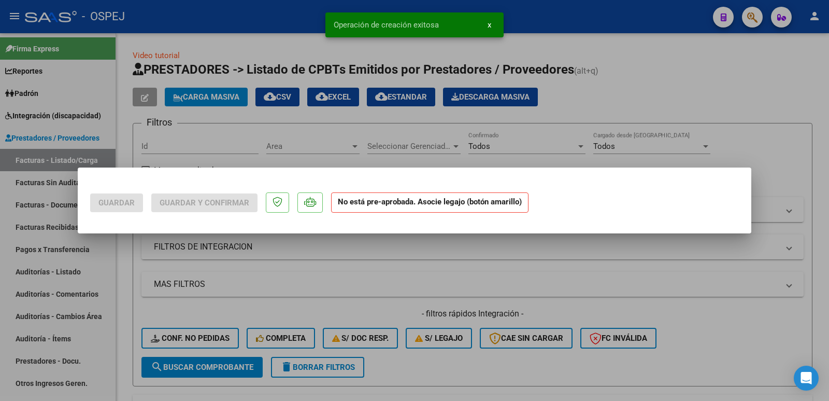
scroll to position [0, 0]
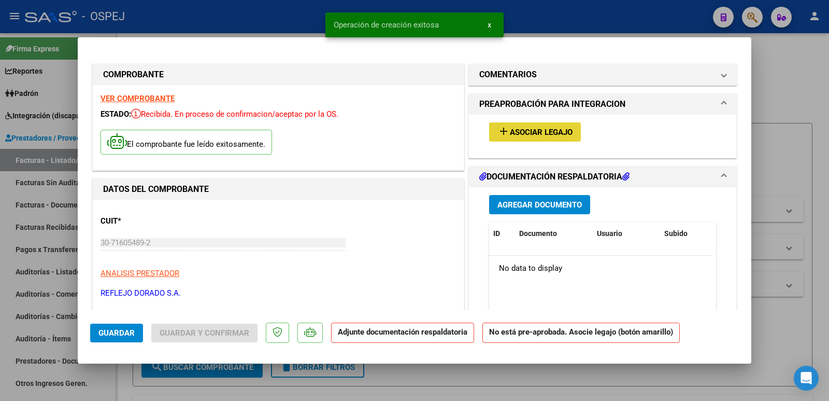
click at [521, 132] on span "Asociar Legajo" at bounding box center [541, 131] width 63 height 9
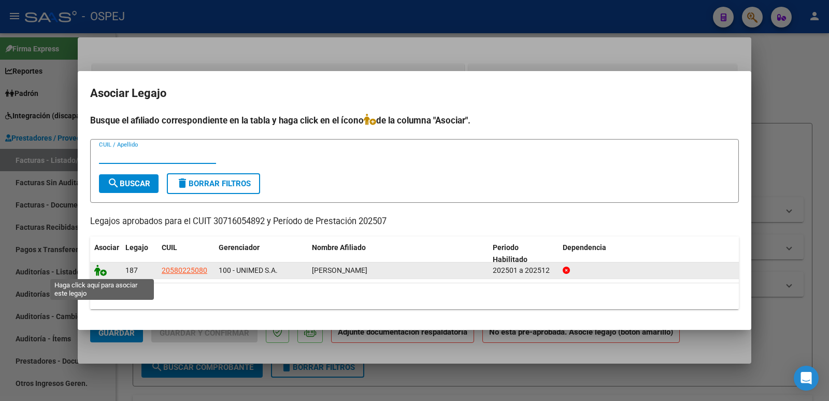
click at [102, 273] on icon at bounding box center [100, 269] width 12 height 11
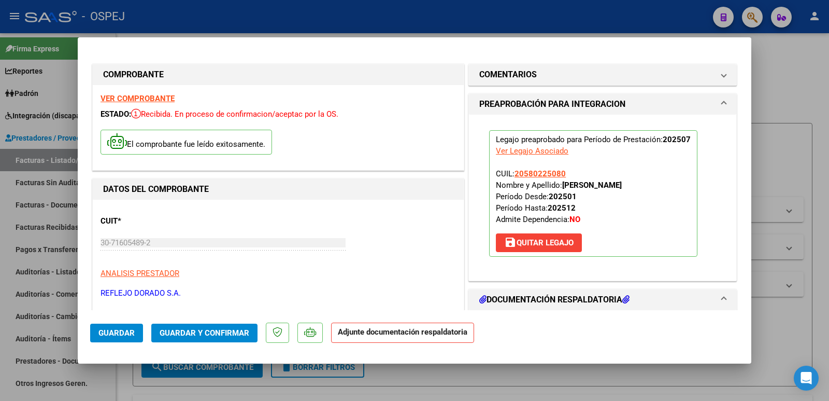
click at [194, 325] on button "Guardar y Confirmar" at bounding box center [204, 332] width 106 height 19
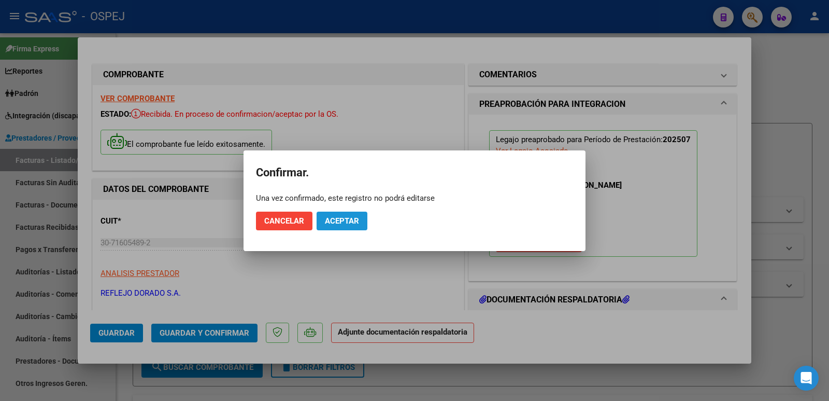
click at [350, 218] on span "Aceptar" at bounding box center [342, 220] width 34 height 9
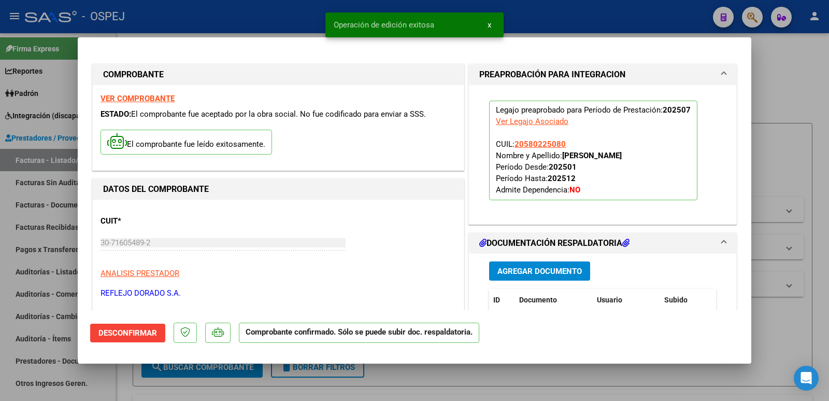
click at [238, 19] on div at bounding box center [414, 200] width 829 height 401
type input "$ 0,00"
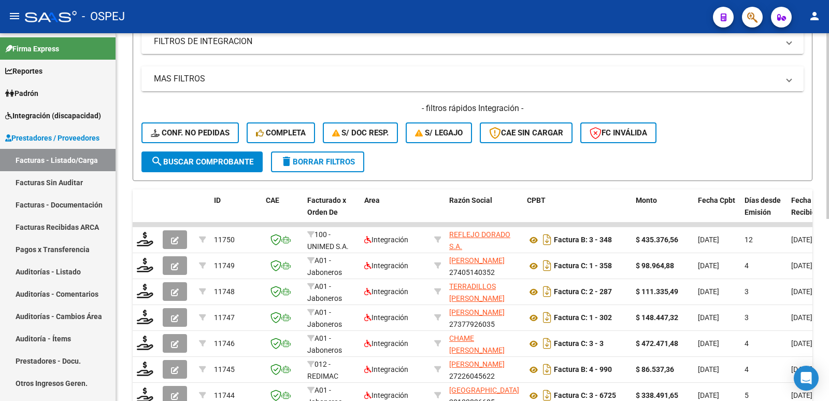
scroll to position [311, 0]
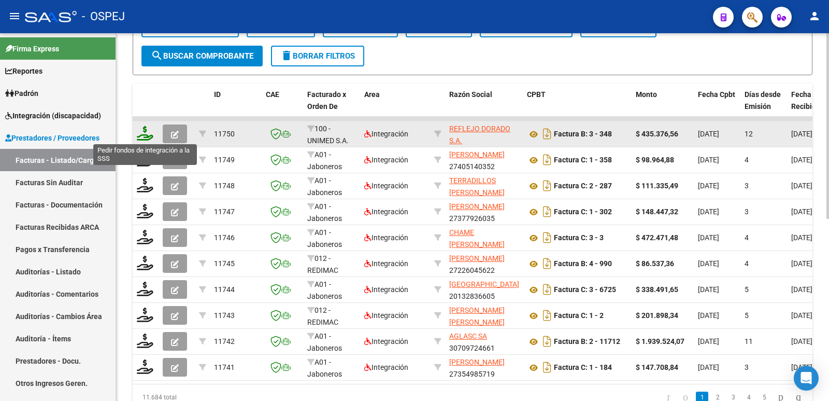
click at [152, 137] on icon at bounding box center [145, 133] width 17 height 15
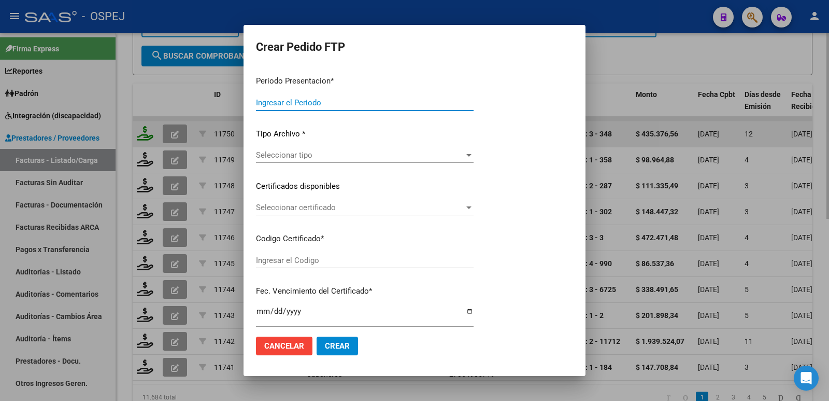
type input "202507"
type input "$ 435.376,56"
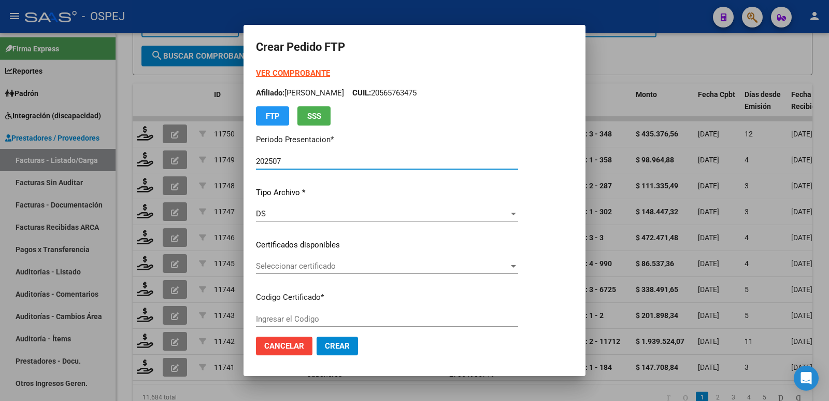
type input "arg02000580225082024111320291113men"
type input "[DATE]"
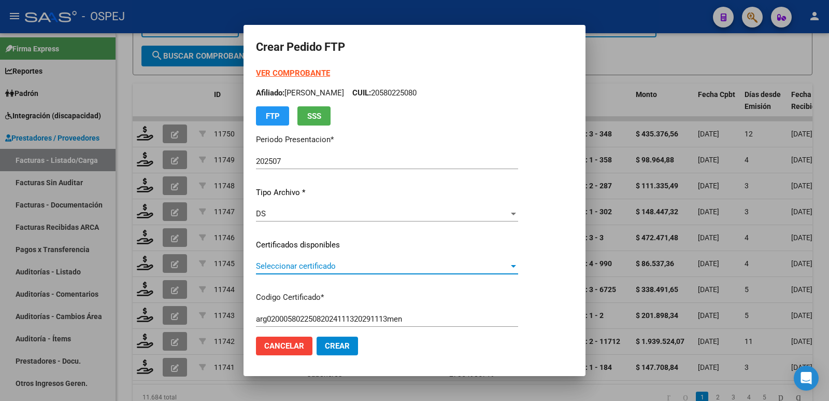
click at [372, 262] on span "Seleccionar certificado" at bounding box center [382, 265] width 253 height 9
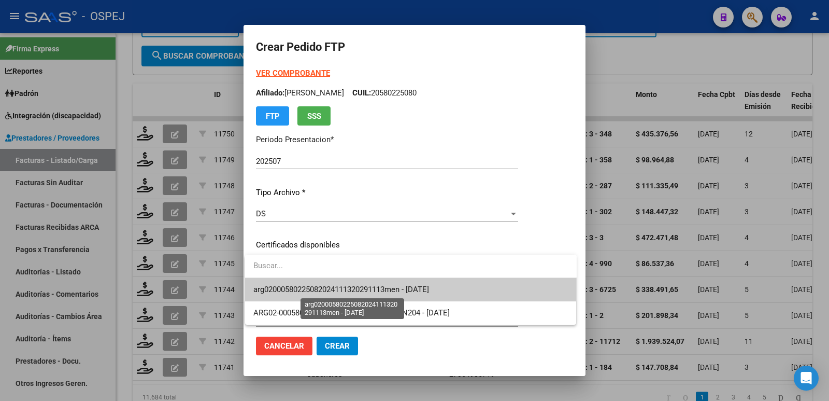
click at [387, 288] on span "arg02000580225082024111320291113men - [DATE]" at bounding box center [341, 288] width 176 height 9
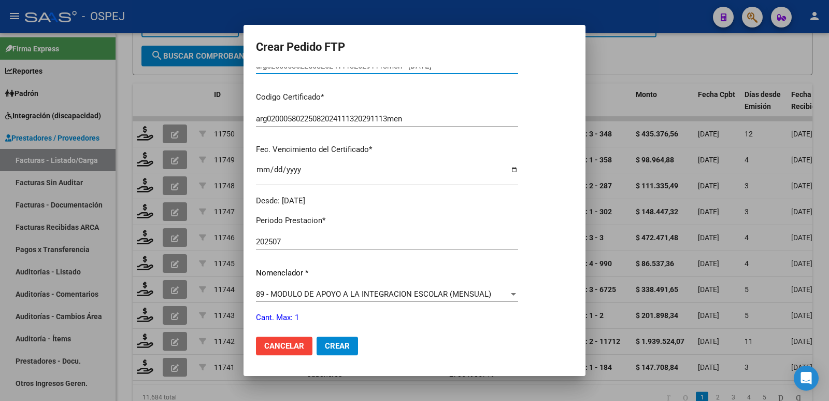
scroll to position [207, 0]
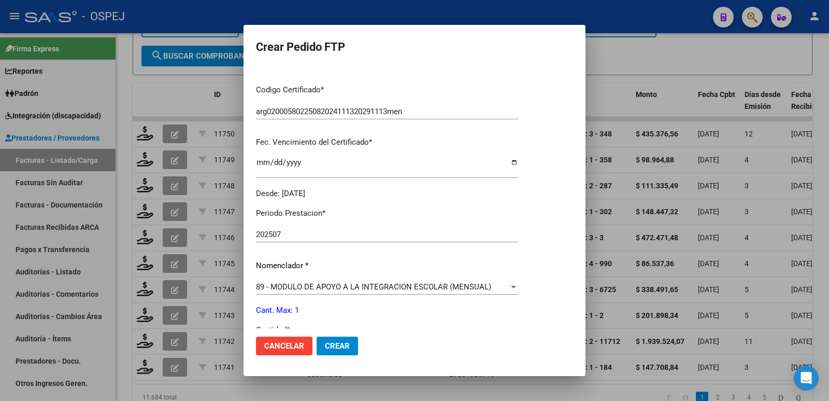
click at [386, 289] on span "89 - MODULO DE APOYO A LA INTEGRACION ESCOLAR (MENSUAL)" at bounding box center [373, 286] width 235 height 9
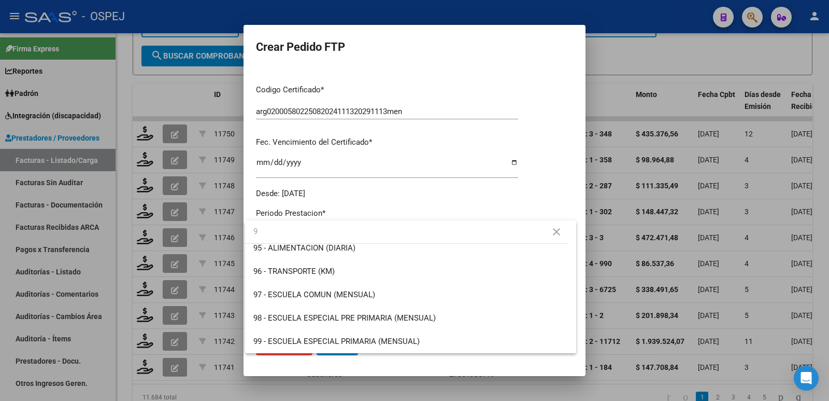
scroll to position [0, 0]
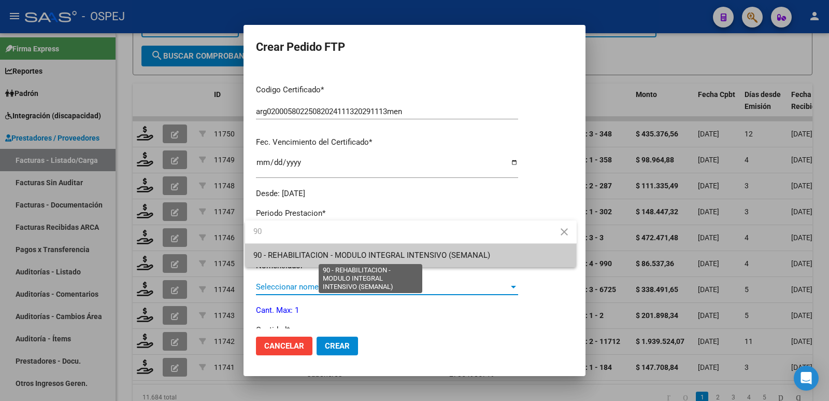
type input "90"
click at [390, 255] on span "90 - REHABILITACION - MODULO INTEGRAL INTENSIVO (SEMANAL)" at bounding box center [371, 254] width 237 height 9
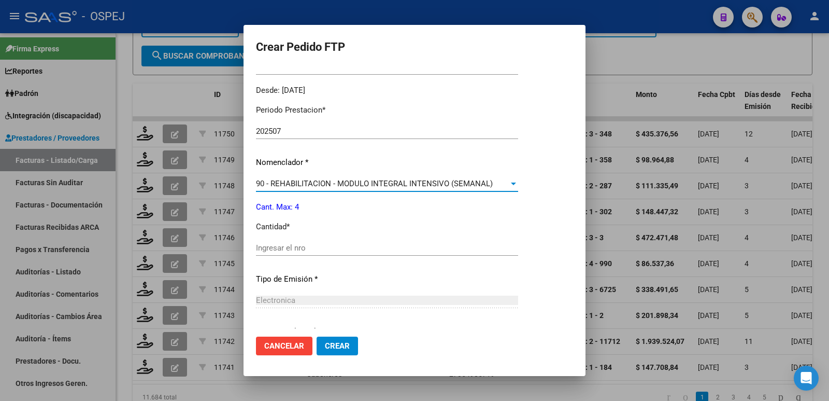
scroll to position [311, 0]
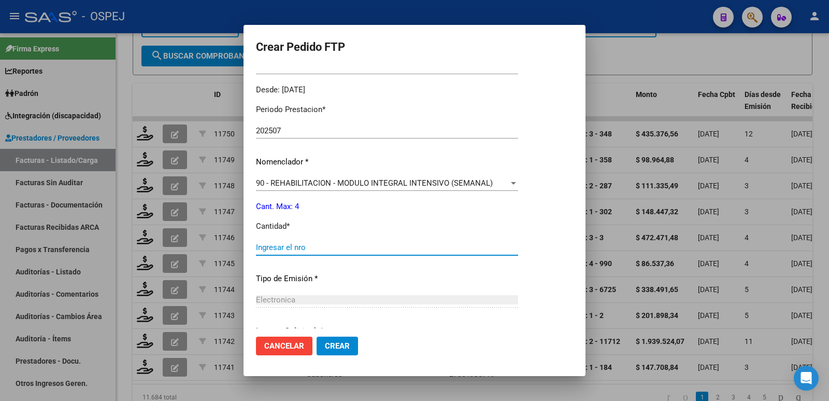
click at [391, 245] on input "Ingresar el nro" at bounding box center [387, 247] width 262 height 9
type input "4"
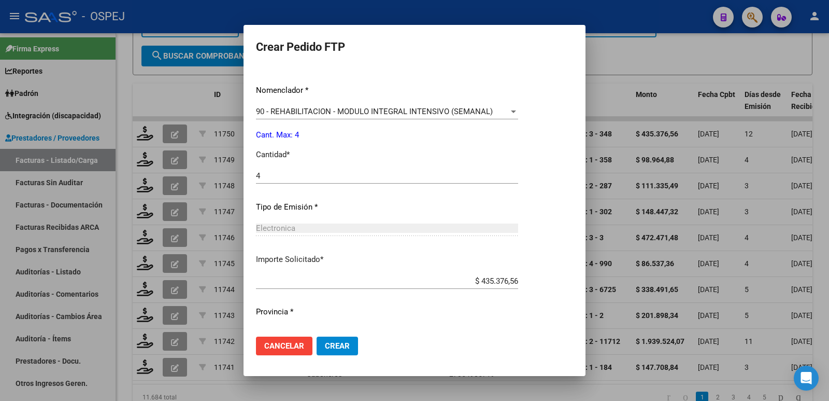
scroll to position [405, 0]
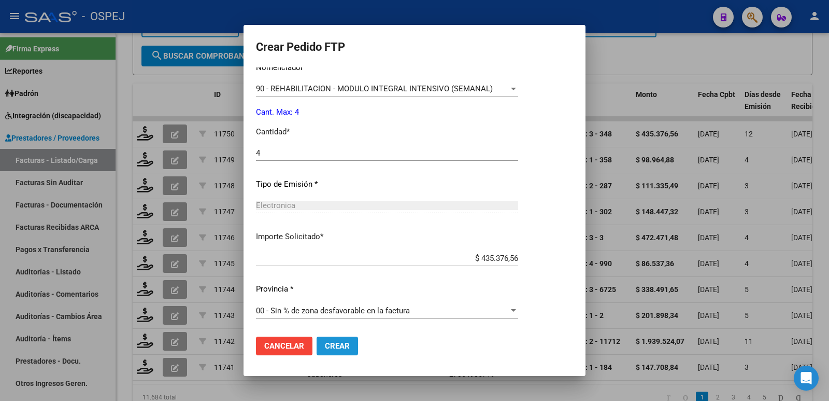
click at [329, 345] on span "Crear" at bounding box center [337, 345] width 25 height 9
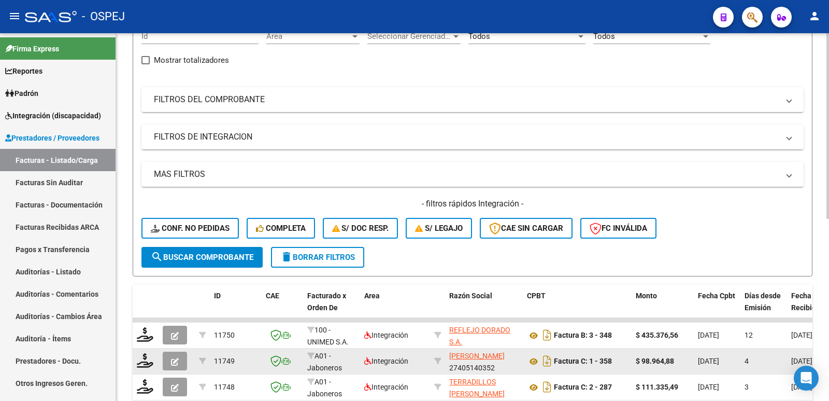
scroll to position [52, 0]
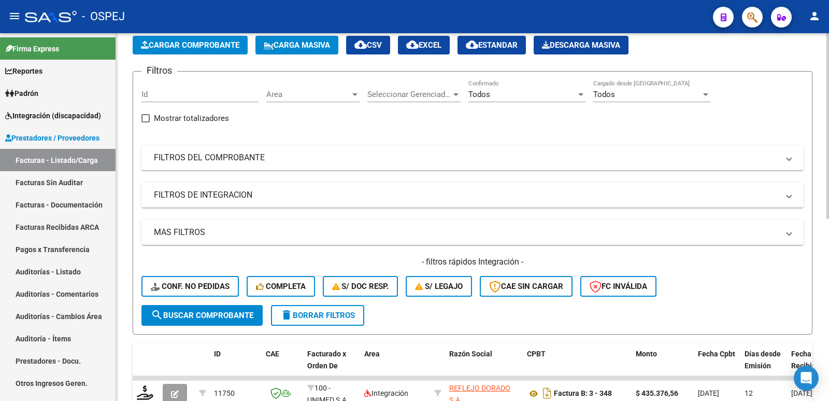
click at [190, 44] on span "Cargar Comprobante" at bounding box center [190, 44] width 98 height 9
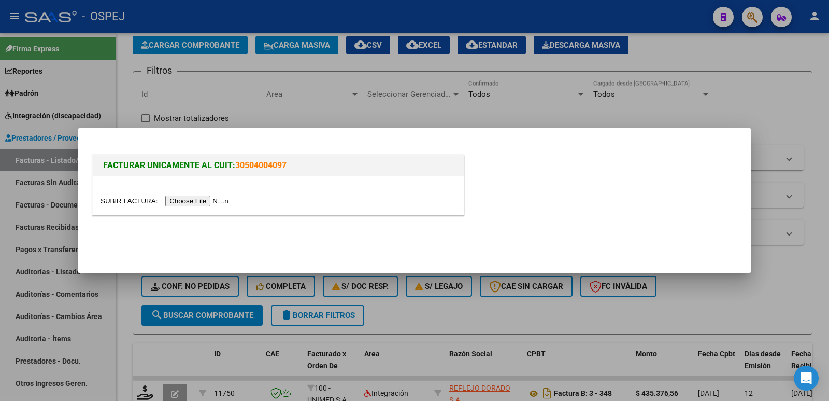
click at [202, 204] on input "file" at bounding box center [166, 200] width 131 height 11
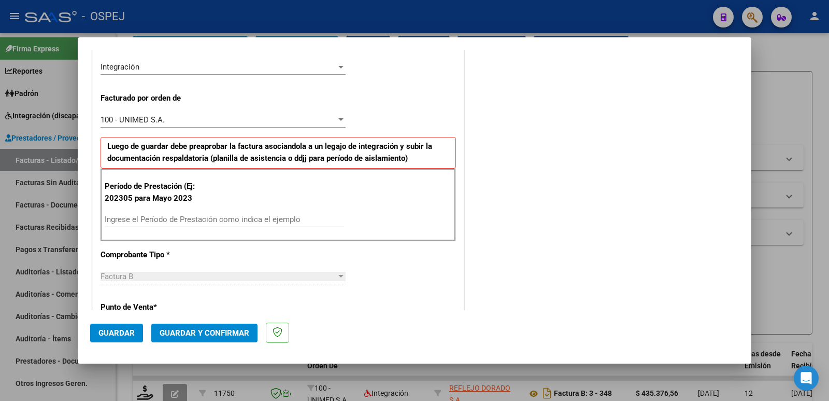
scroll to position [259, 0]
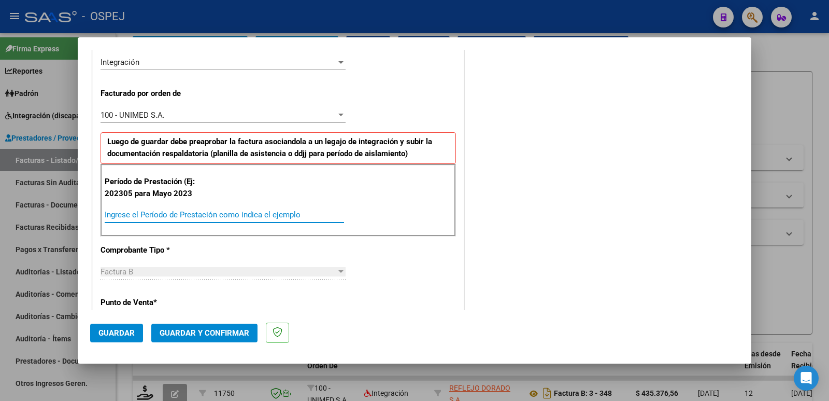
click at [210, 212] on input "Ingrese el Período de Prestación como indica el ejemplo" at bounding box center [224, 214] width 239 height 9
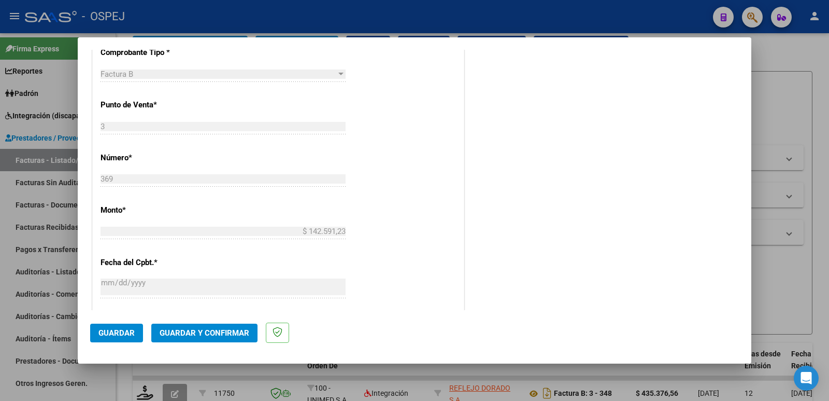
scroll to position [466, 0]
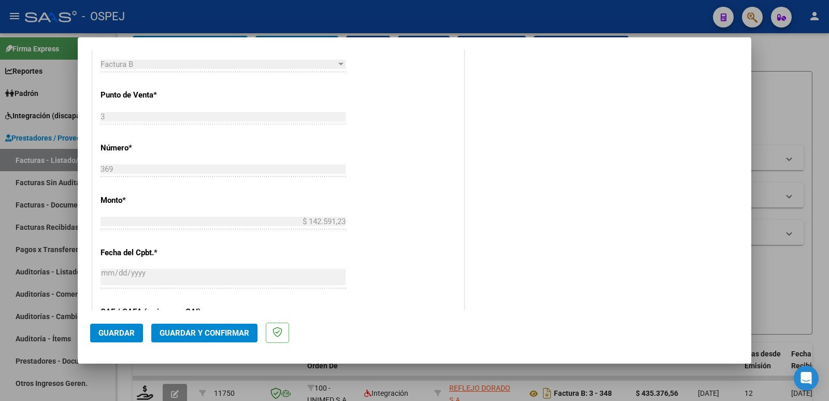
type input "202507"
click at [102, 333] on span "Guardar" at bounding box center [116, 332] width 36 height 9
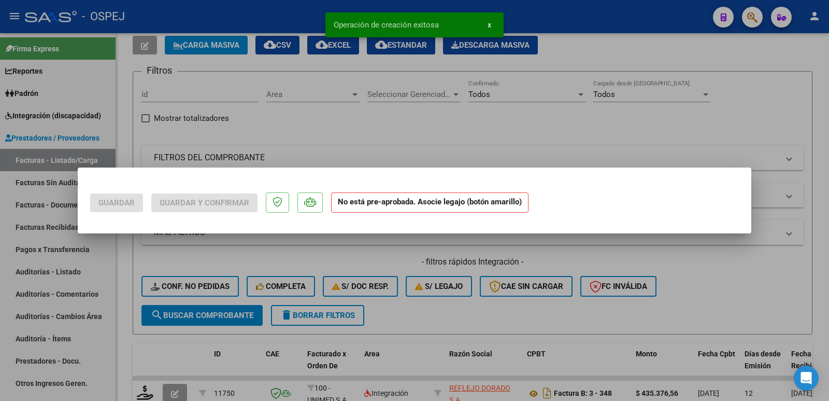
scroll to position [0, 0]
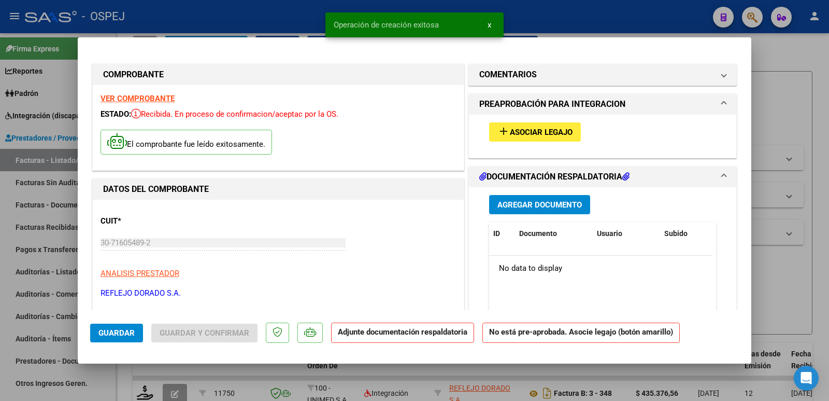
click at [547, 138] on button "add Asociar Legajo" at bounding box center [535, 131] width 92 height 19
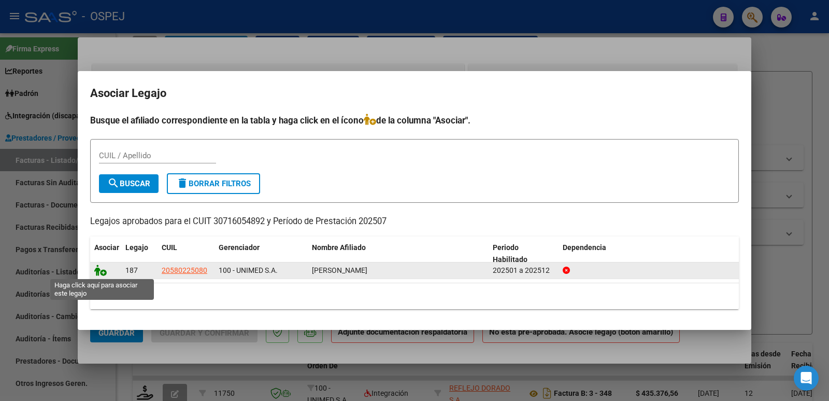
click at [103, 269] on icon at bounding box center [100, 269] width 12 height 11
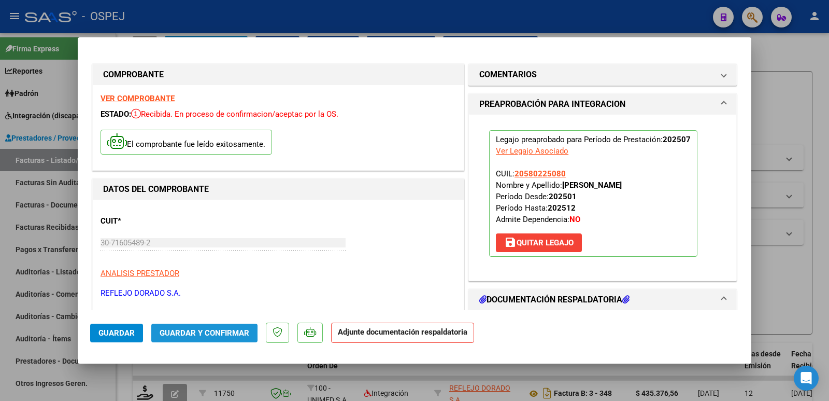
click at [184, 333] on span "Guardar y Confirmar" at bounding box center [205, 332] width 90 height 9
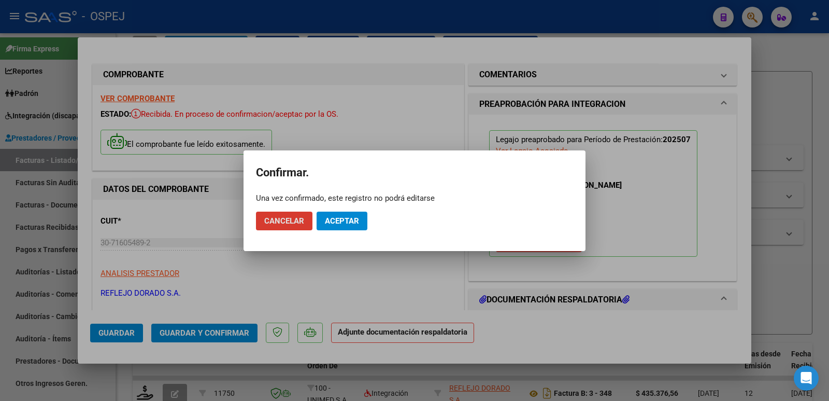
click at [330, 218] on span "Aceptar" at bounding box center [342, 220] width 34 height 9
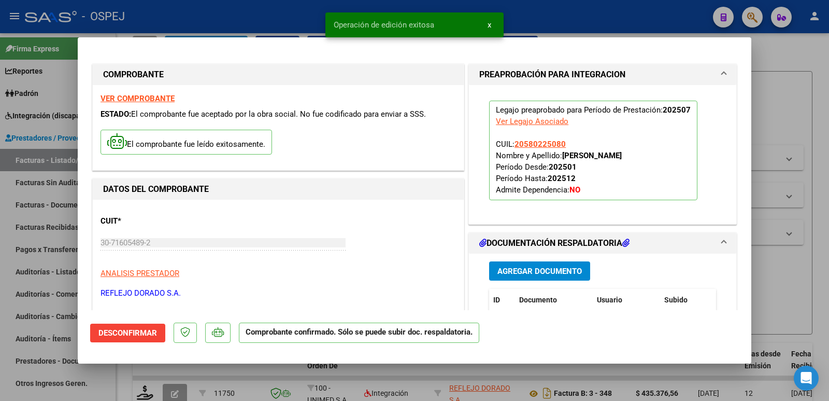
click at [287, 8] on div at bounding box center [414, 200] width 829 height 401
type input "$ 0,00"
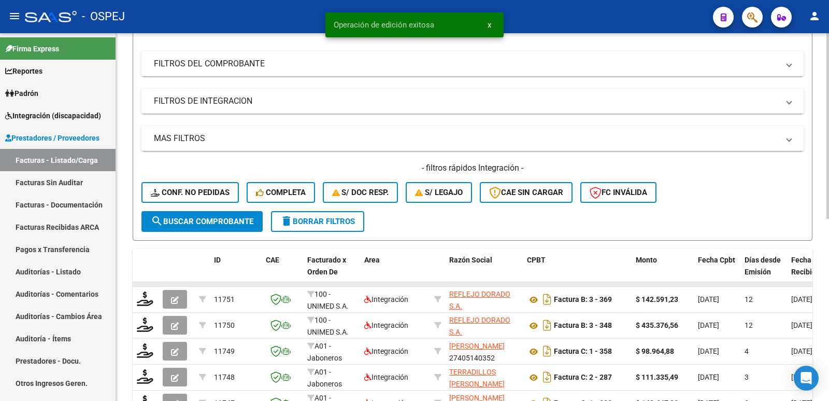
scroll to position [155, 0]
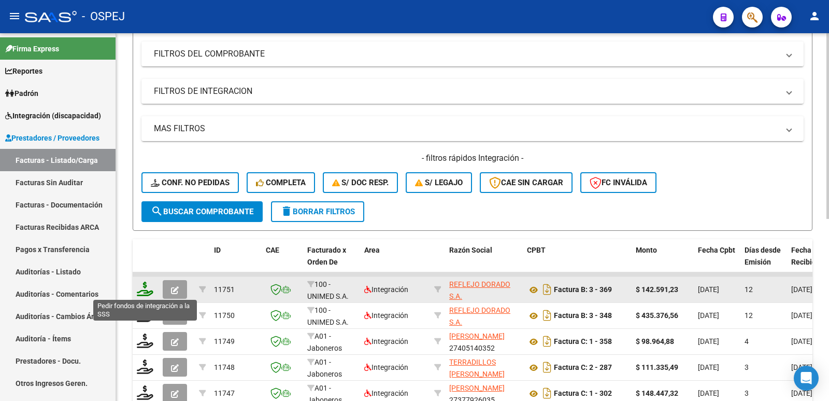
click at [143, 287] on icon at bounding box center [145, 288] width 17 height 15
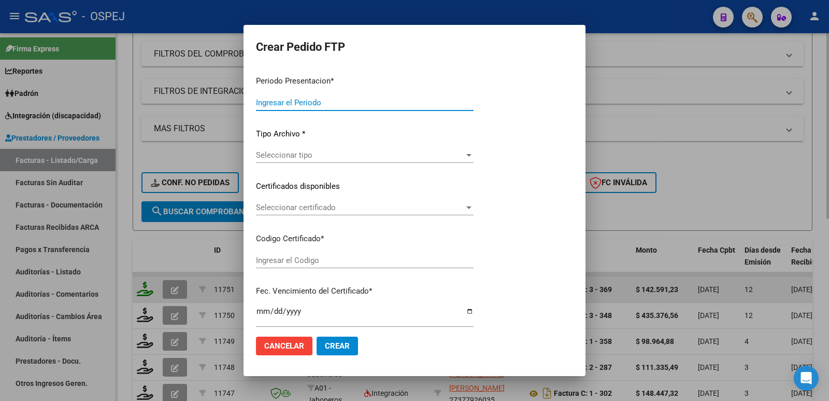
type input "202507"
type input "$ 142.591,23"
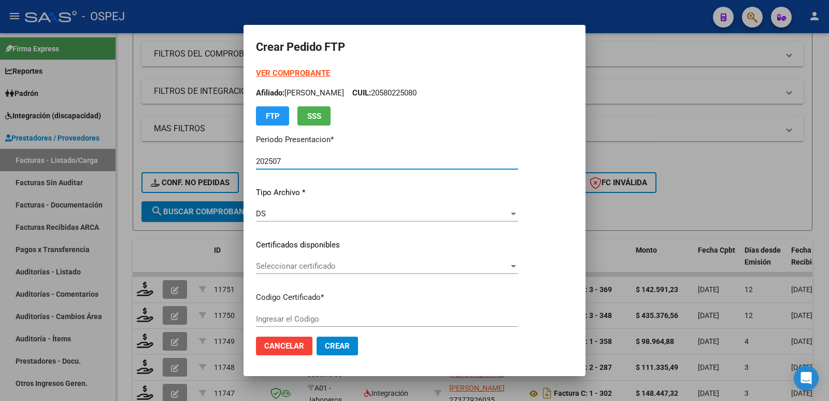
type input "arg02000580225082024111320291113men"
type input "[DATE]"
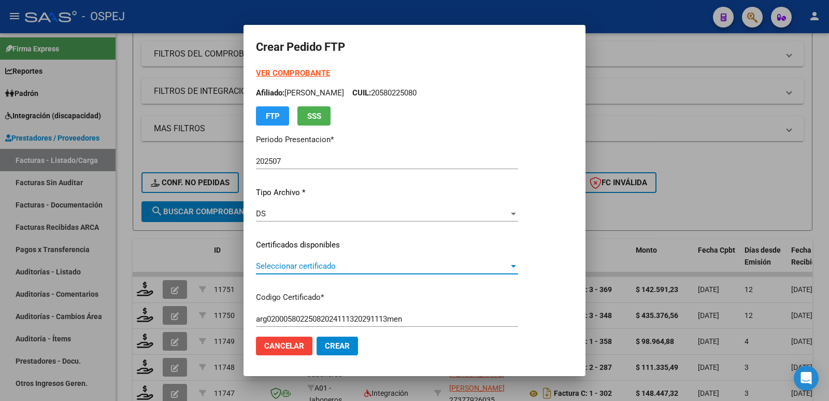
click at [282, 265] on span "Seleccionar certificado" at bounding box center [382, 265] width 253 height 9
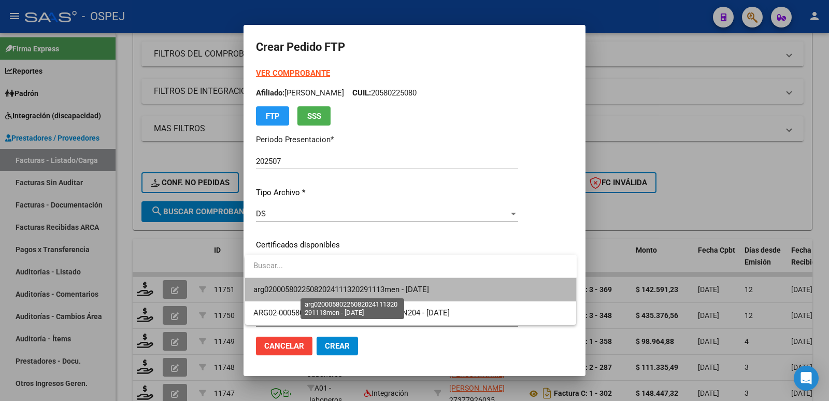
click at [288, 286] on span "arg02000580225082024111320291113men - [DATE]" at bounding box center [341, 288] width 176 height 9
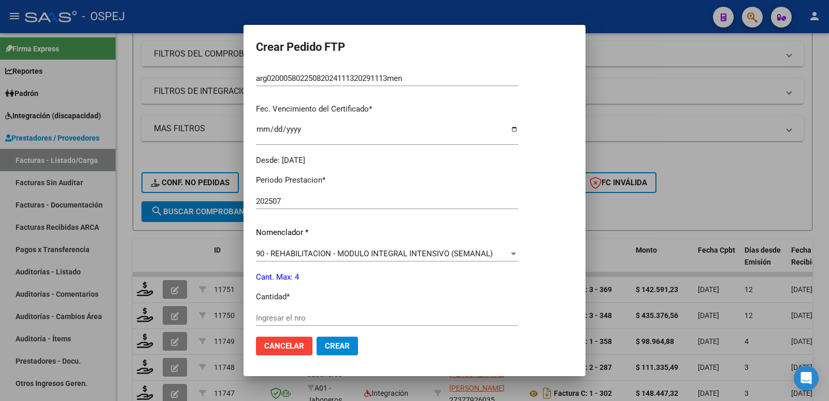
scroll to position [259, 0]
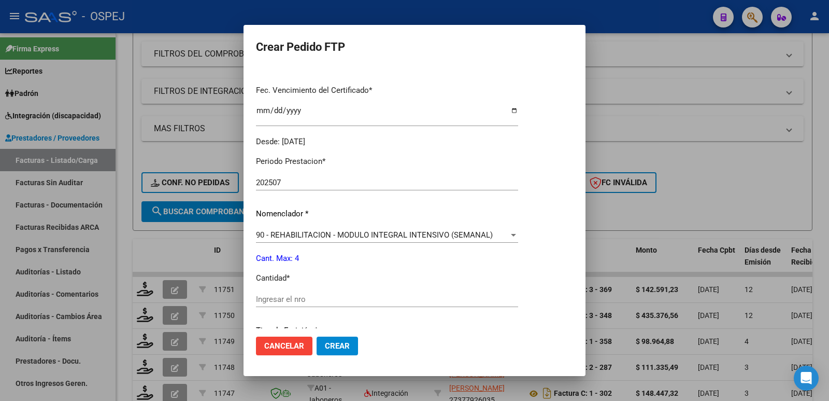
click at [376, 234] on span "90 - REHABILITACION - MODULO INTEGRAL INTENSIVO (SEMANAL)" at bounding box center [374, 234] width 237 height 9
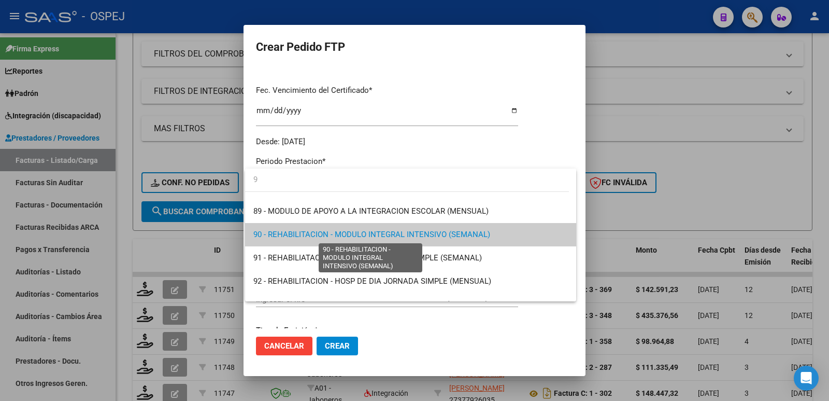
scroll to position [0, 0]
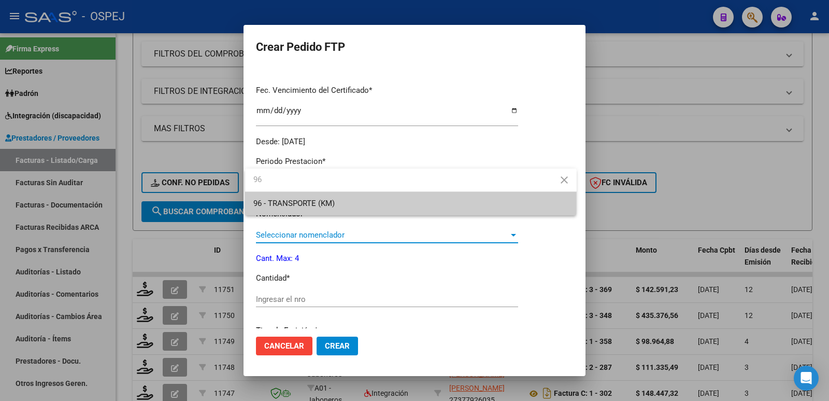
type input "96"
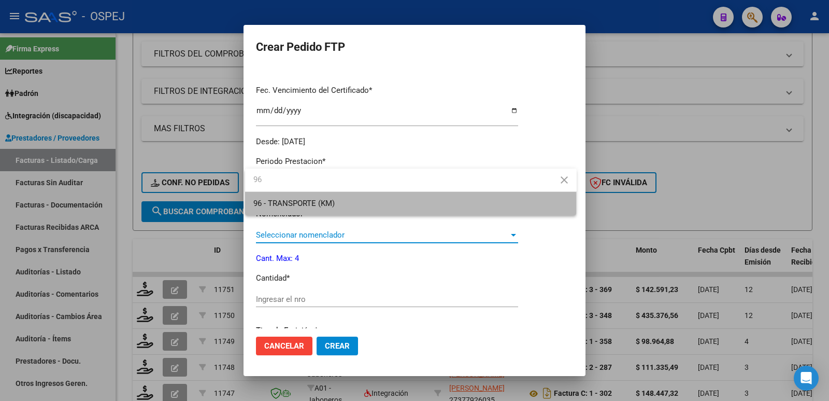
click at [374, 208] on span "96 - TRANSPORTE (KM)" at bounding box center [410, 203] width 315 height 23
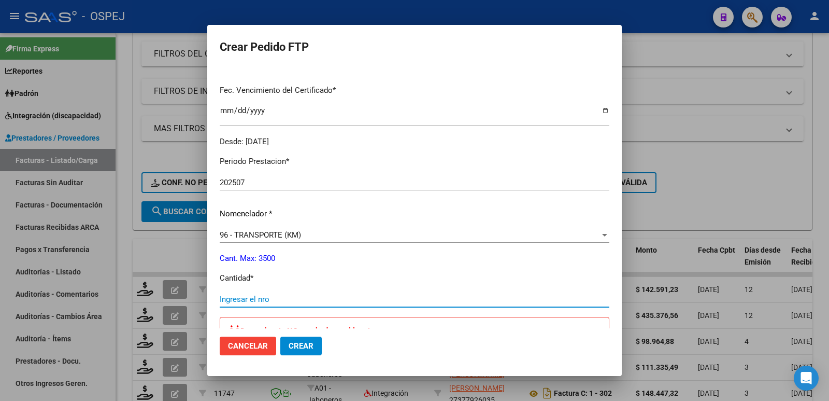
click at [331, 300] on input "Ingresar el nro" at bounding box center [415, 298] width 390 height 9
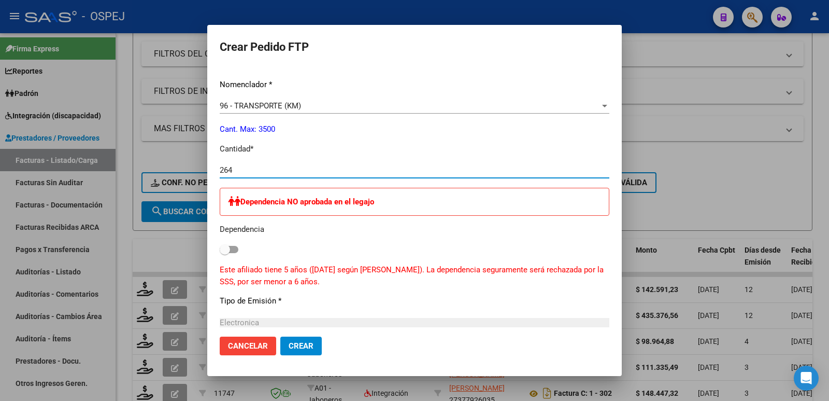
scroll to position [415, 0]
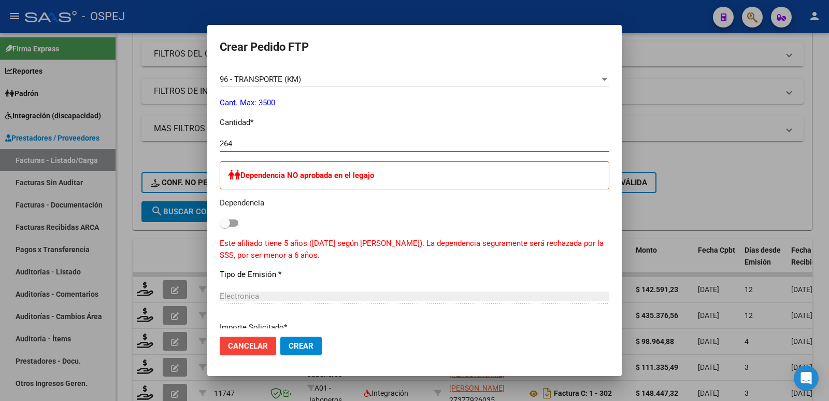
type input "264"
click at [310, 348] on span "Crear" at bounding box center [301, 345] width 25 height 9
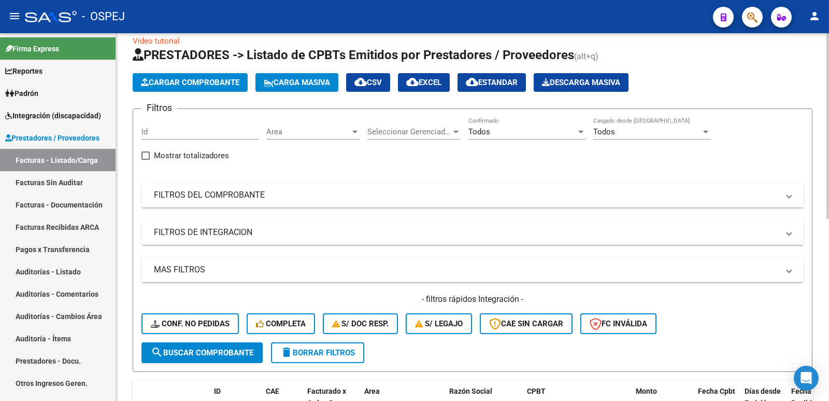
scroll to position [0, 0]
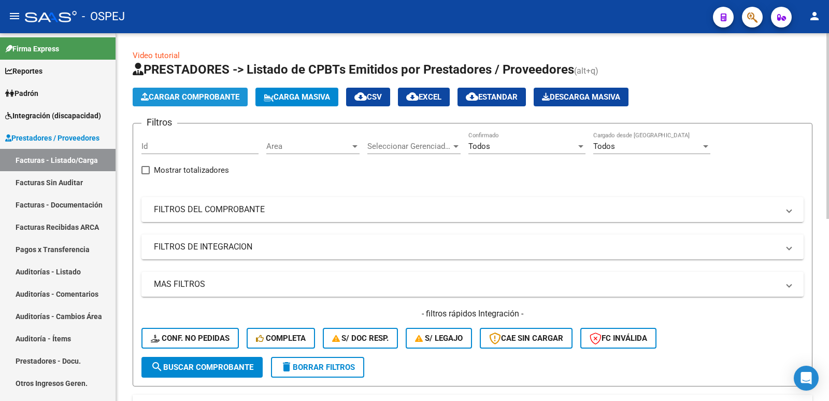
click at [163, 95] on span "Cargar Comprobante" at bounding box center [190, 96] width 98 height 9
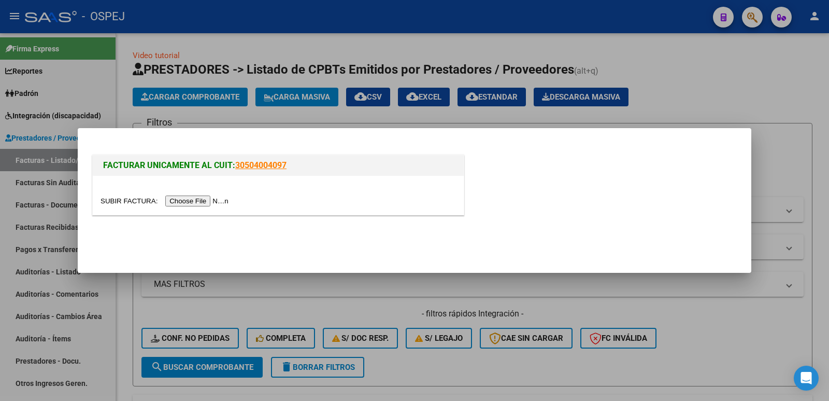
click at [188, 199] on input "file" at bounding box center [166, 200] width 131 height 11
click at [177, 204] on input "file" at bounding box center [166, 200] width 131 height 11
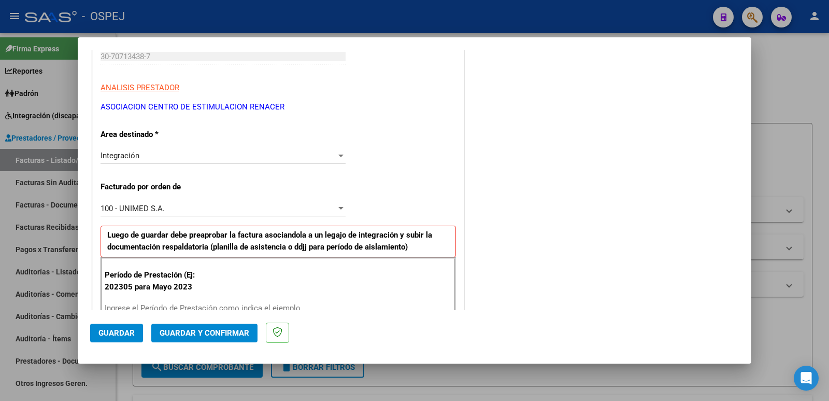
scroll to position [207, 0]
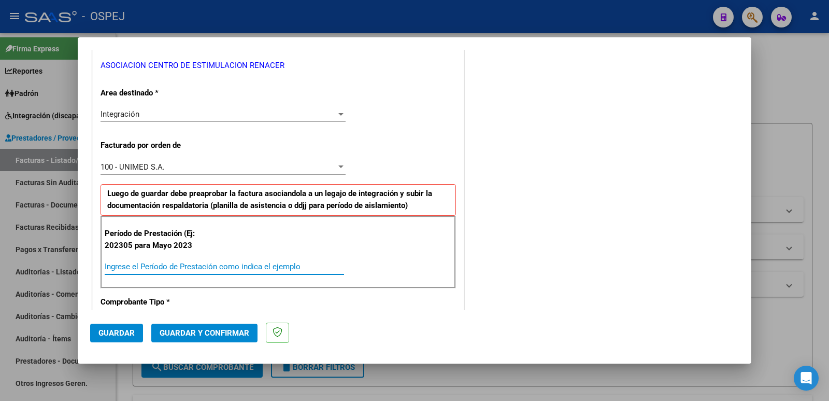
click at [302, 269] on input "Ingrese el Período de Prestación como indica el ejemplo" at bounding box center [224, 266] width 239 height 9
type input "202507"
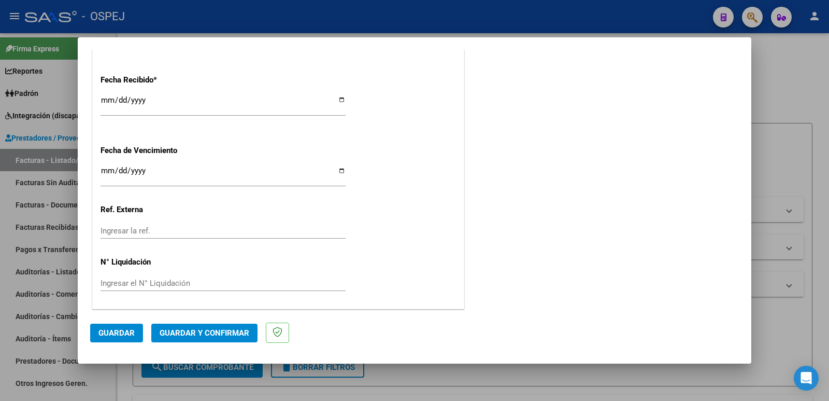
scroll to position [763, 0]
click at [111, 335] on span "Guardar" at bounding box center [116, 332] width 36 height 9
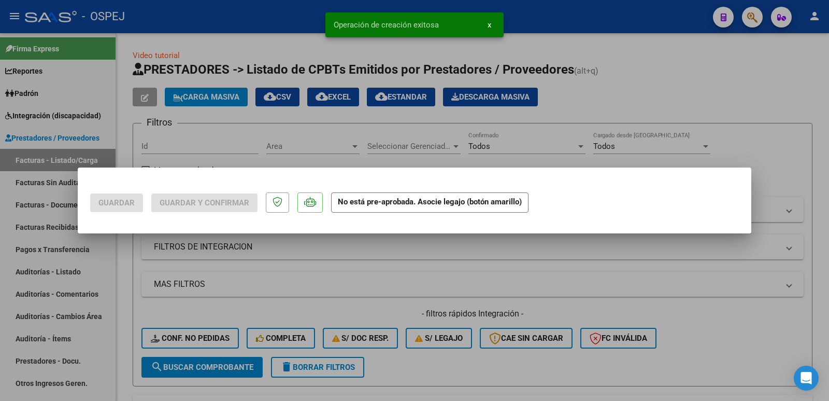
scroll to position [0, 0]
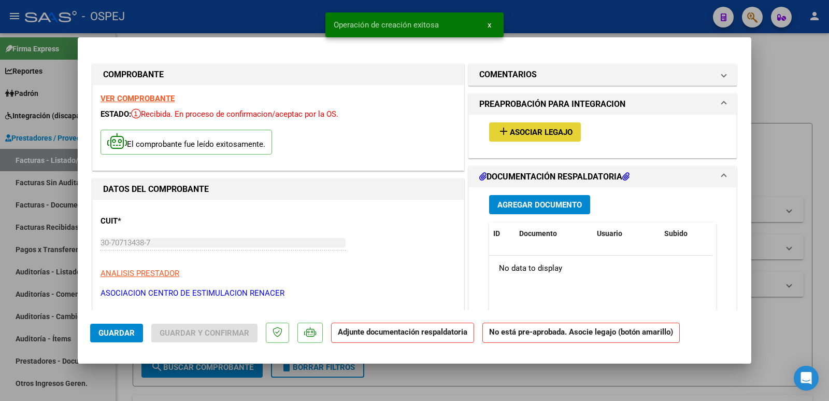
click at [536, 132] on span "Asociar Legajo" at bounding box center [541, 131] width 63 height 9
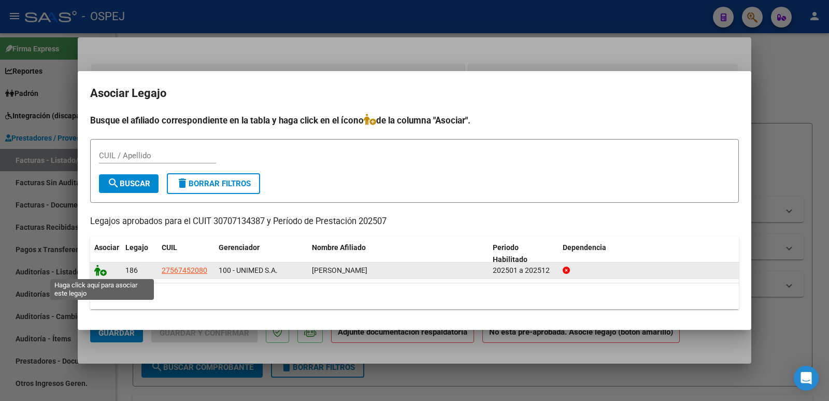
click at [104, 272] on icon at bounding box center [100, 269] width 12 height 11
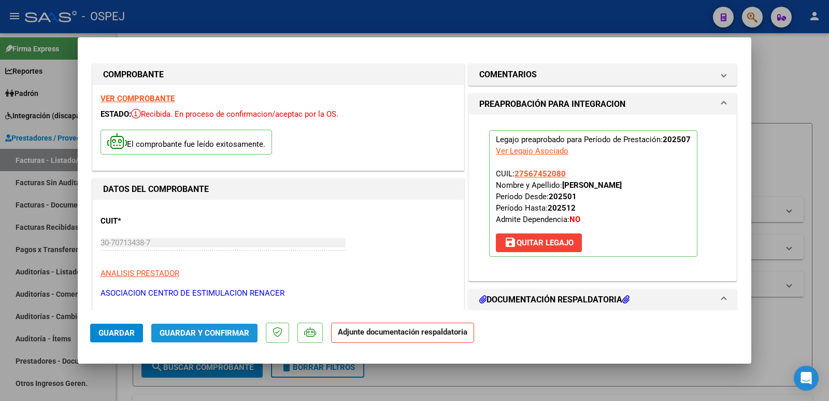
click at [217, 335] on span "Guardar y Confirmar" at bounding box center [205, 332] width 90 height 9
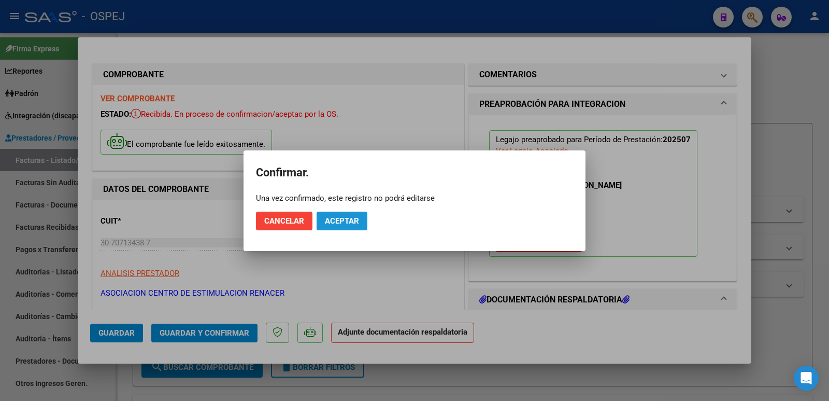
click at [355, 217] on span "Aceptar" at bounding box center [342, 220] width 34 height 9
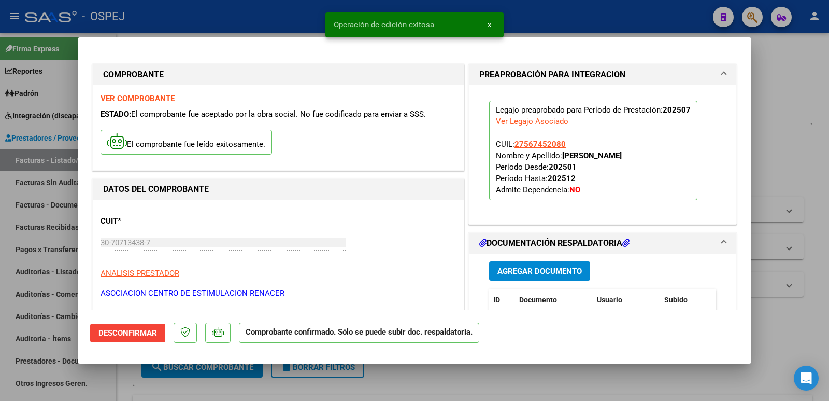
click at [201, 17] on div at bounding box center [414, 200] width 829 height 401
type input "$ 0,00"
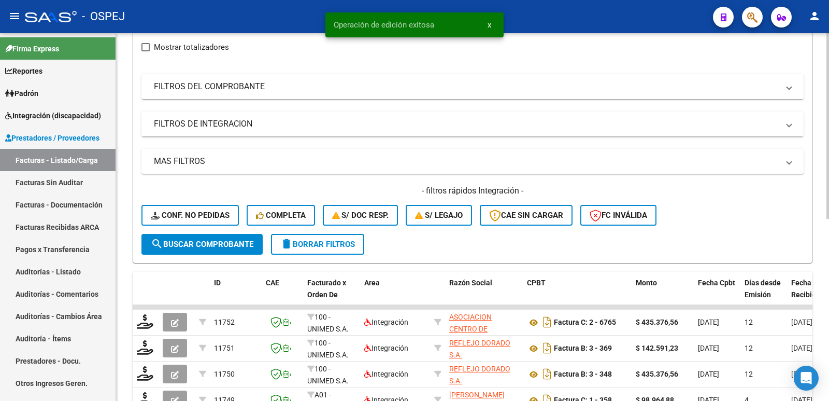
scroll to position [155, 0]
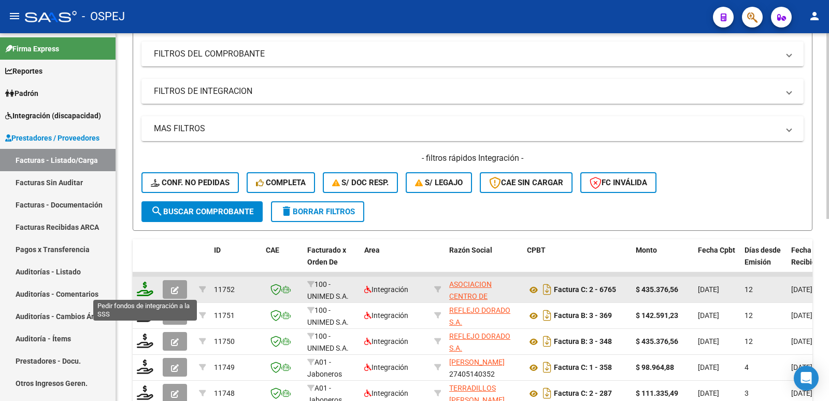
click at [144, 288] on icon at bounding box center [145, 288] width 17 height 15
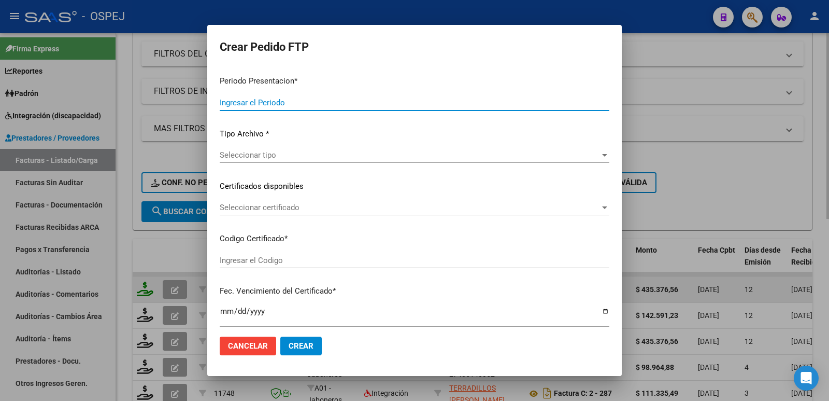
type input "202507"
type input "$ 435.376,56"
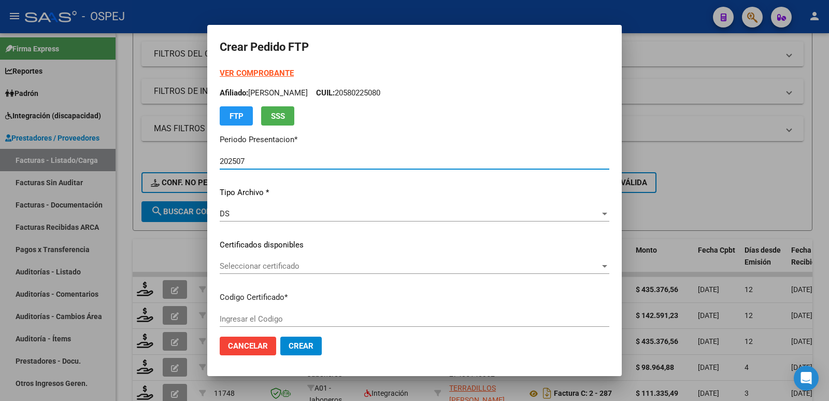
type input "01000567452082024080920290809 COR"
type input "[DATE]"
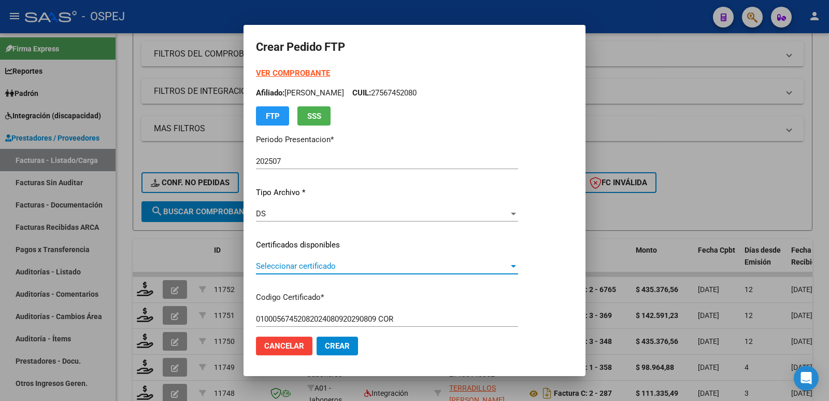
click at [340, 267] on span "Seleccionar certificado" at bounding box center [382, 265] width 253 height 9
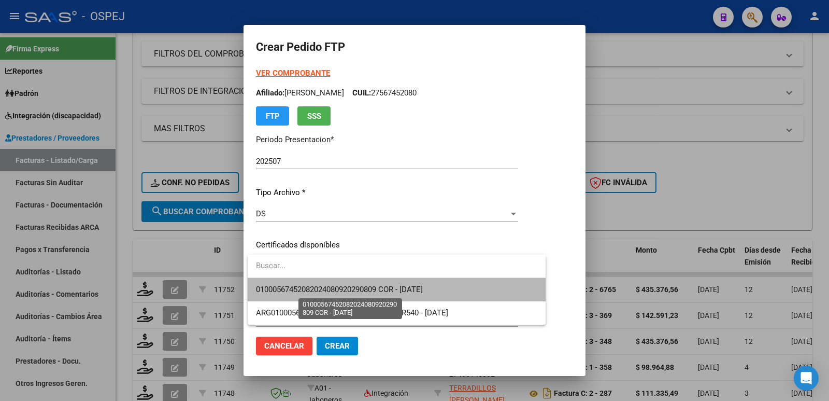
click at [348, 292] on span "01000567452082024080920290809 COR - [DATE]" at bounding box center [339, 288] width 167 height 9
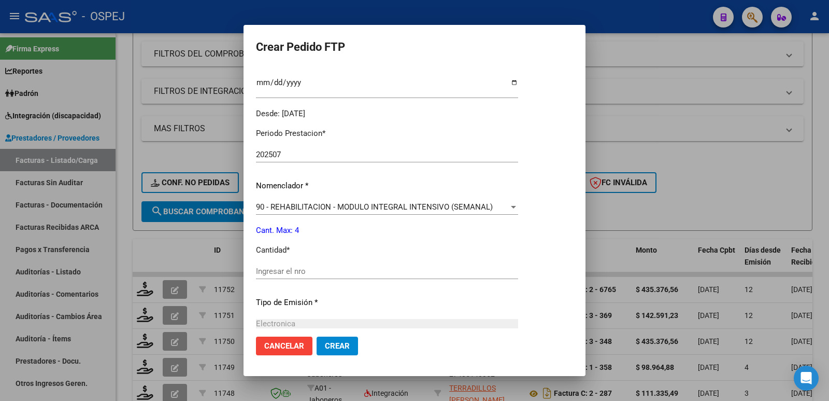
scroll to position [311, 0]
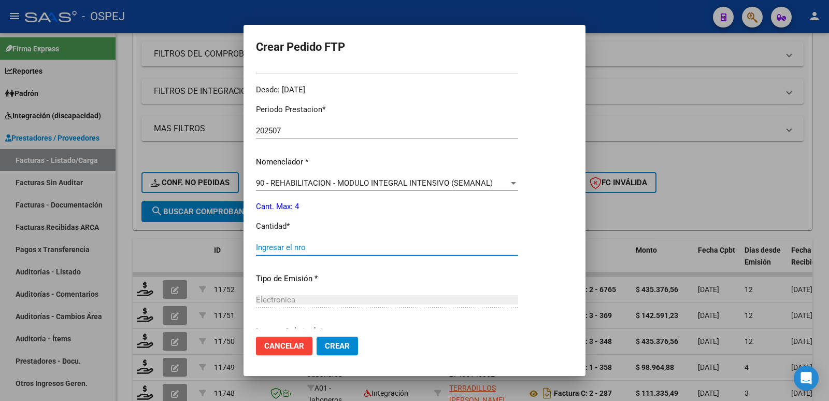
click at [392, 248] on input "Ingresar el nro" at bounding box center [387, 247] width 262 height 9
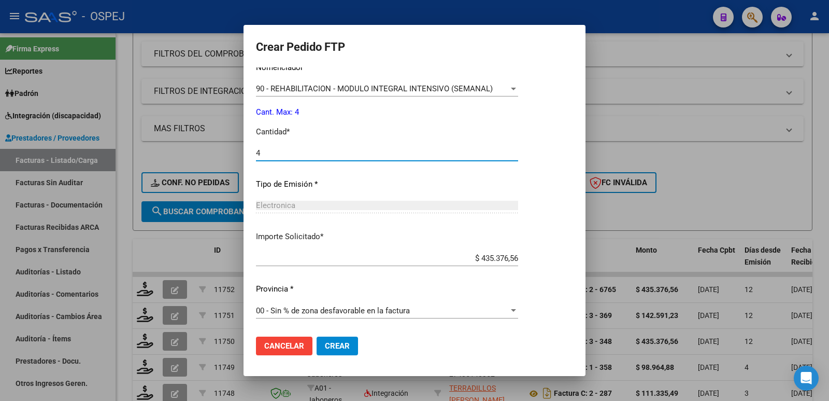
type input "4"
click at [341, 348] on span "Crear" at bounding box center [337, 345] width 25 height 9
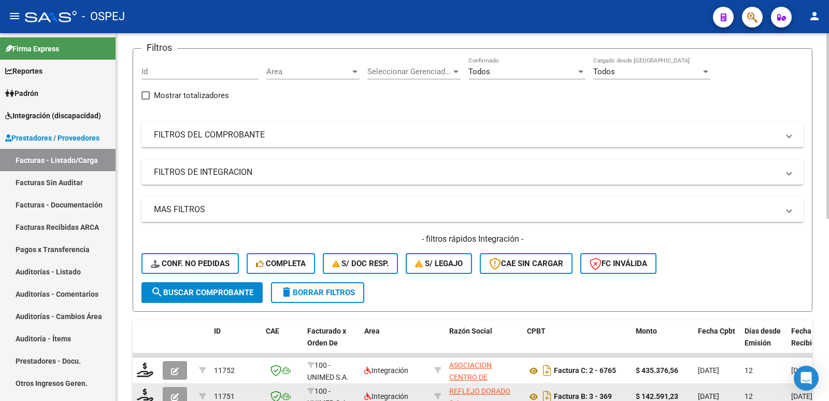
scroll to position [0, 0]
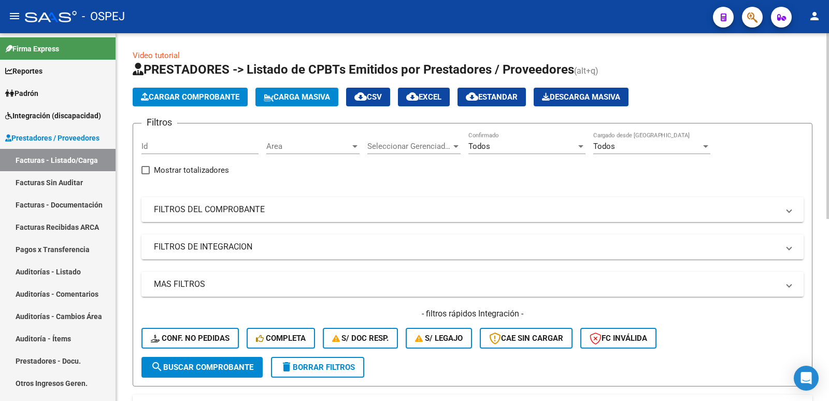
click at [500, 148] on div "Todos" at bounding box center [522, 145] width 108 height 9
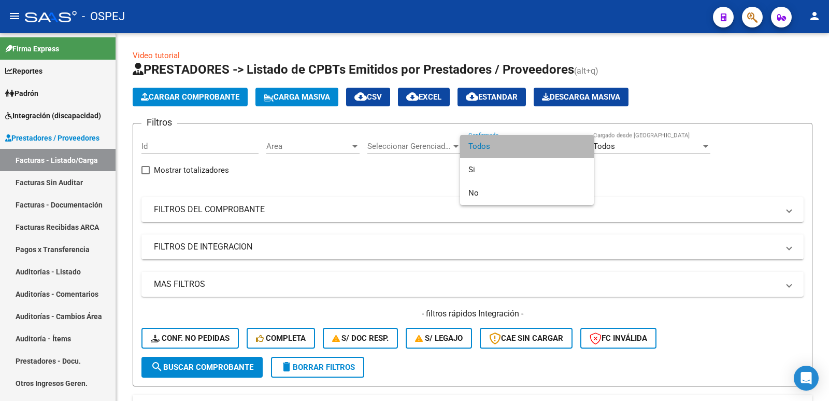
click at [515, 150] on span "Todos" at bounding box center [526, 146] width 117 height 23
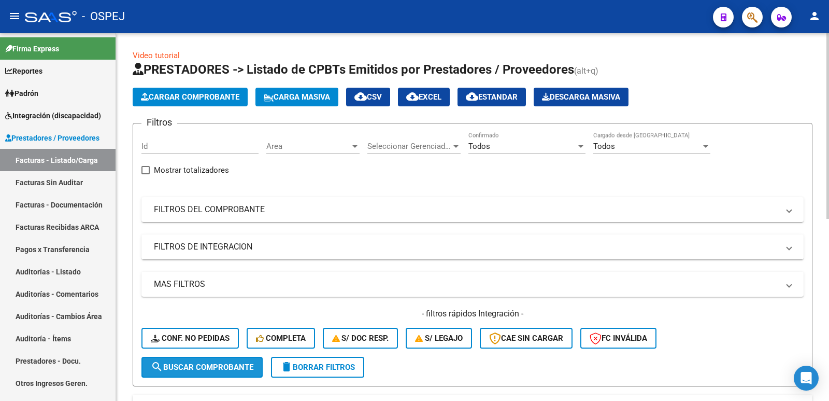
click at [211, 370] on span "search Buscar Comprobante" at bounding box center [202, 366] width 103 height 9
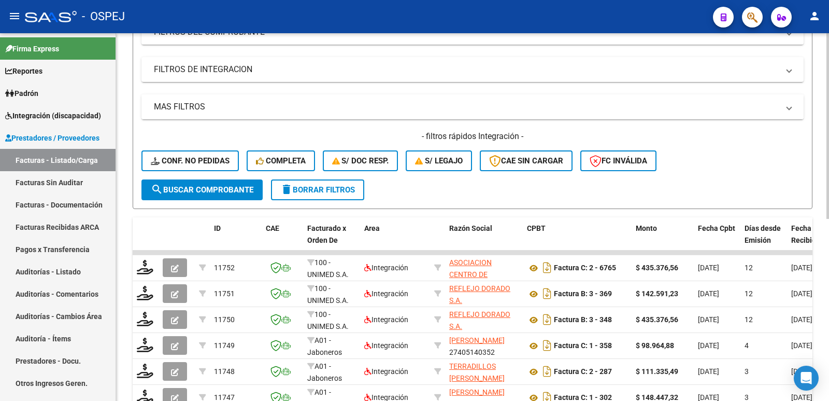
scroll to position [207, 0]
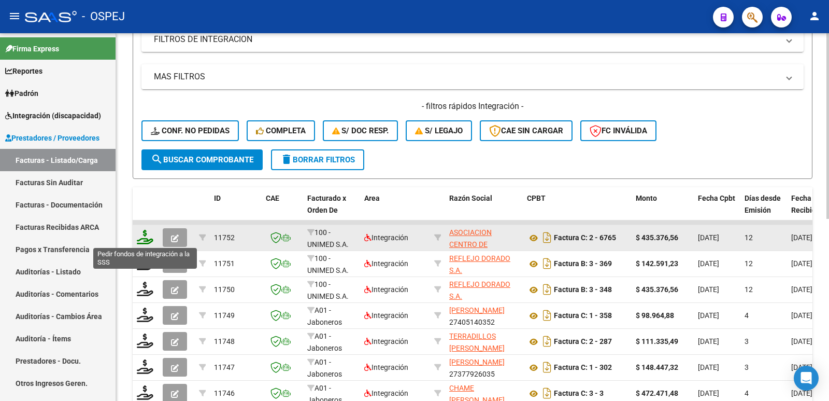
click at [144, 238] on icon at bounding box center [145, 237] width 17 height 15
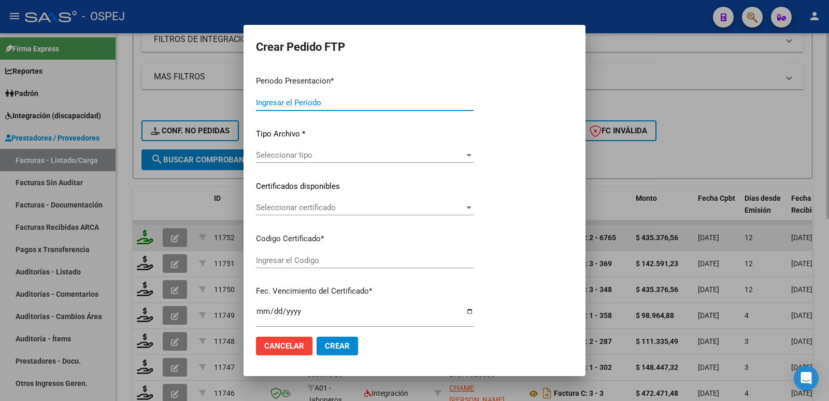
type input "202507"
type input "$ 435.376,56"
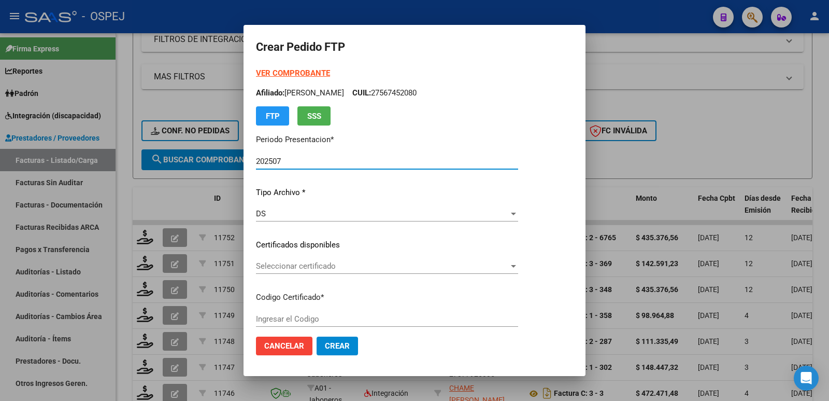
type input "01000567452082024080920290809 COR"
type input "[DATE]"
click at [350, 263] on span "Seleccionar certificado" at bounding box center [382, 265] width 253 height 9
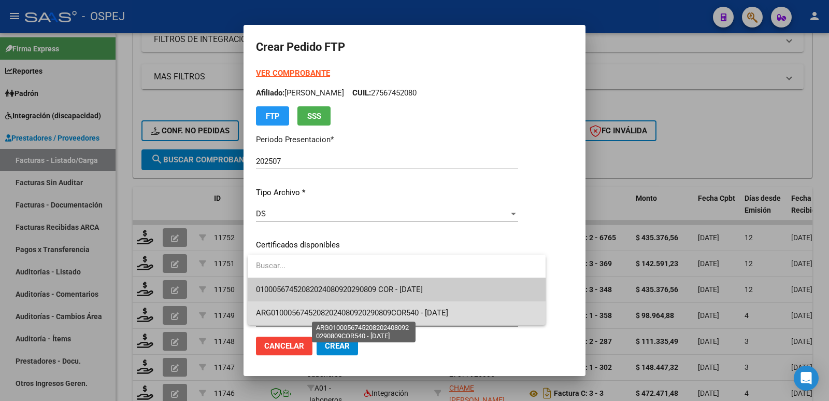
click at [399, 312] on span "ARG01000567452082024080920290809COR540 - [DATE]" at bounding box center [352, 312] width 192 height 9
type input "ARG01000567452082024080920290809COR540"
type input "[DATE]"
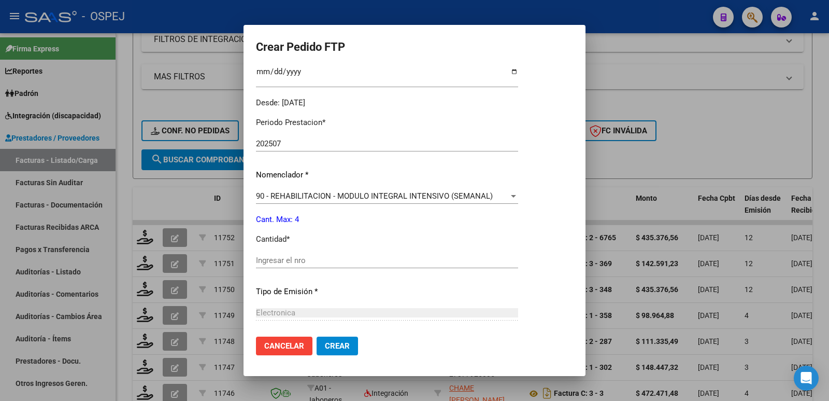
scroll to position [311, 0]
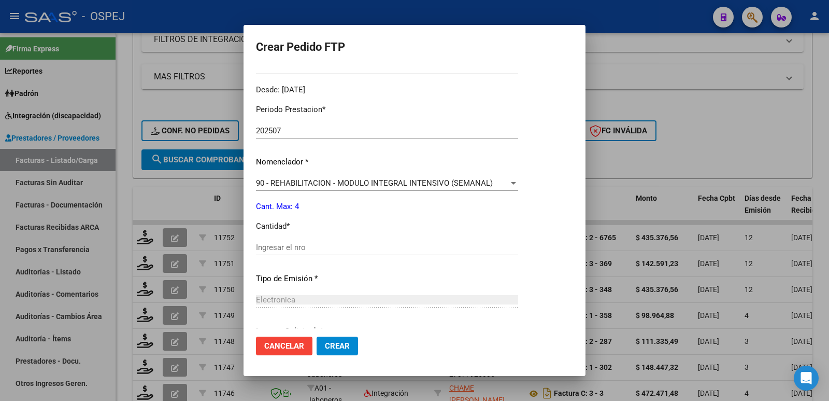
click at [412, 253] on div "Ingresar el nro" at bounding box center [387, 247] width 262 height 16
type input "4"
click at [338, 351] on button "Crear" at bounding box center [337, 345] width 41 height 19
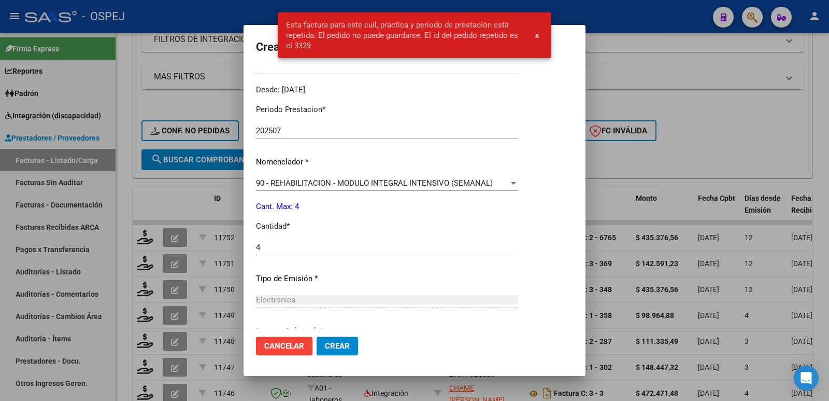
click at [714, 87] on div at bounding box center [414, 200] width 829 height 401
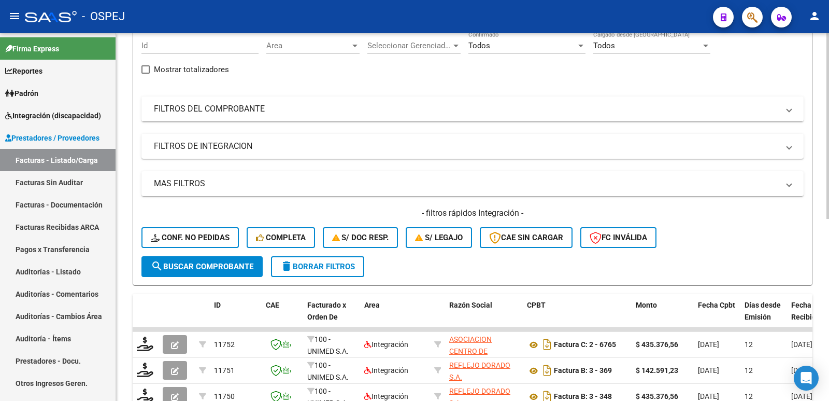
scroll to position [0, 0]
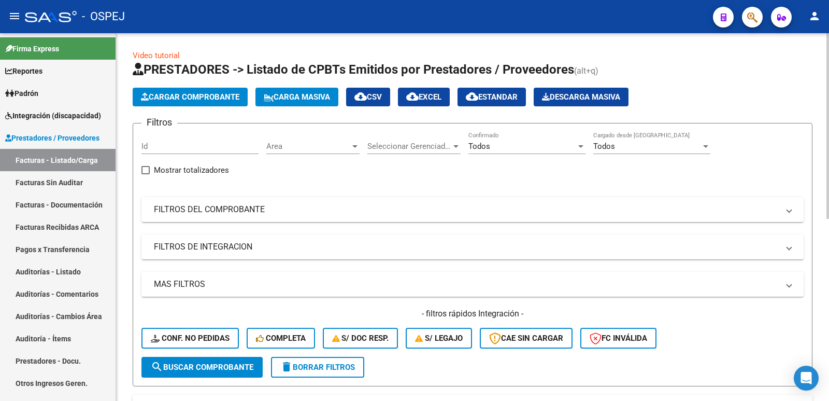
click at [207, 96] on span "Cargar Comprobante" at bounding box center [190, 96] width 98 height 9
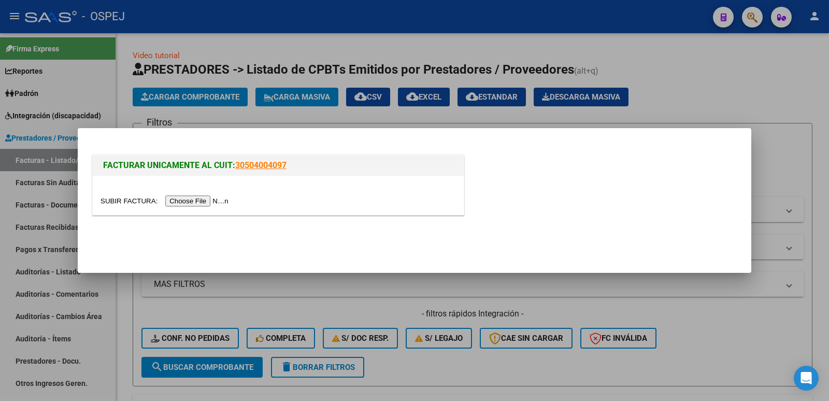
click at [190, 199] on input "file" at bounding box center [166, 200] width 131 height 11
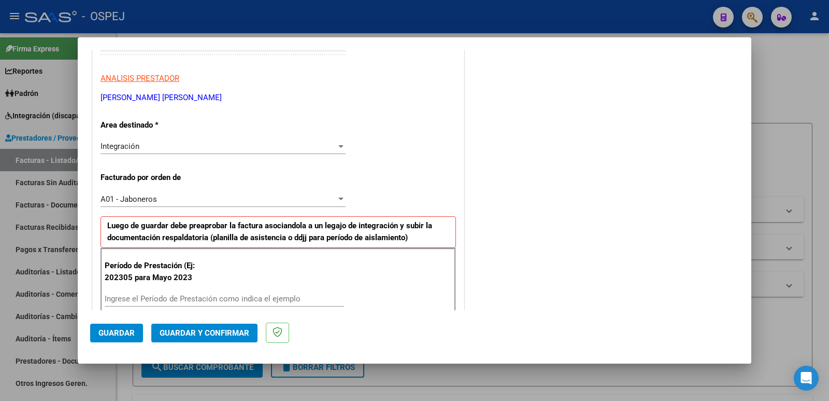
scroll to position [207, 0]
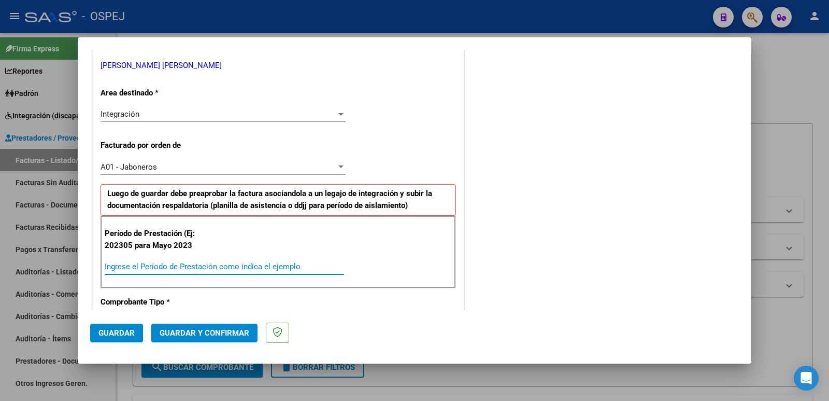
click at [204, 270] on input "Ingrese el Período de Prestación como indica el ejemplo" at bounding box center [224, 266] width 239 height 9
type input "202507"
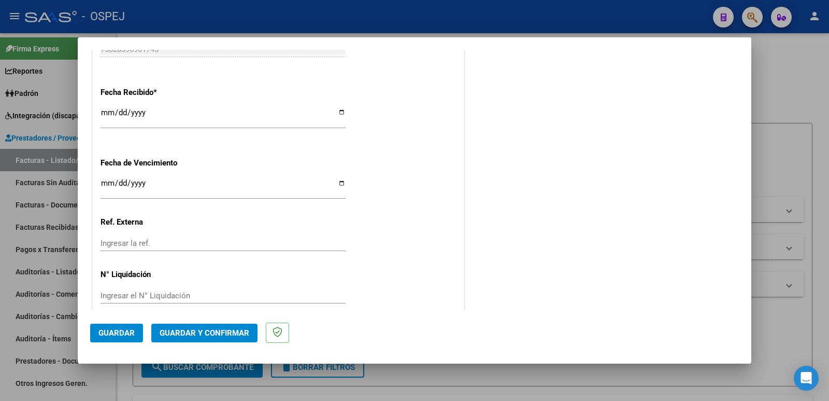
scroll to position [763, 0]
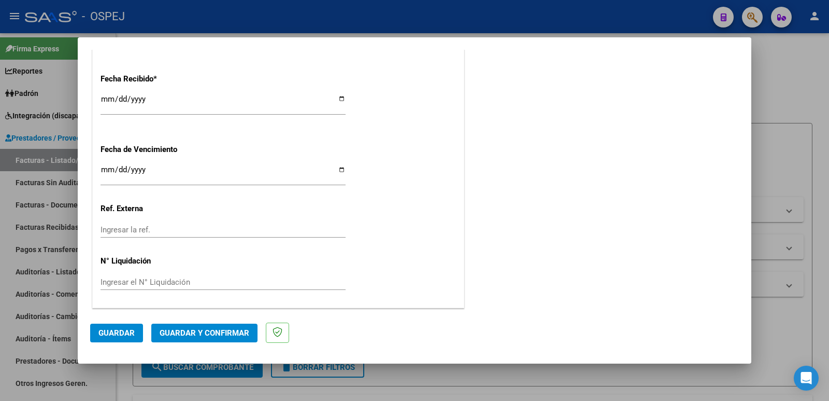
click at [105, 332] on span "Guardar" at bounding box center [116, 332] width 36 height 9
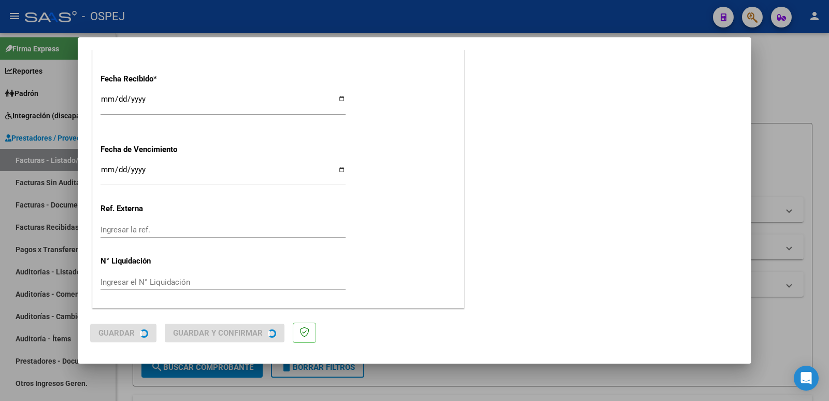
scroll to position [0, 0]
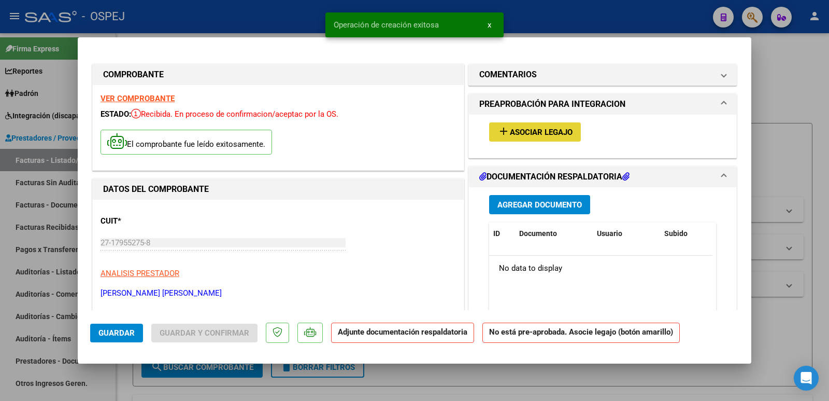
click at [559, 136] on span "Asociar Legajo" at bounding box center [541, 131] width 63 height 9
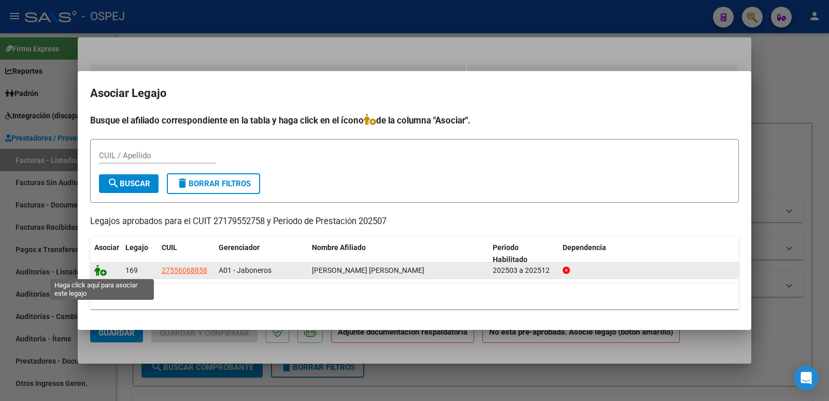
click at [100, 272] on icon at bounding box center [100, 269] width 12 height 11
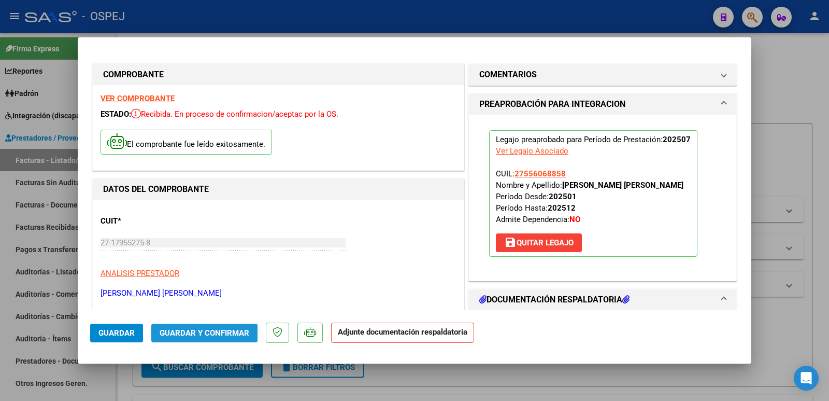
click at [193, 333] on span "Guardar y Confirmar" at bounding box center [205, 332] width 90 height 9
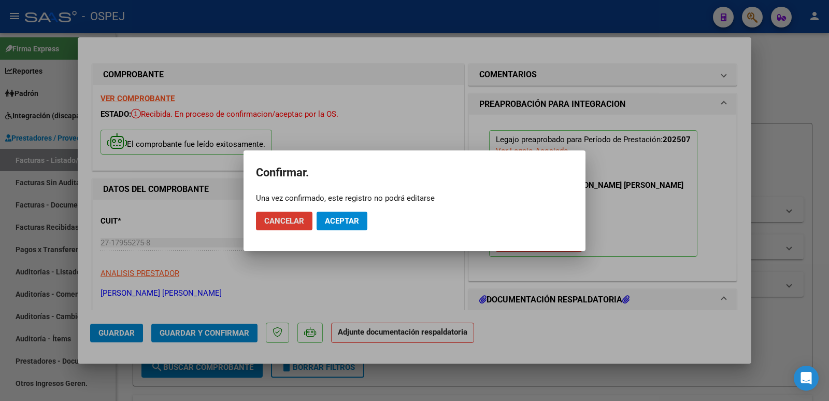
click at [334, 222] on span "Aceptar" at bounding box center [342, 220] width 34 height 9
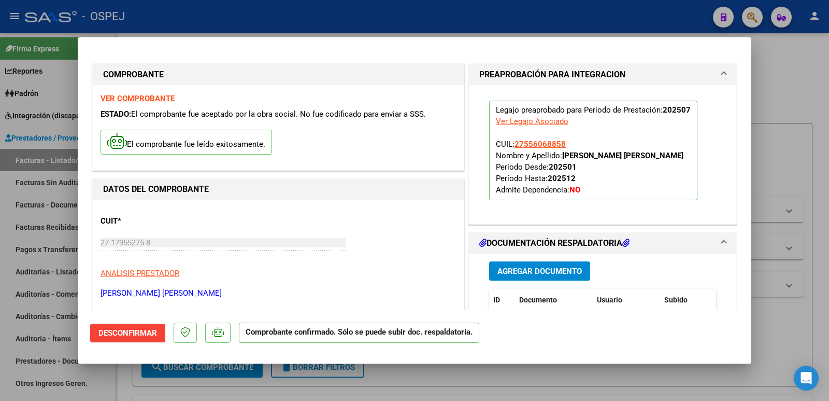
click at [196, 19] on div at bounding box center [414, 200] width 829 height 401
type input "$ 0,00"
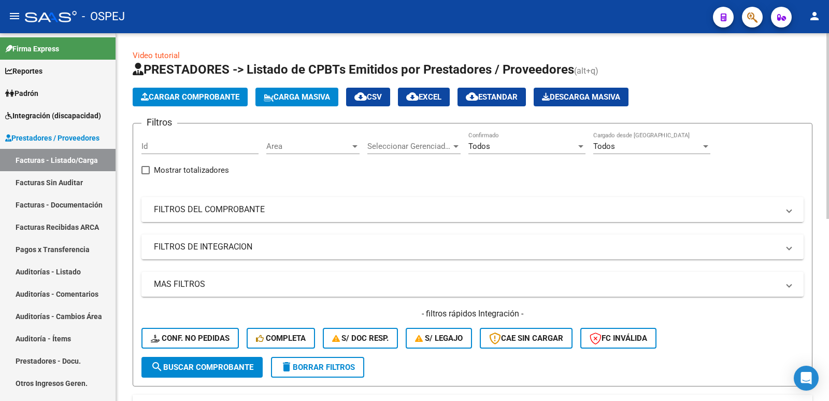
scroll to position [259, 0]
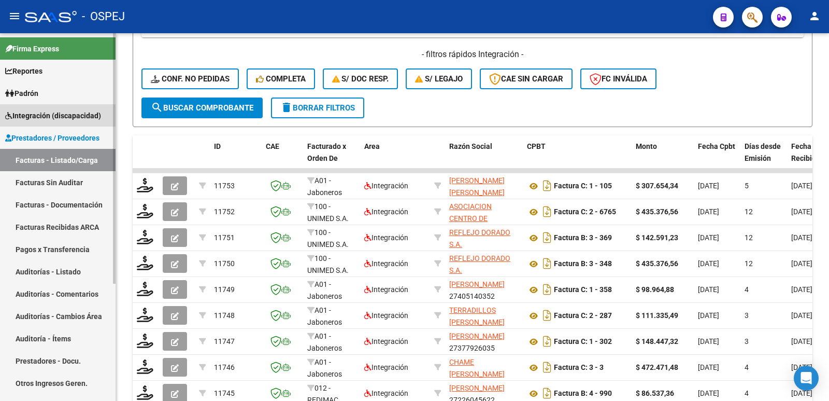
click at [38, 113] on span "Integración (discapacidad)" at bounding box center [53, 115] width 96 height 11
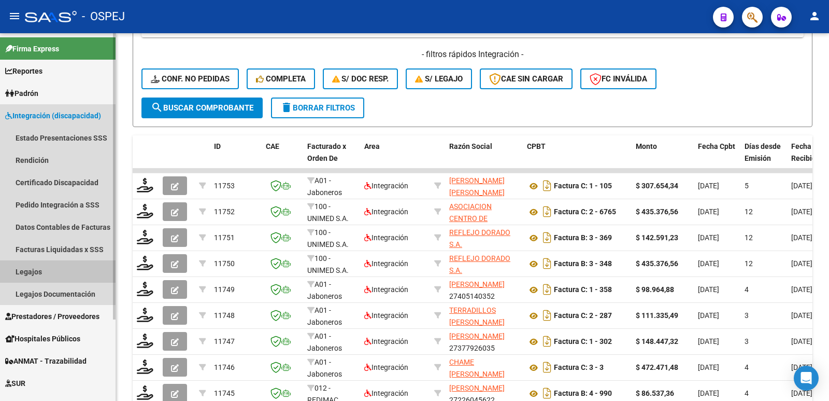
click at [44, 266] on link "Legajos" at bounding box center [58, 271] width 116 height 22
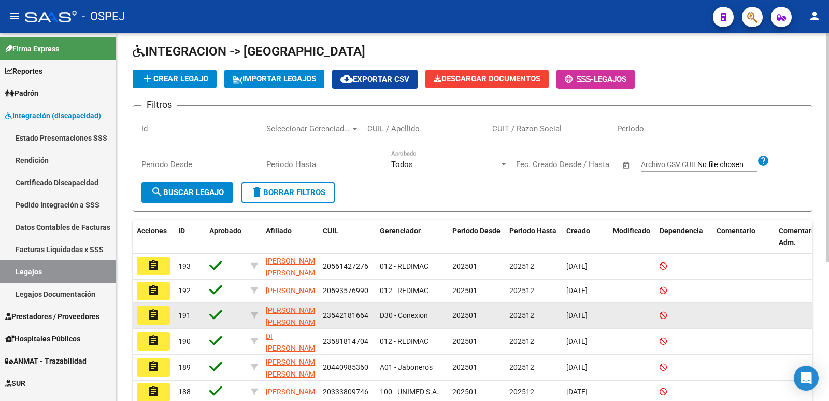
scroll to position [104, 0]
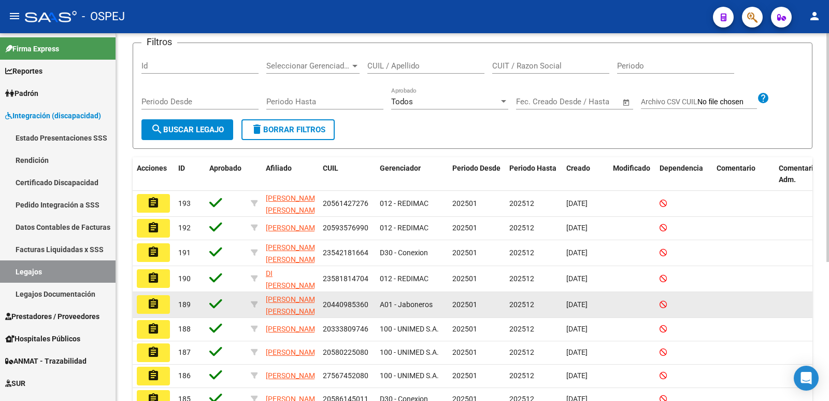
click at [351, 310] on div "20440985360" at bounding box center [347, 304] width 49 height 12
click at [155, 307] on mat-icon "assignment" at bounding box center [153, 303] width 12 height 12
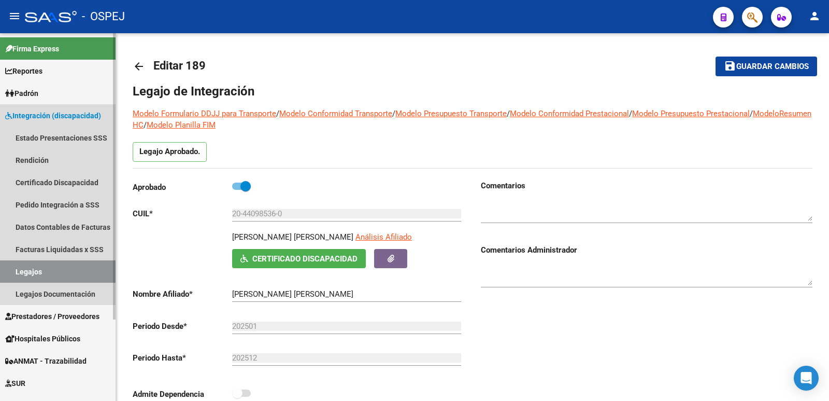
click at [35, 267] on link "Legajos" at bounding box center [58, 271] width 116 height 22
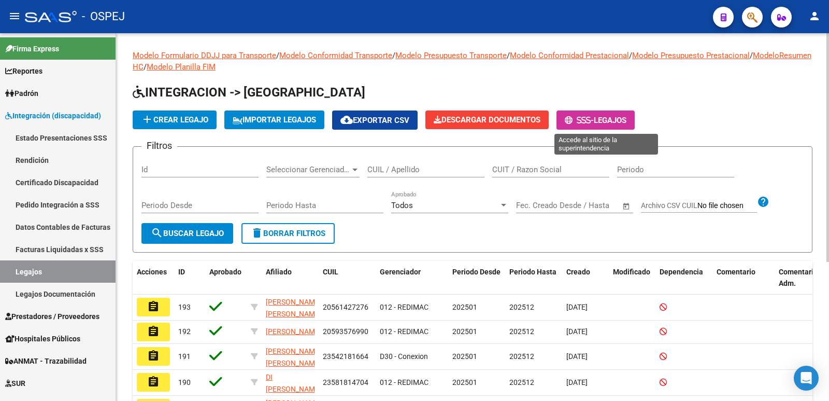
click at [625, 121] on span "Legajos" at bounding box center [610, 120] width 33 height 9
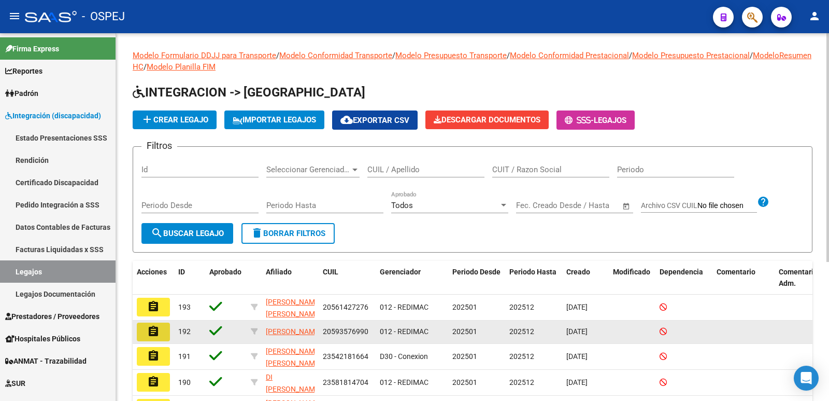
click at [152, 335] on mat-icon "assignment" at bounding box center [153, 331] width 12 height 12
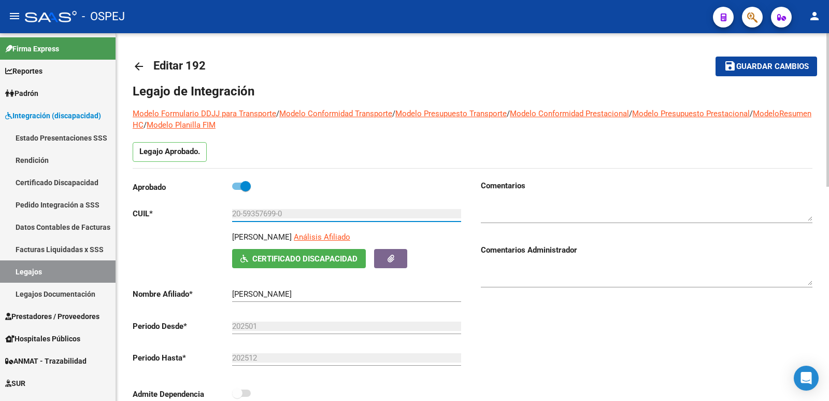
drag, startPoint x: 299, startPoint y: 214, endPoint x: 225, endPoint y: 214, distance: 74.1
click at [225, 214] on app-form-text-field "CUIL * 20-59357699-0 Ingresar CUIL" at bounding box center [297, 213] width 329 height 9
click at [772, 68] on span "Guardar cambios" at bounding box center [772, 66] width 73 height 9
